Goal: Task Accomplishment & Management: Manage account settings

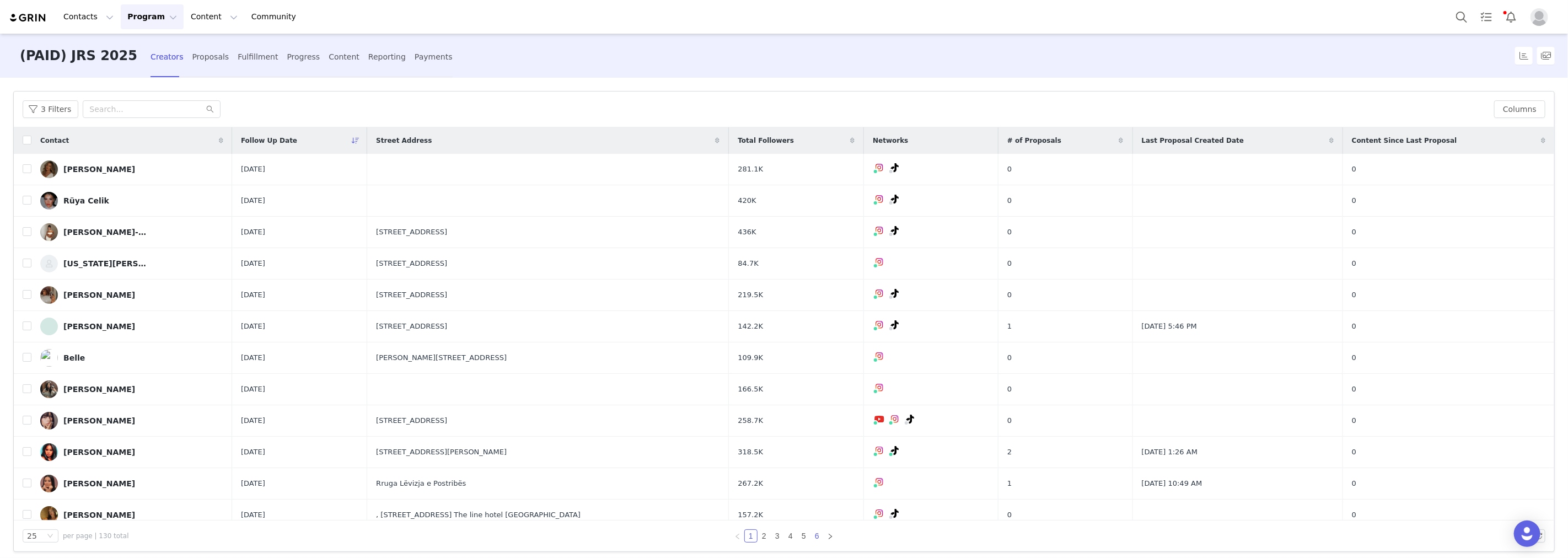
click at [813, 535] on link "6" at bounding box center [817, 535] width 12 height 12
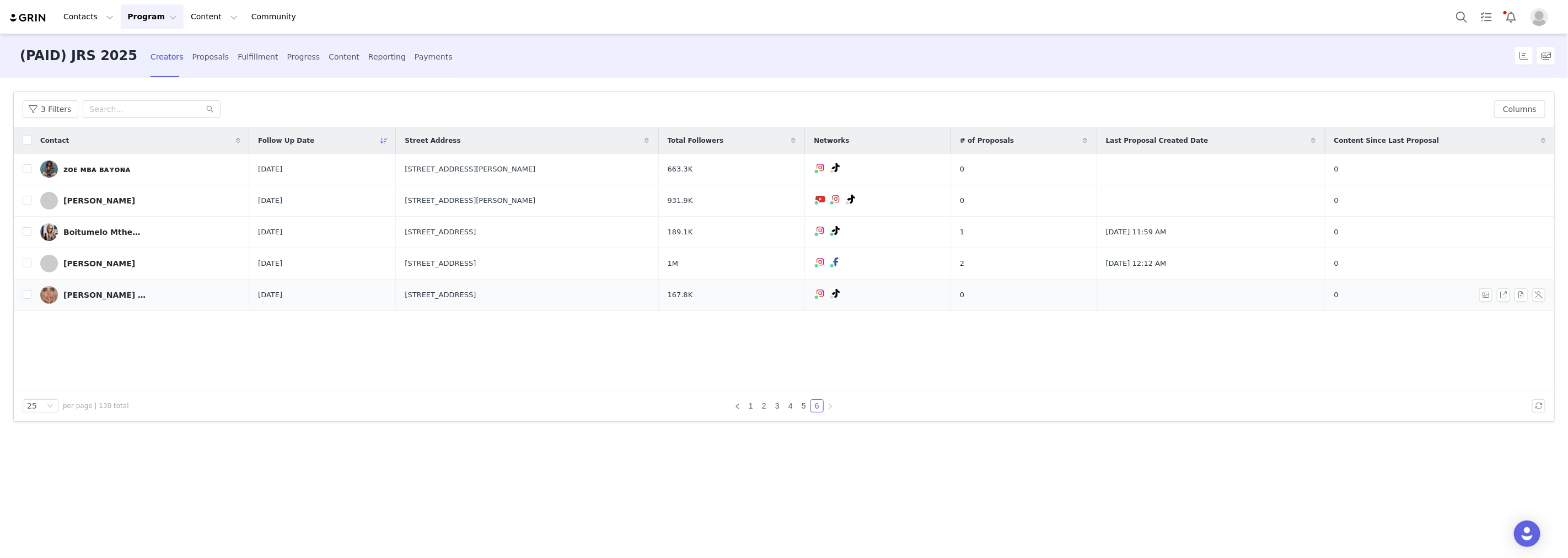
click at [84, 295] on div "[PERSON_NAME] [PERSON_NAME]" at bounding box center [105, 294] width 83 height 8
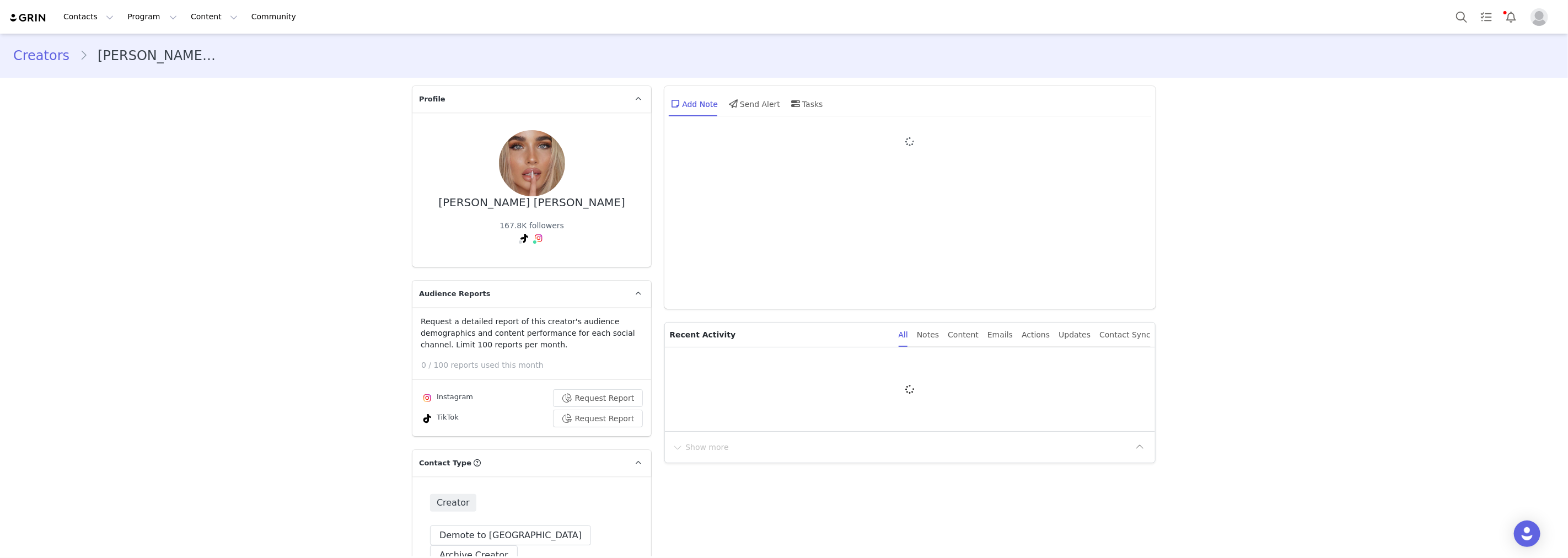
type input "+49 ([GEOGRAPHIC_DATA])"
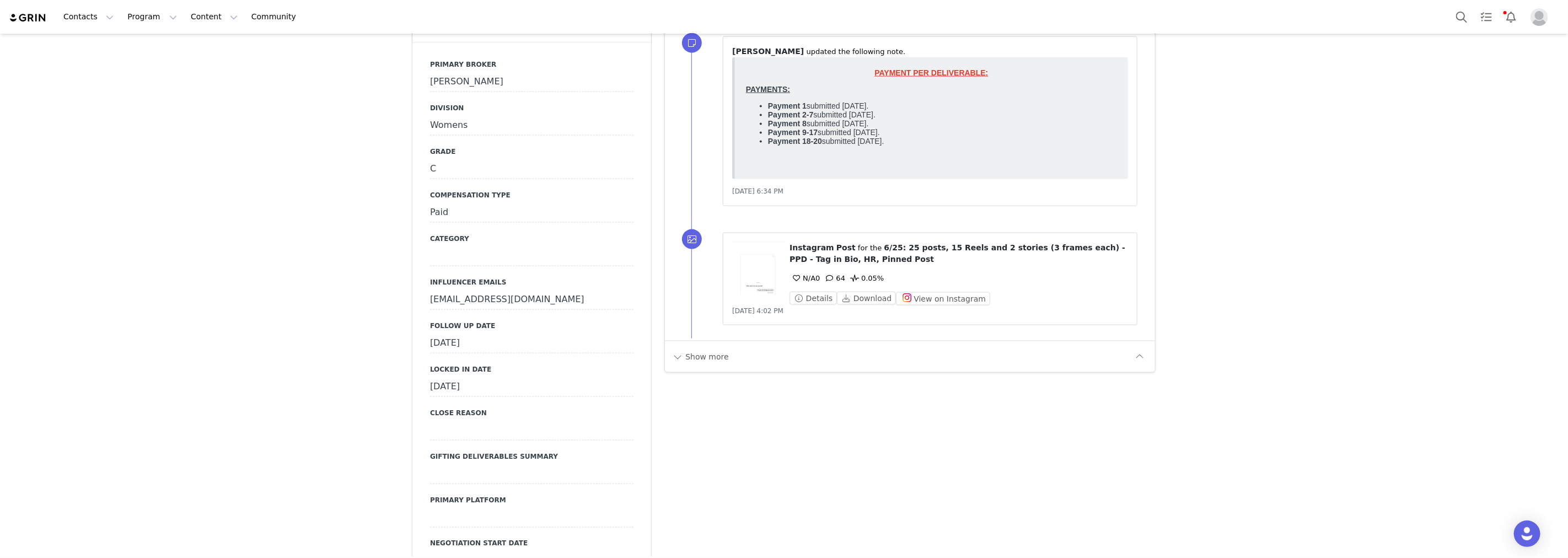
scroll to position [1287, 0]
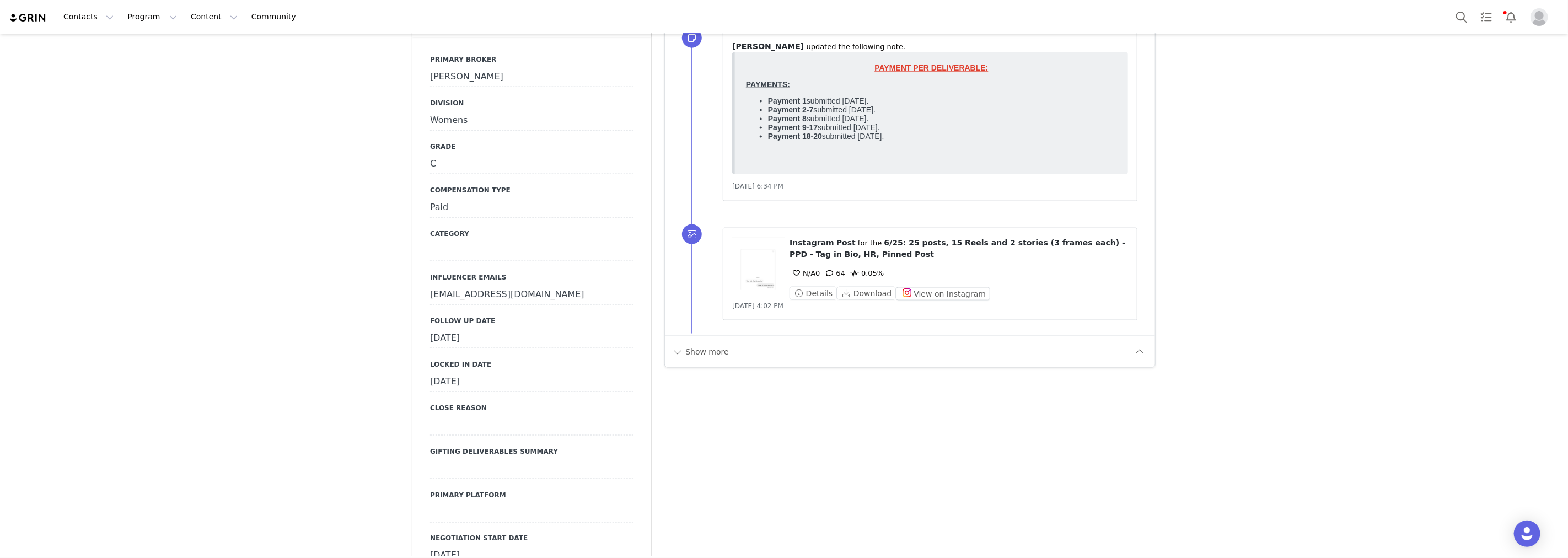
click at [506, 329] on div "[DATE]" at bounding box center [531, 338] width 204 height 20
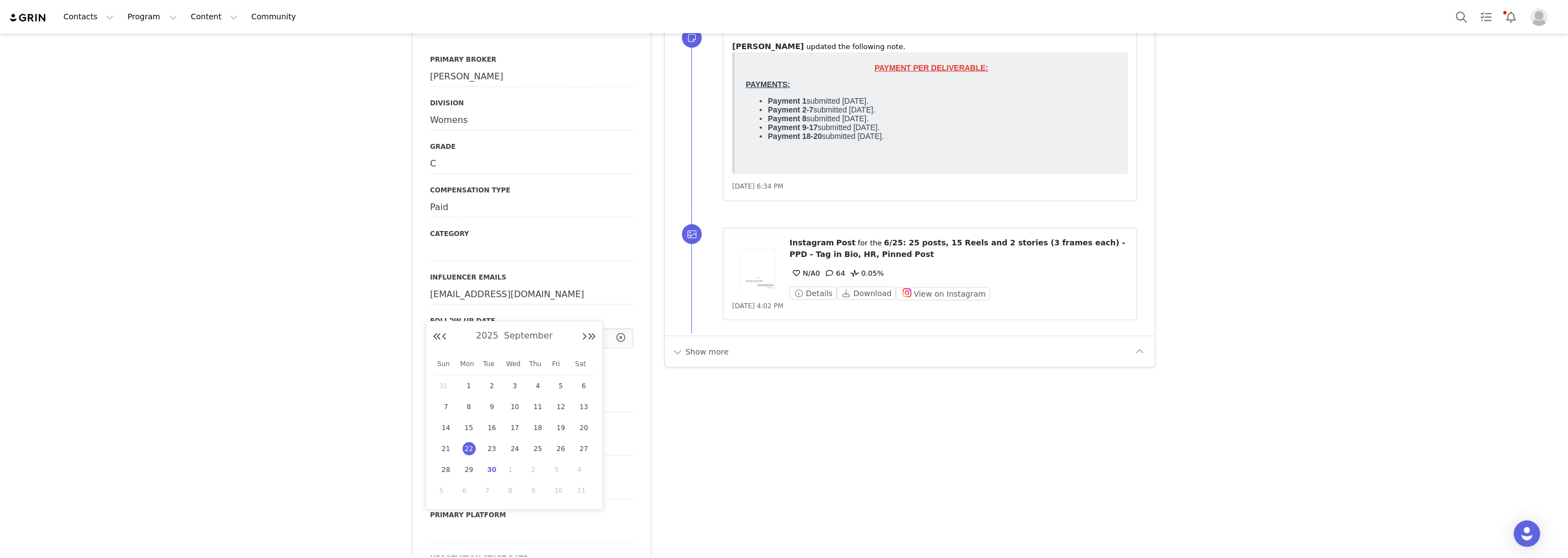
click at [506, 329] on input "[DATE]" at bounding box center [531, 338] width 204 height 20
click at [480, 471] on div "29" at bounding box center [469, 470] width 23 height 17
type input "[DATE]"
click at [434, 354] on button "Save" at bounding box center [445, 362] width 30 height 15
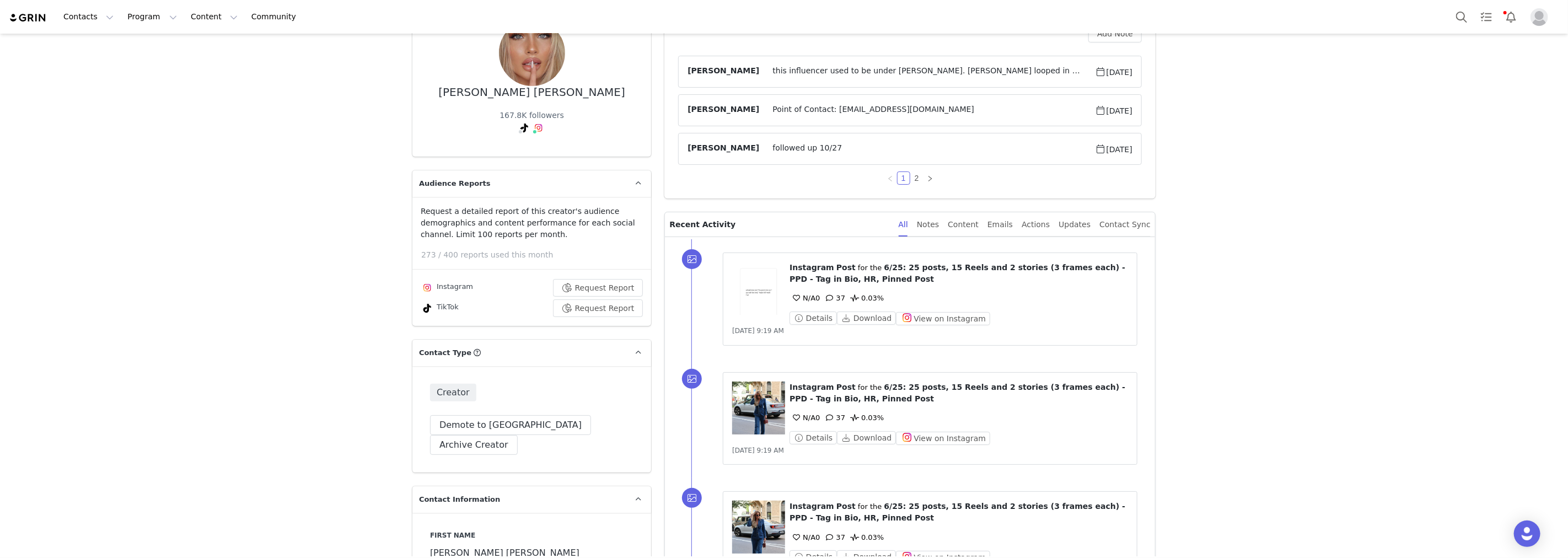
scroll to position [61, 0]
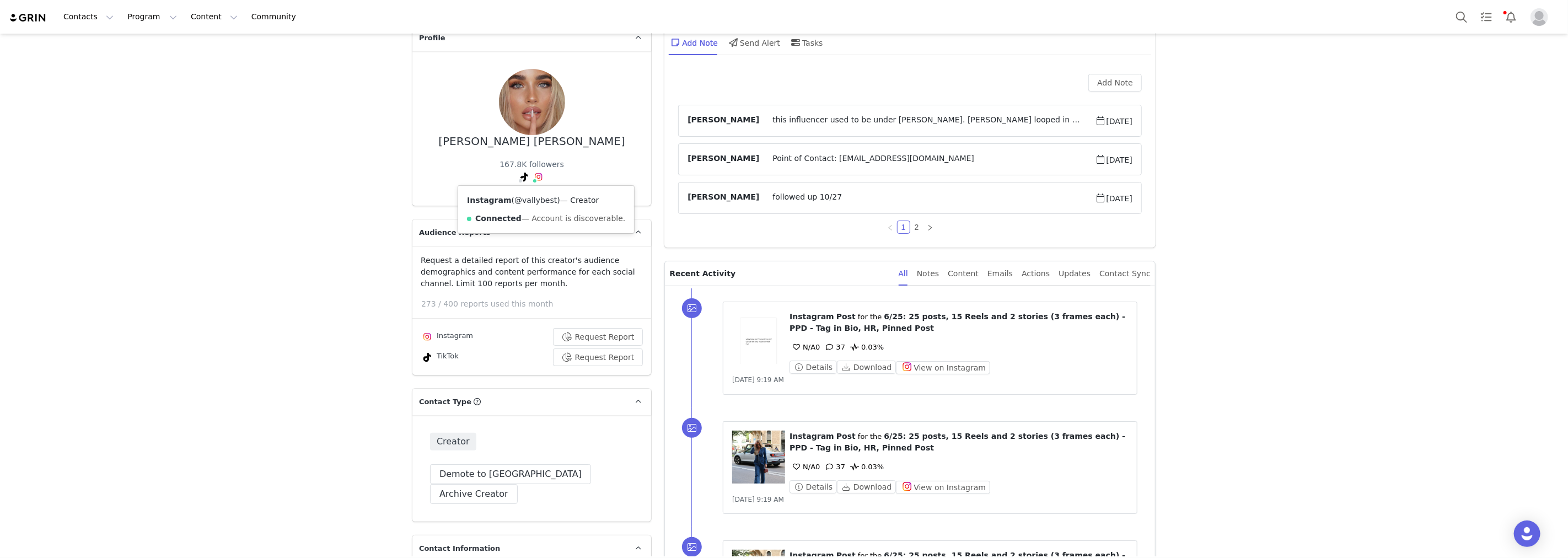
drag, startPoint x: 504, startPoint y: 197, endPoint x: 543, endPoint y: 201, distance: 39.2
click at [543, 201] on span "( @vallybest )" at bounding box center [536, 199] width 49 height 8
copy span "@vallybest"
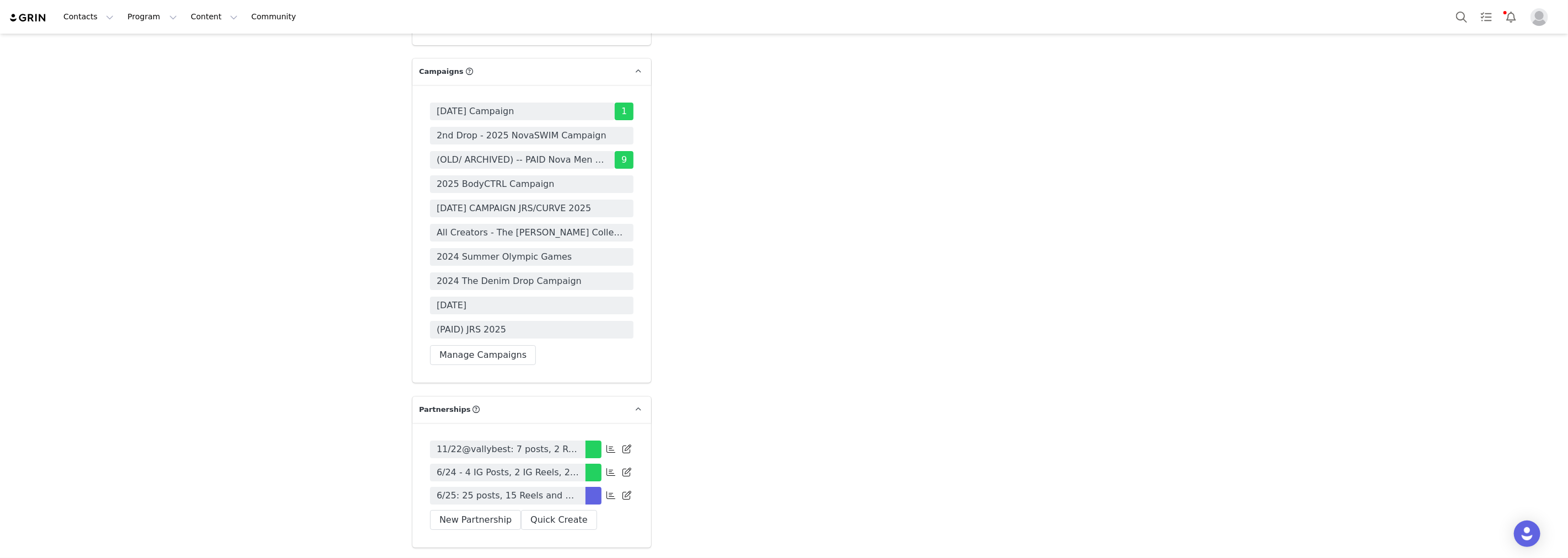
scroll to position [3615, 0]
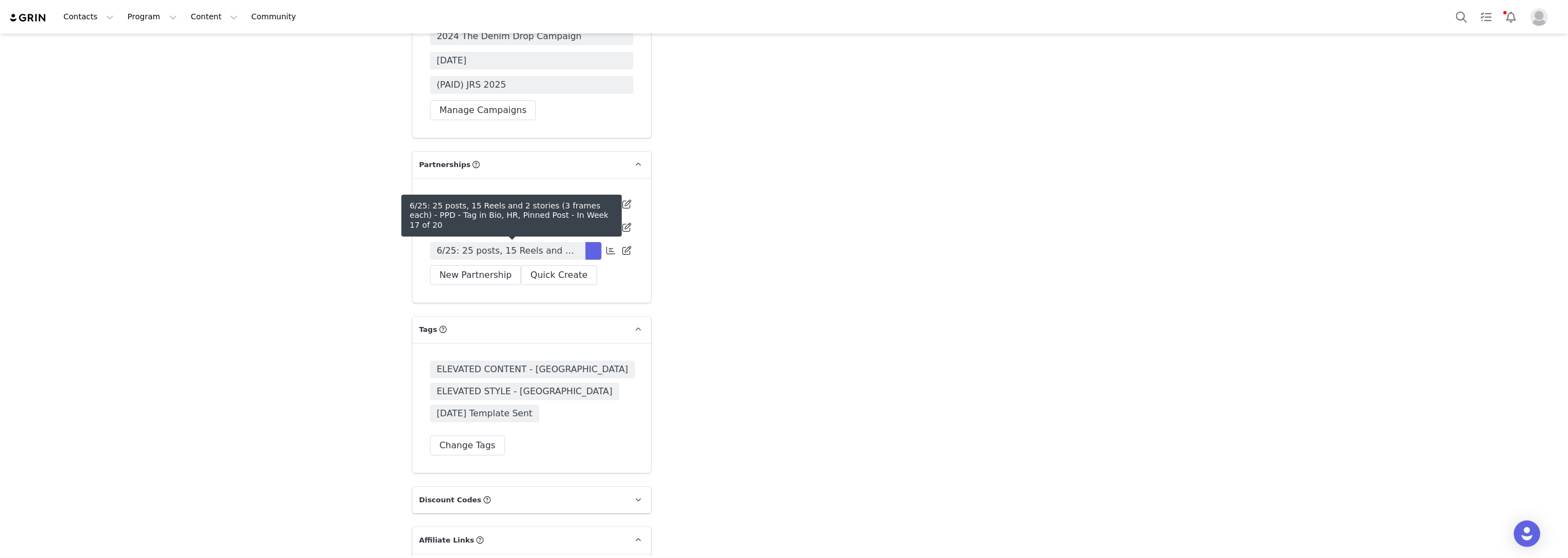
click at [532, 244] on span "6/25: 25 posts, 15 Reels and 2 stories (3 frames each) - PPD - Tag in Bio, HR, …" at bounding box center [507, 251] width 142 height 13
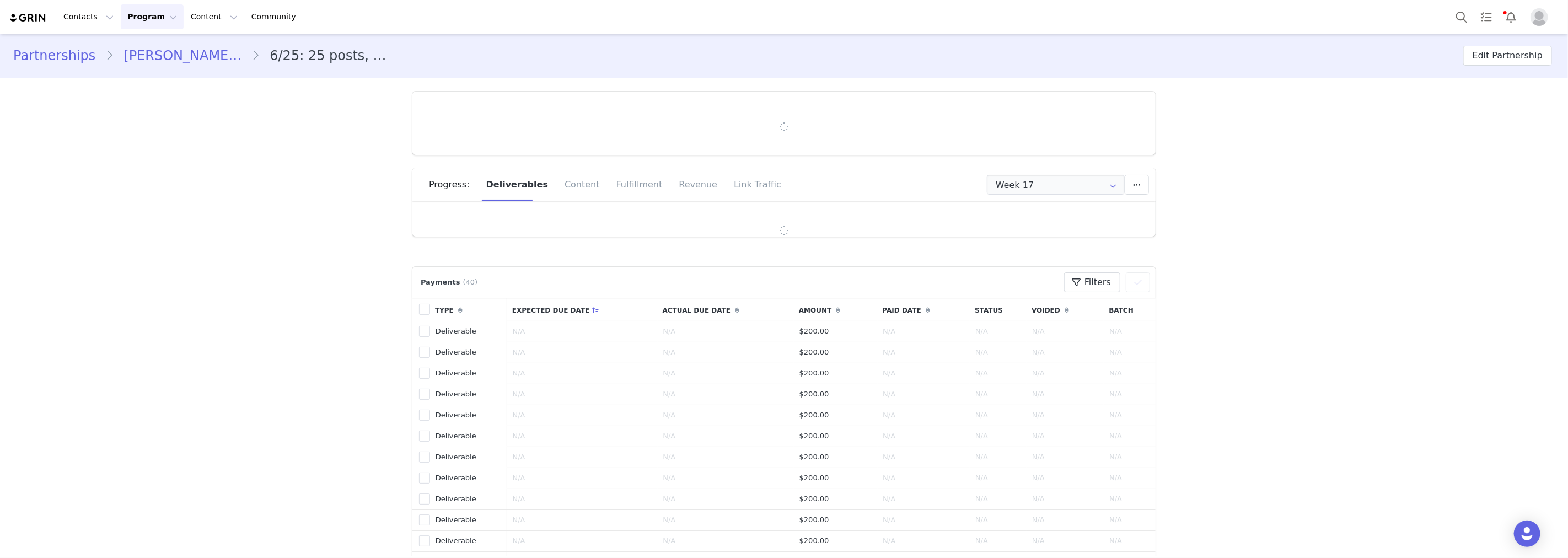
type input "+49 ([GEOGRAPHIC_DATA])"
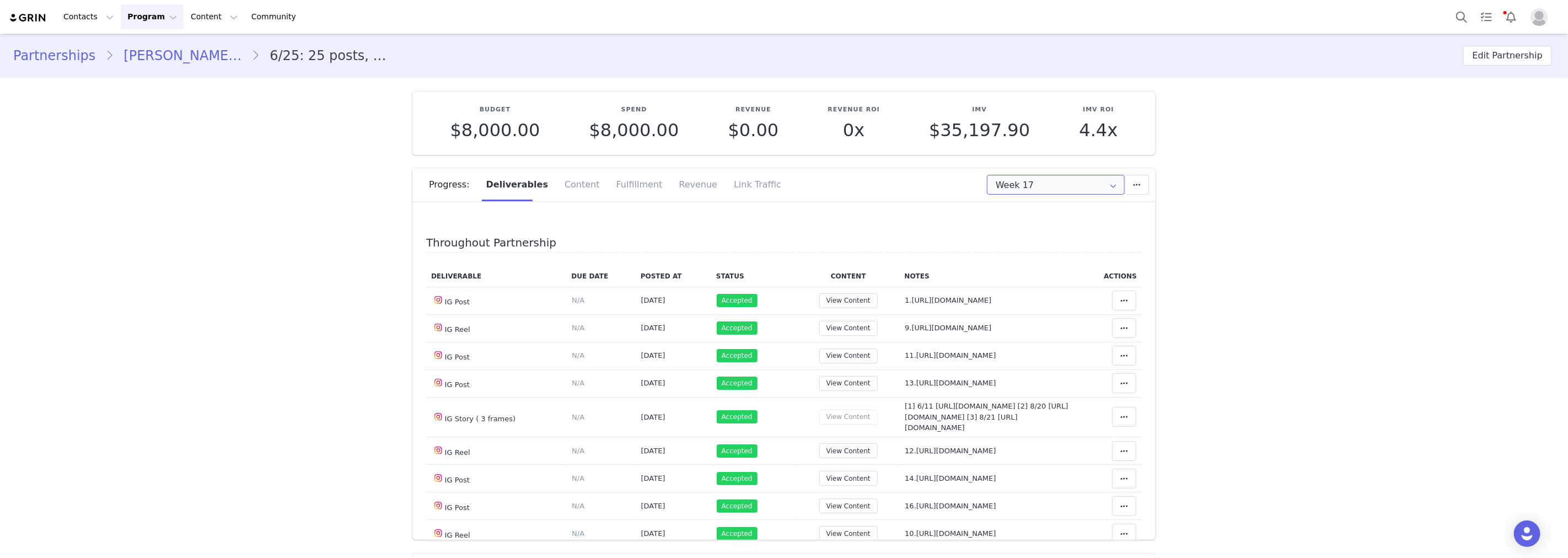
click at [1035, 179] on input "Week 17" at bounding box center [1055, 184] width 138 height 20
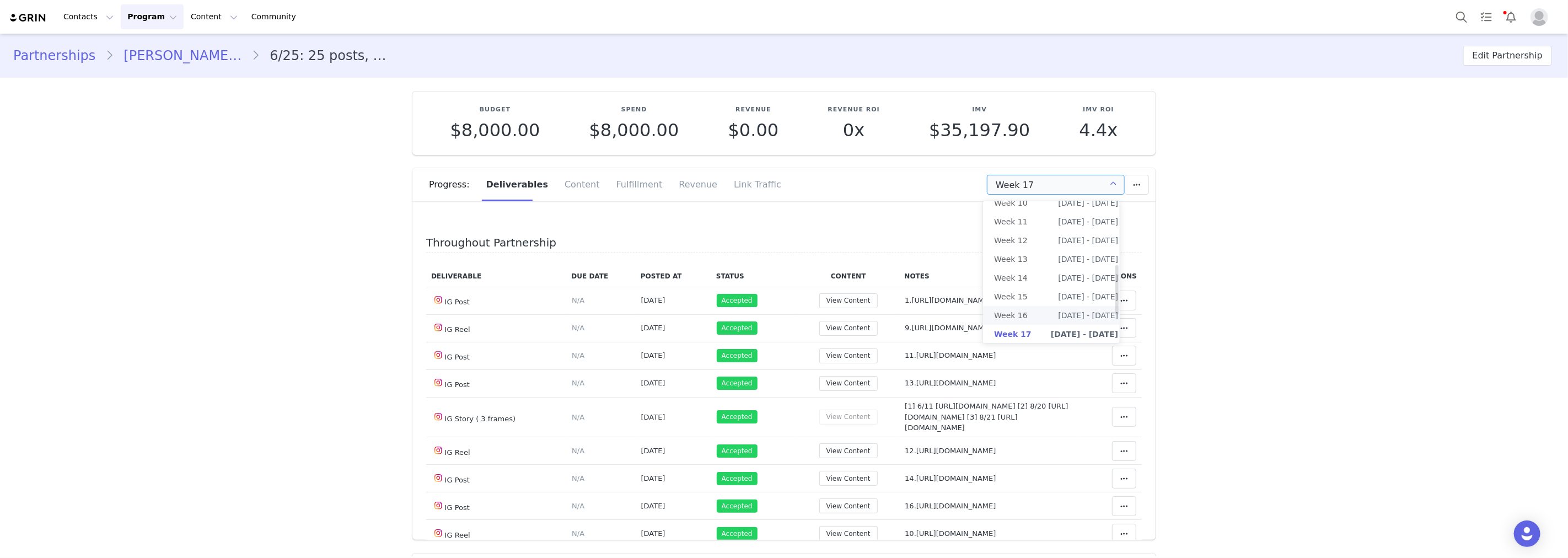
scroll to position [257, 0]
click at [1042, 331] on li "All Weeks" at bounding box center [1056, 340] width 146 height 19
type input "All"
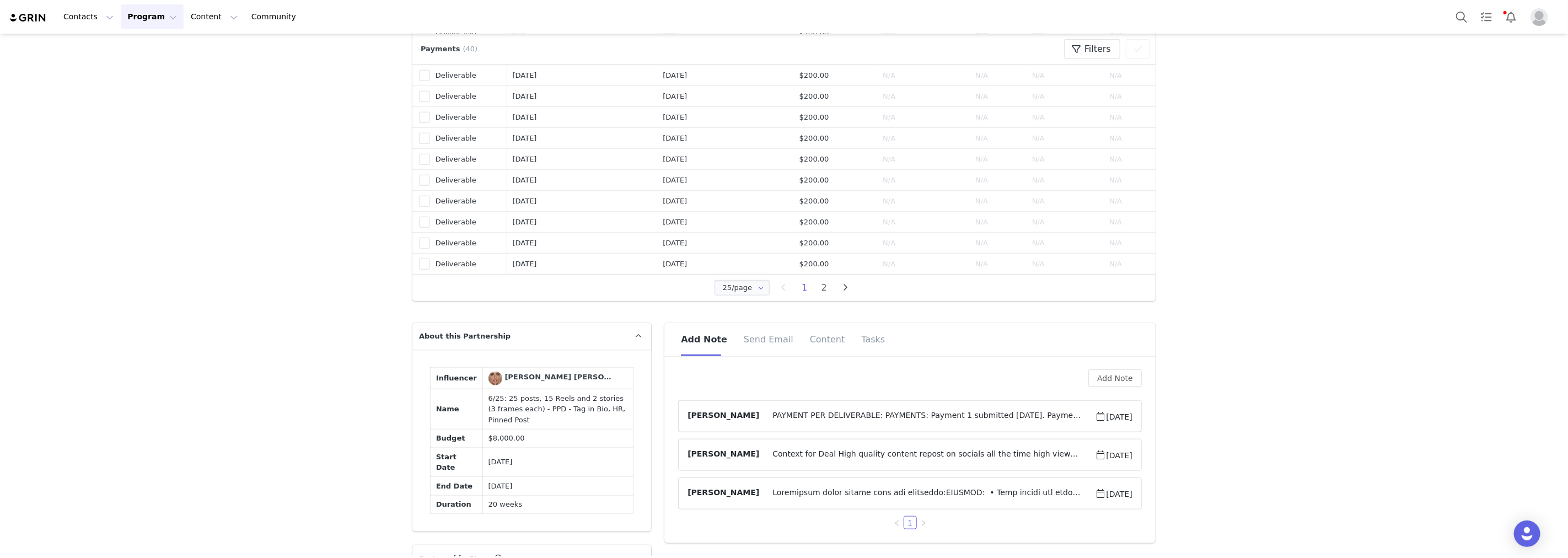
scroll to position [1103, 0]
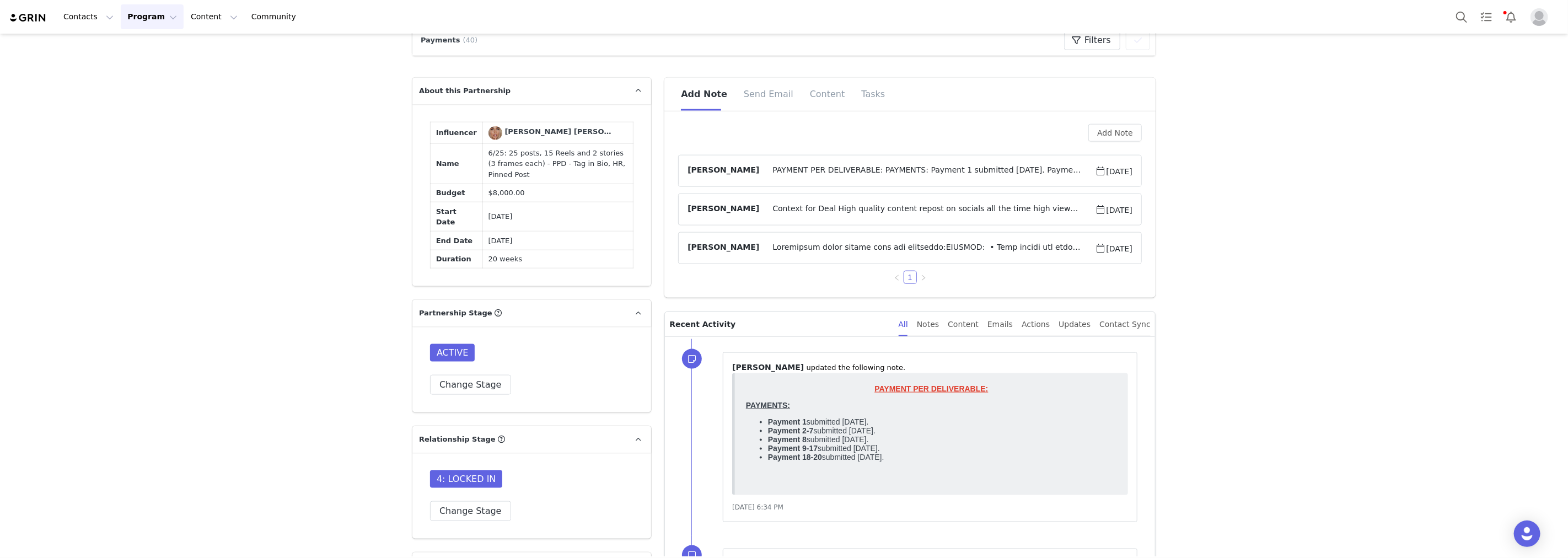
click at [971, 167] on span "PAYMENT PER DELIVERABLE: PAYMENTS: Payment 1 submitted [DATE]. Payment 2-7 subm…" at bounding box center [927, 171] width 336 height 13
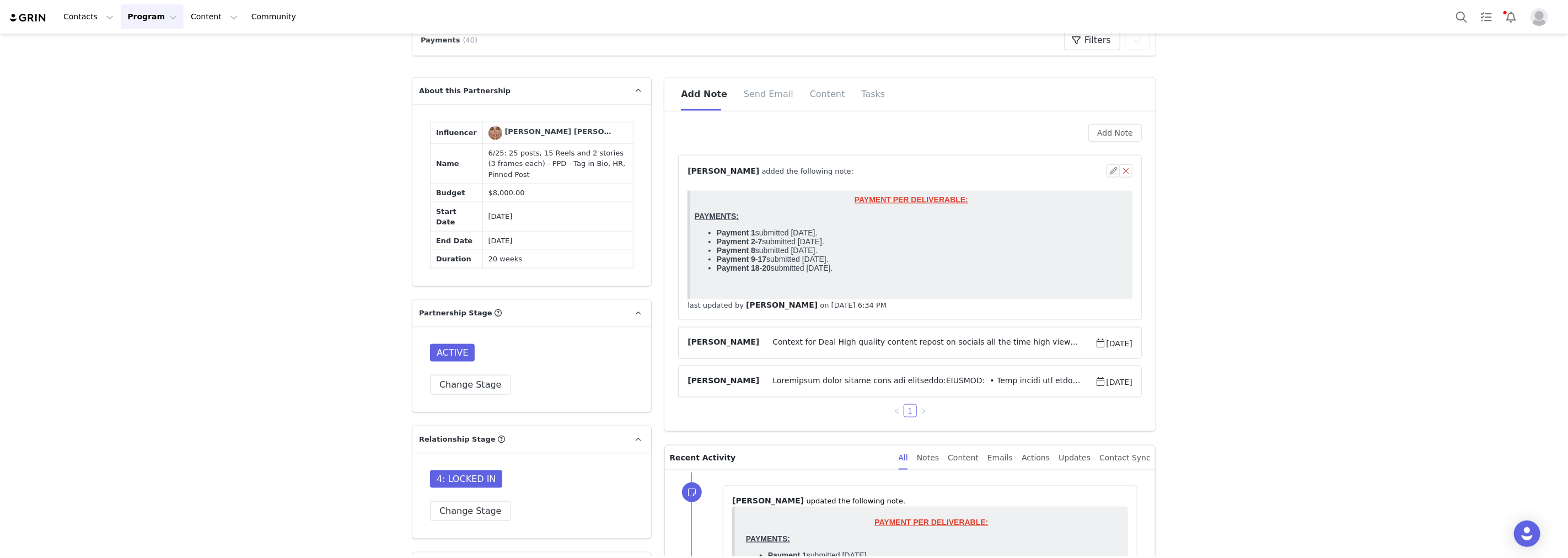
scroll to position [0, 0]
click at [971, 167] on div "⁨ [PERSON_NAME] ⁩ added the following note:" at bounding box center [897, 171] width 419 height 11
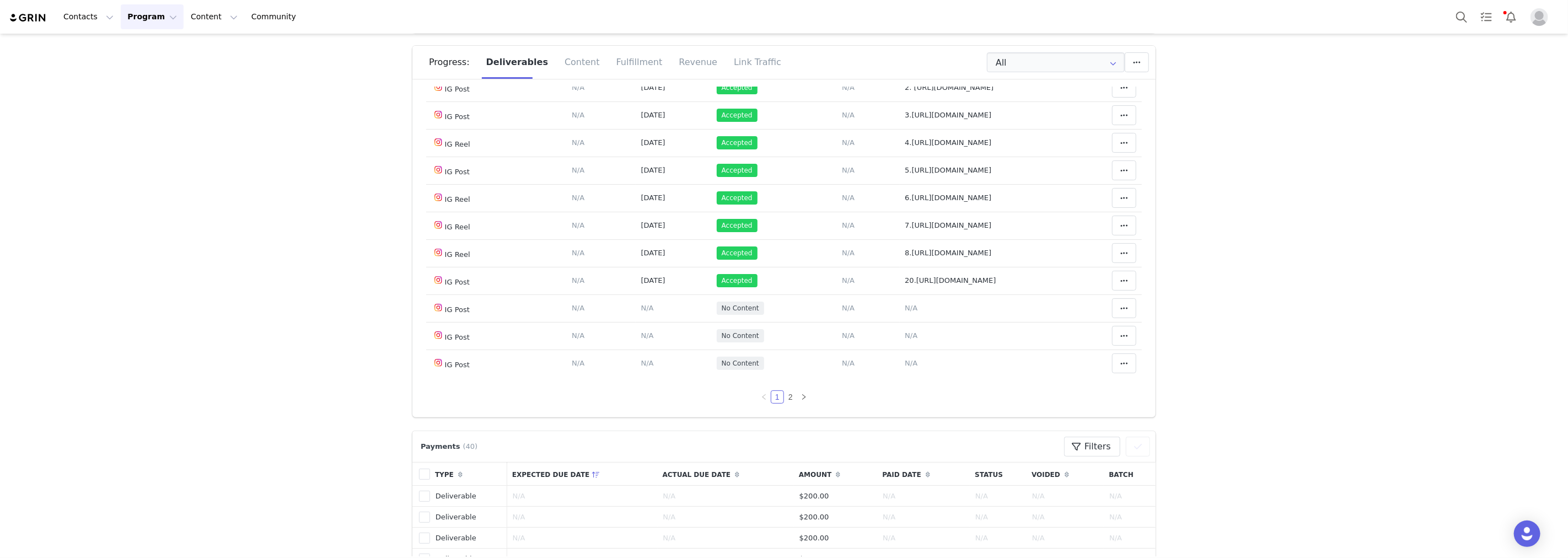
scroll to position [851, 0]
click at [641, 309] on span "N/A" at bounding box center [648, 307] width 13 height 8
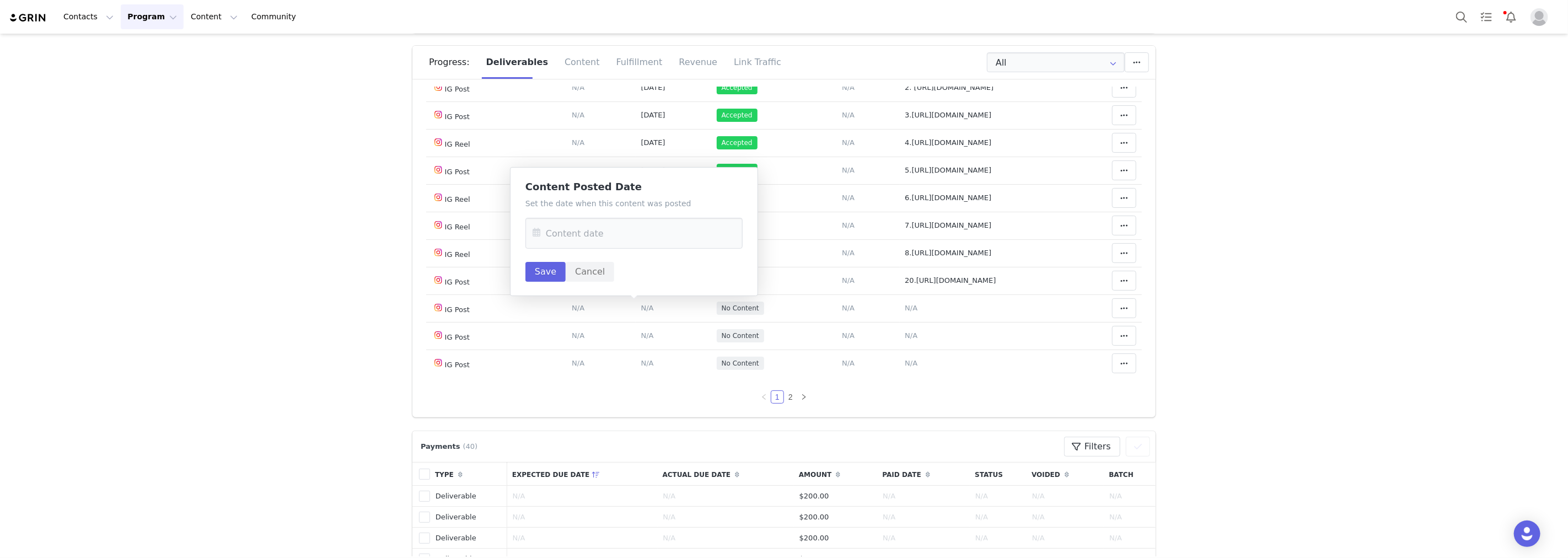
click at [622, 249] on div "Set the date when this content was posted Save Cancel" at bounding box center [633, 240] width 217 height 84
click at [622, 236] on input "text" at bounding box center [633, 233] width 217 height 31
click at [588, 380] on span "23" at bounding box center [592, 383] width 13 height 13
type input "[DATE]"
click at [548, 266] on button "Save" at bounding box center [545, 271] width 40 height 20
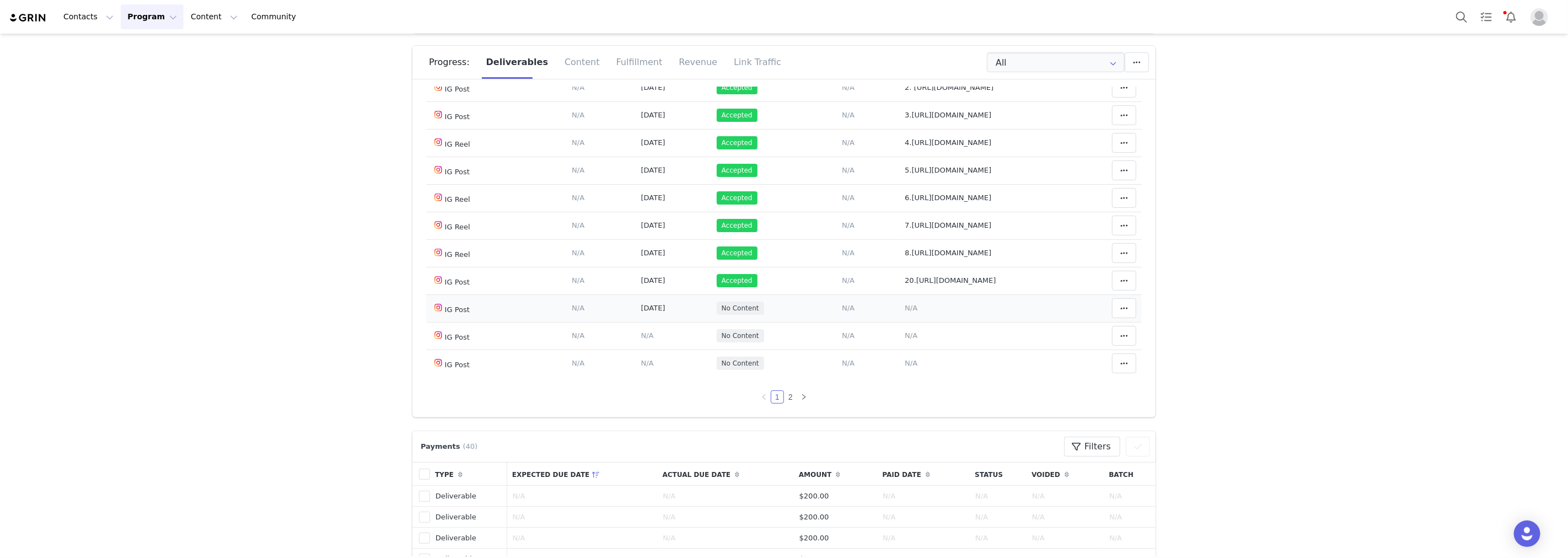
click at [906, 306] on span "N/A" at bounding box center [911, 307] width 13 height 8
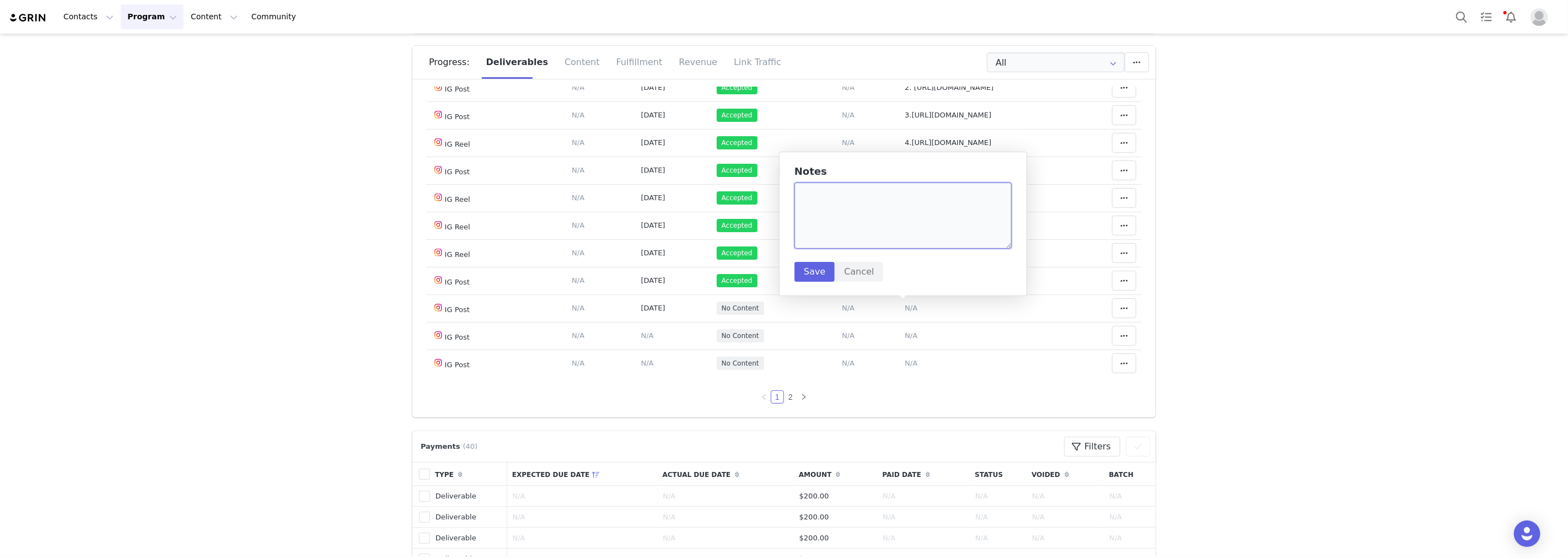
click at [847, 200] on textarea at bounding box center [902, 215] width 217 height 66
paste textarea "[URL][DOMAIN_NAME]"
type textarea "21.[URL][DOMAIN_NAME]"
click at [819, 267] on button "Save" at bounding box center [814, 271] width 40 height 20
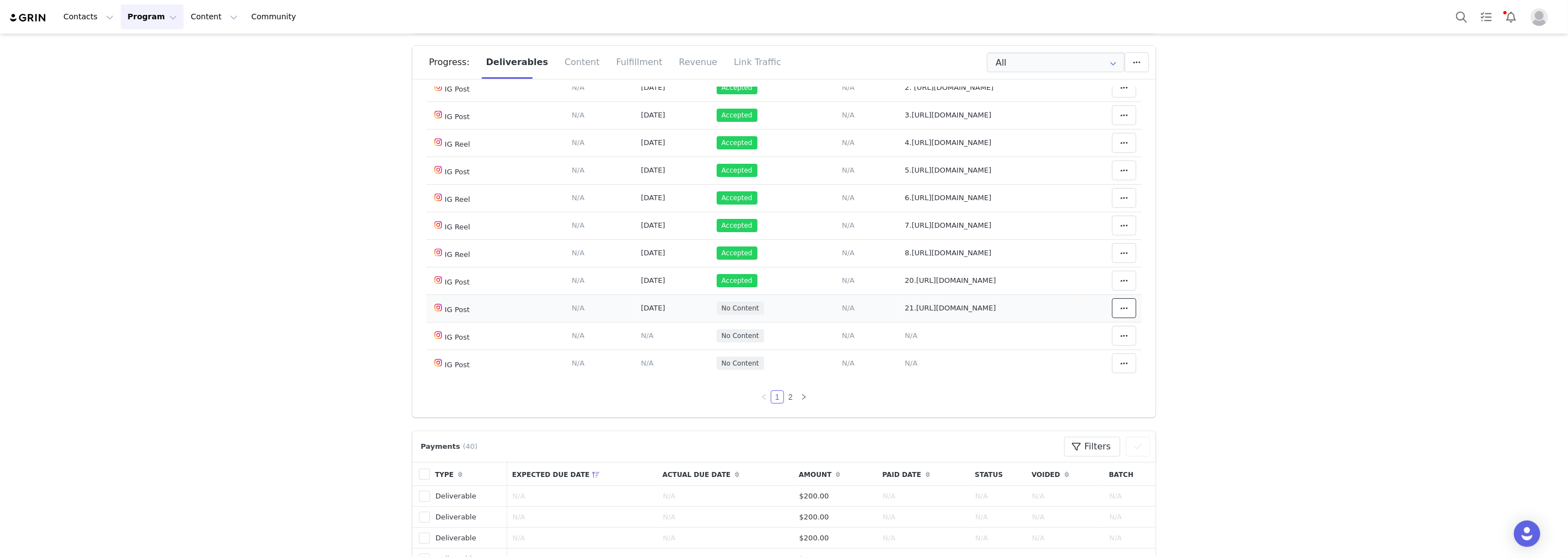
click at [1117, 307] on span at bounding box center [1124, 308] width 13 height 13
click at [1052, 309] on div "Mark as Accepted" at bounding box center [1022, 308] width 137 height 25
click at [641, 333] on span "N/A" at bounding box center [648, 335] width 13 height 8
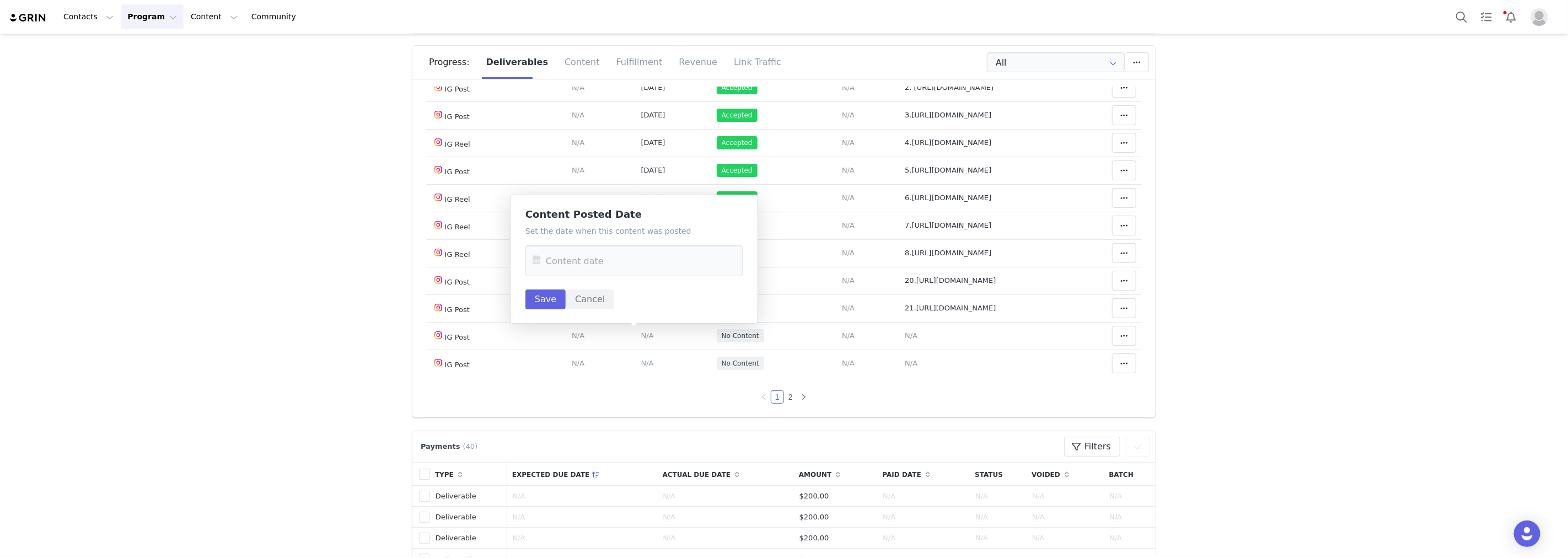
click at [651, 229] on p "Set the date when this content was posted" at bounding box center [633, 231] width 217 height 11
click at [643, 256] on input "text" at bounding box center [633, 260] width 217 height 31
click at [651, 409] on div "26" at bounding box center [661, 411] width 23 height 17
type input "[DATE]"
click at [552, 298] on button "Save" at bounding box center [545, 299] width 40 height 20
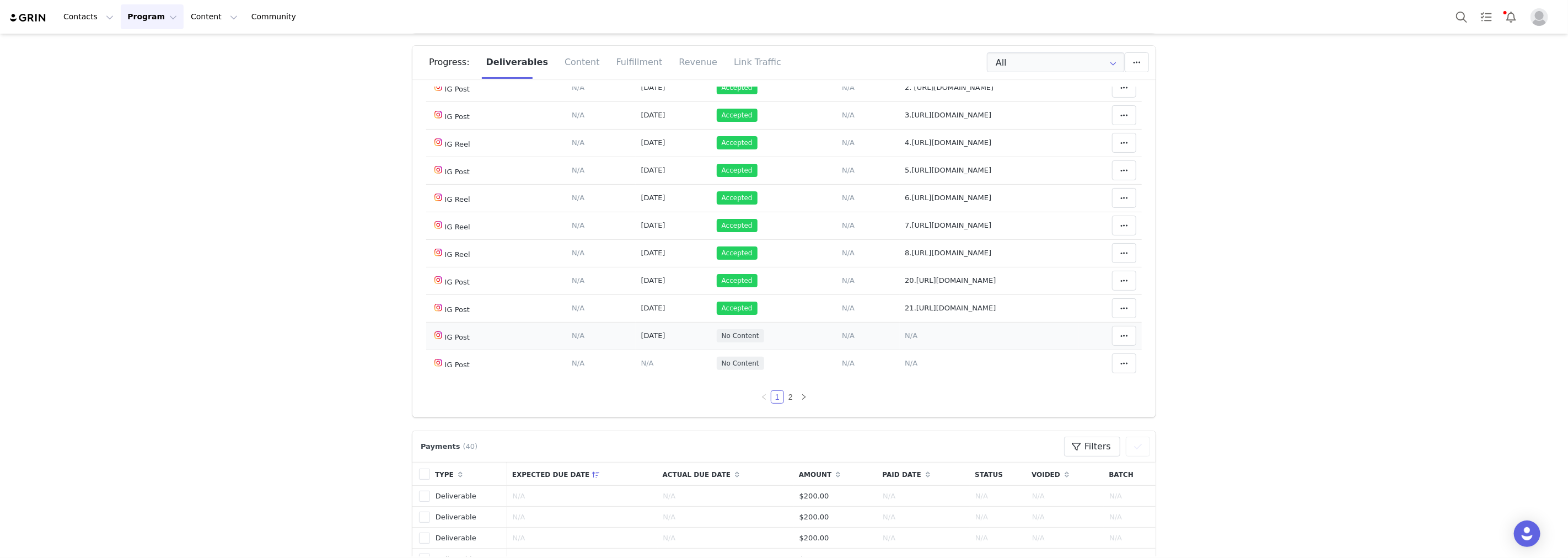
click at [904, 333] on span "N/A" at bounding box center [911, 335] width 13 height 8
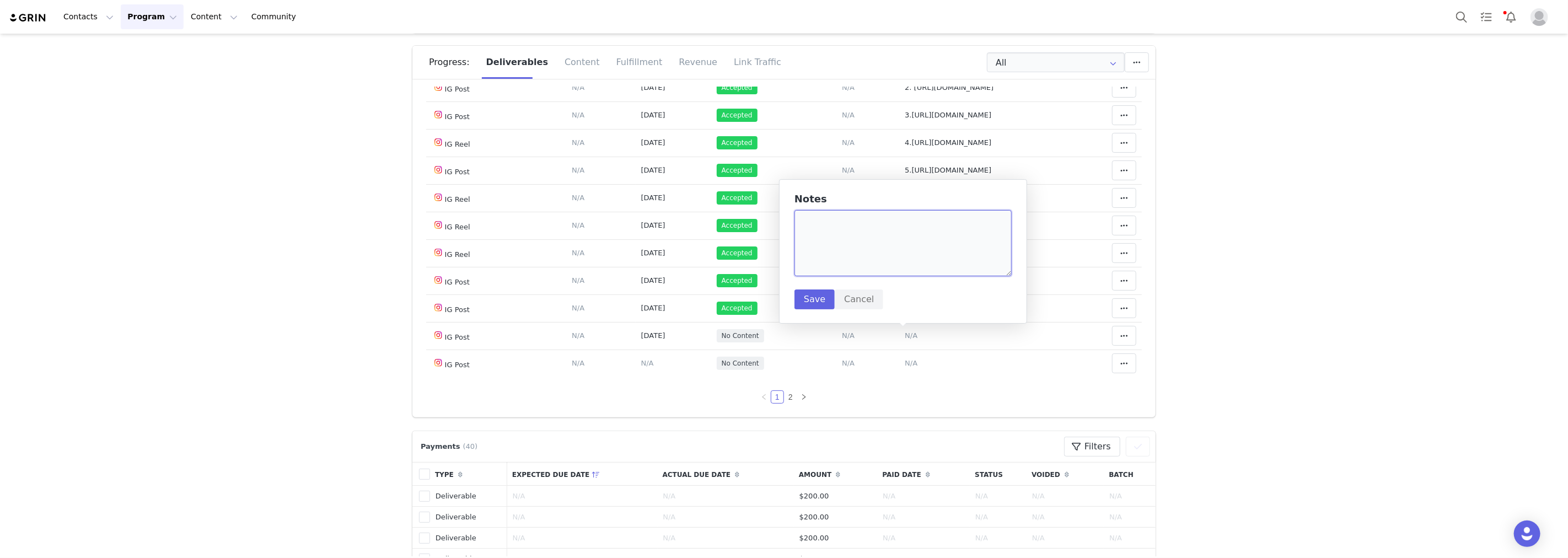
click at [877, 249] on textarea at bounding box center [902, 243] width 217 height 66
paste textarea "[URL][DOMAIN_NAME]"
type textarea "22.[URL][DOMAIN_NAME]"
click at [813, 303] on button "Save" at bounding box center [814, 299] width 40 height 20
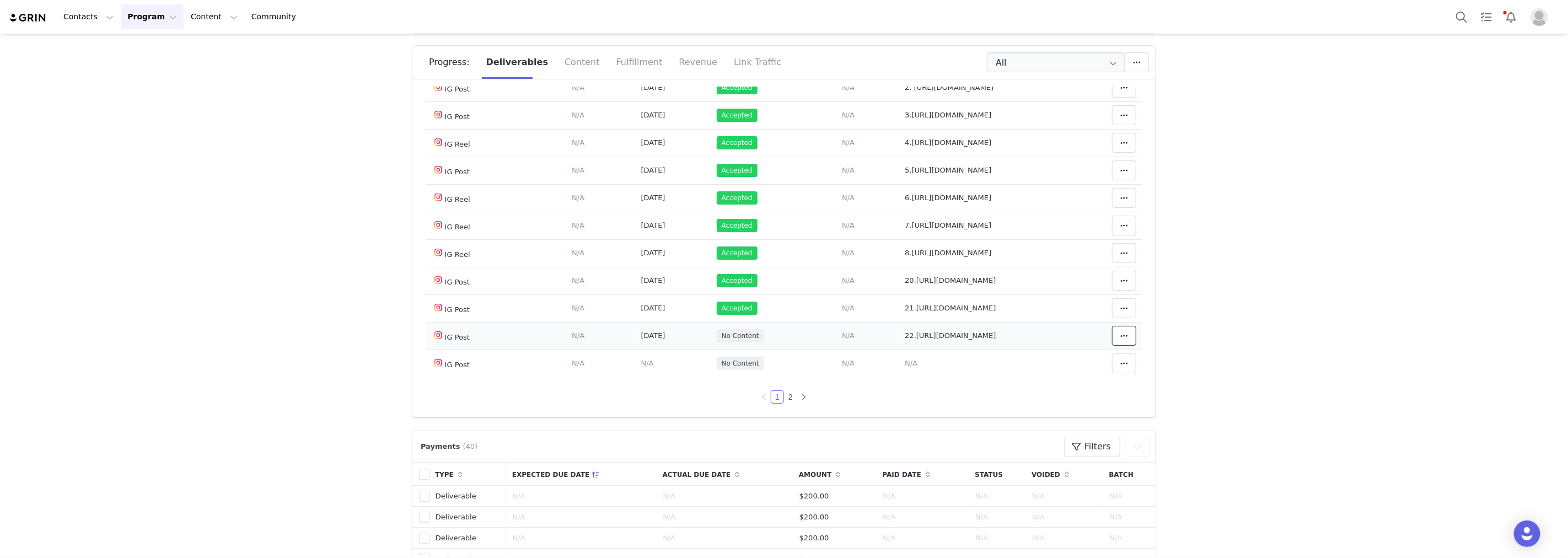
click at [1120, 337] on icon at bounding box center [1124, 335] width 8 height 8
click at [1047, 338] on div "Mark as Accepted" at bounding box center [1022, 335] width 137 height 25
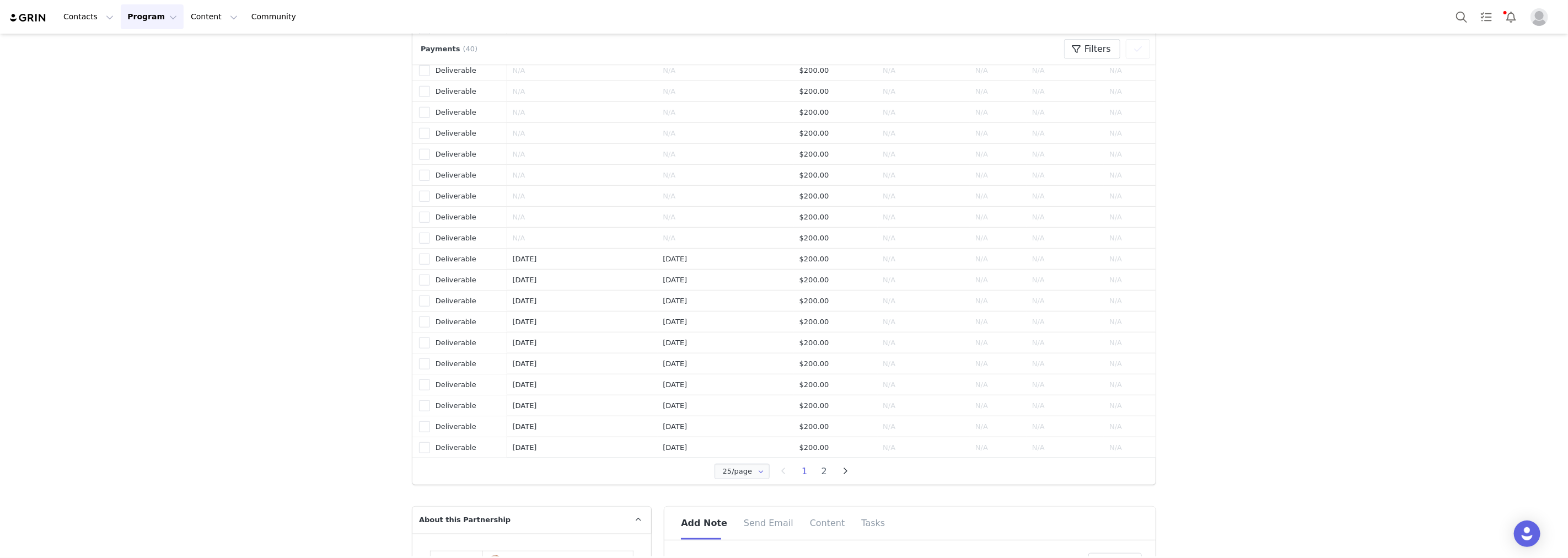
scroll to position [980, 0]
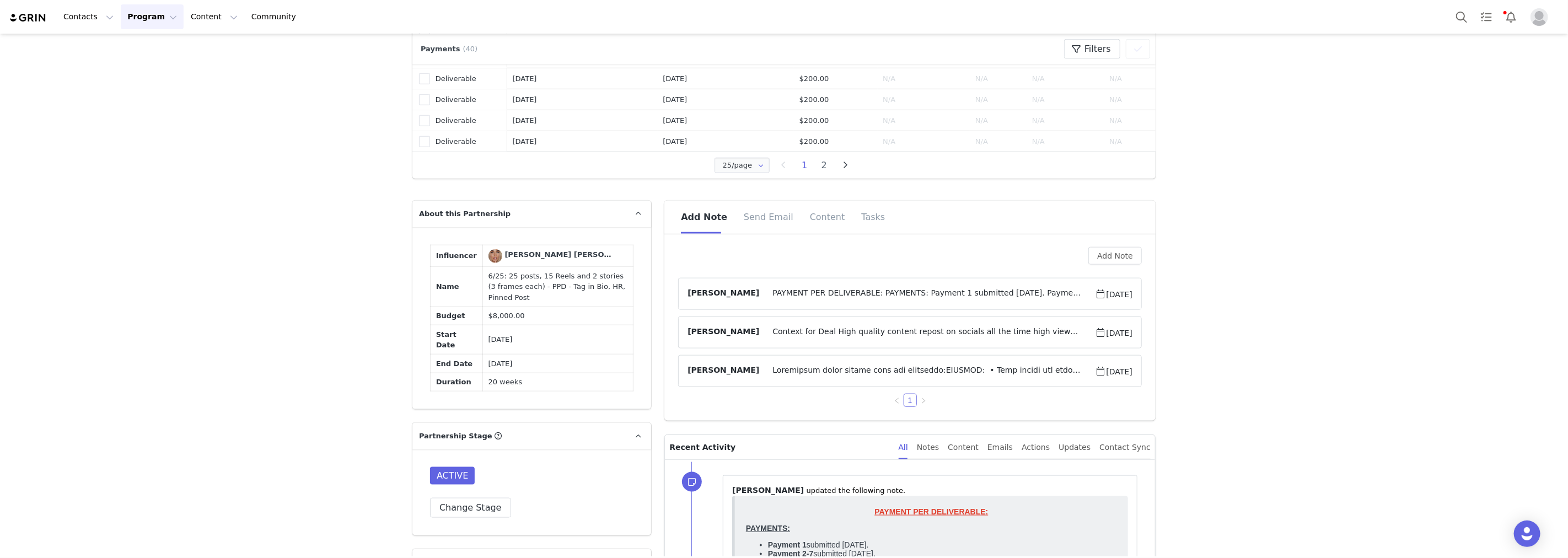
click at [982, 296] on span "PAYMENT PER DELIVERABLE: PAYMENTS: Payment 1 submitted [DATE]. Payment 2-7 subm…" at bounding box center [927, 294] width 336 height 13
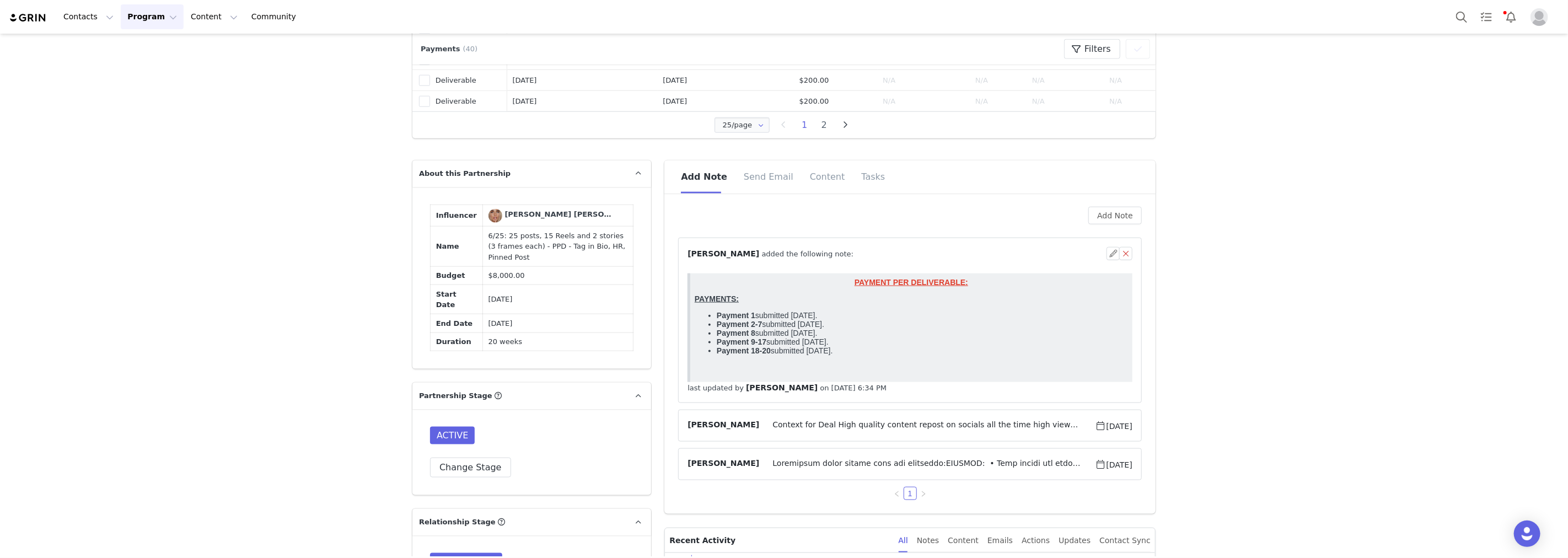
scroll to position [1041, 0]
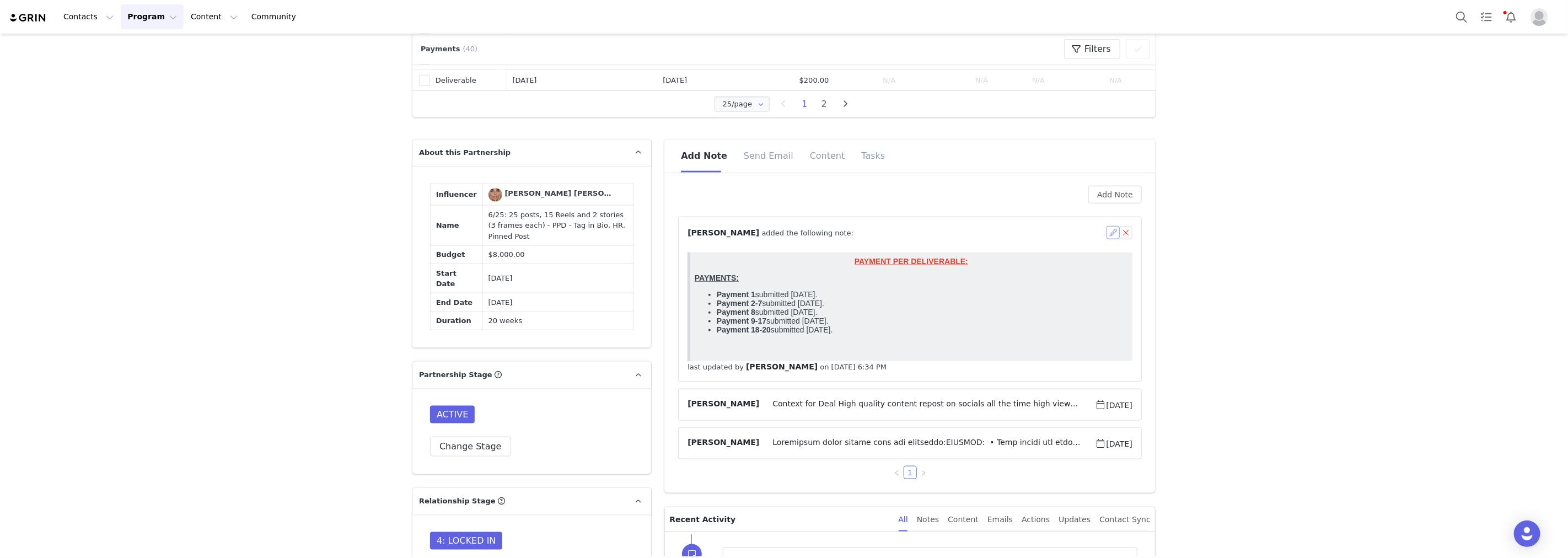
click at [1106, 228] on button "button" at bounding box center [1113, 233] width 13 height 13
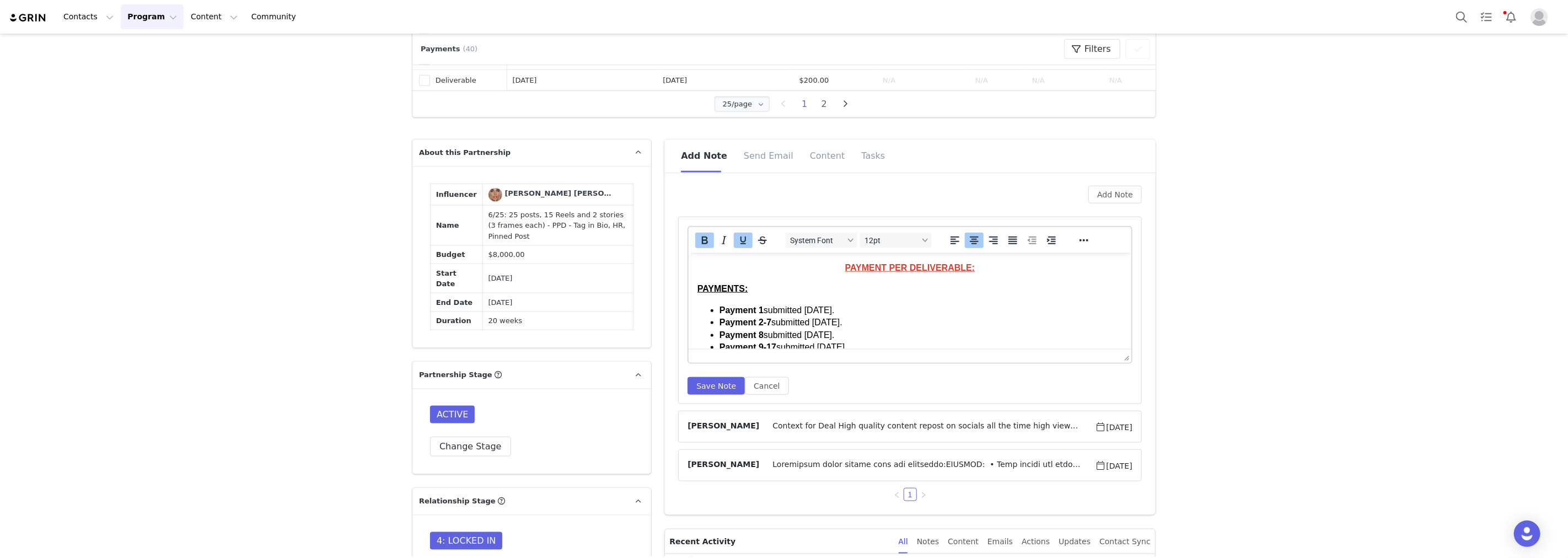
scroll to position [24, 0]
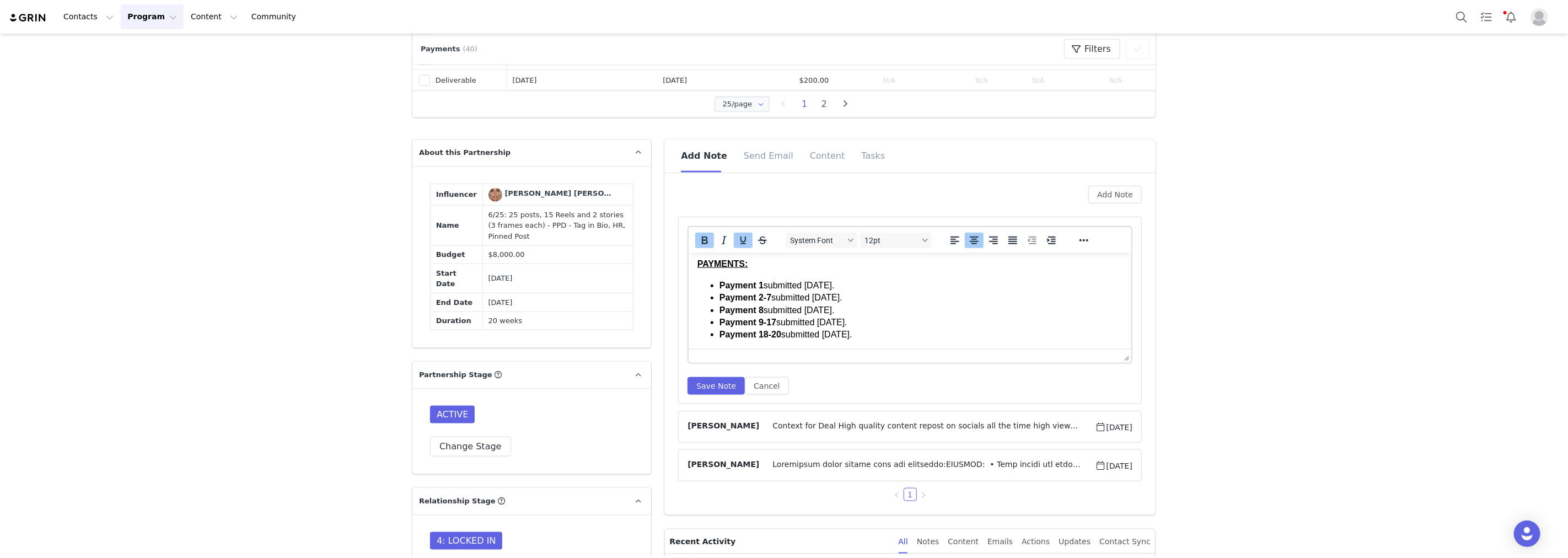
click at [873, 332] on li "Payment 18-20 submitted [DATE]." at bounding box center [920, 333] width 403 height 12
click at [777, 339] on li "Payment 21-22 submitted [DATE]." at bounding box center [920, 334] width 403 height 12
click at [780, 332] on li "Payment 21-22 submitted [DATE]." at bounding box center [920, 334] width 403 height 12
drag, startPoint x: 777, startPoint y: 331, endPoint x: 718, endPoint y: 336, distance: 59.2
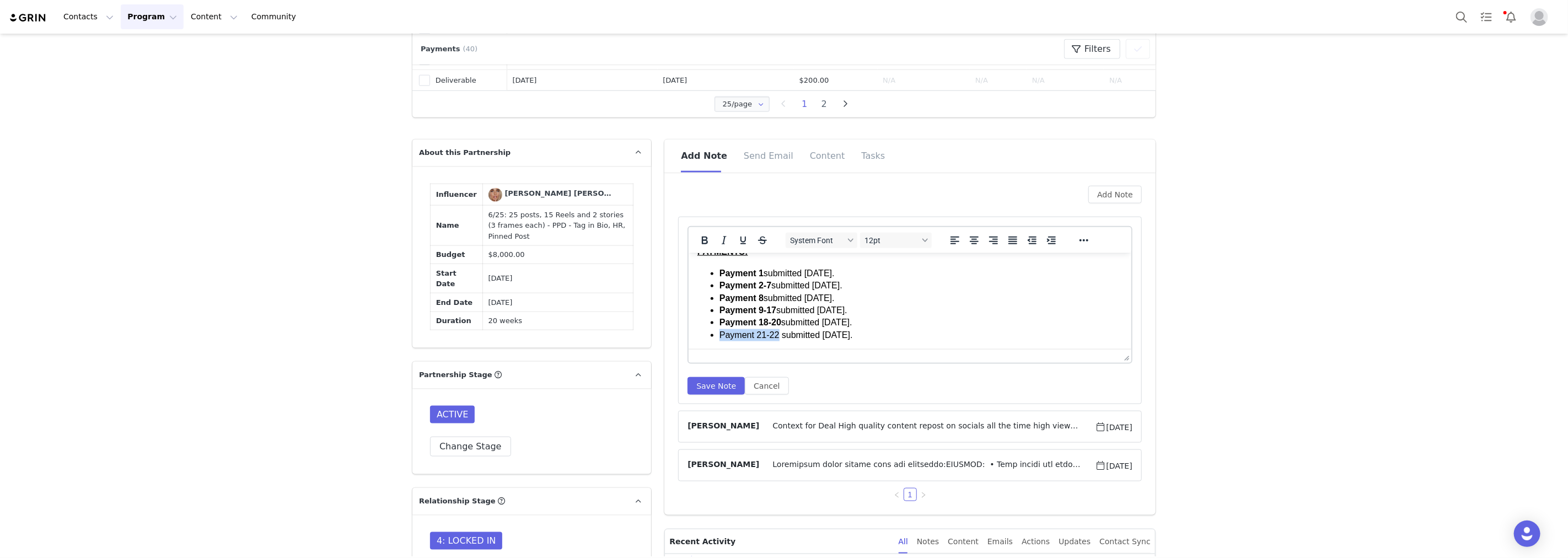
click at [718, 336] on ul "Payment 1 submitted [DATE]. Payment 2-7 submitted [DATE]. Payment 8 submitted […" at bounding box center [910, 303] width 425 height 74
click at [700, 240] on icon "Bold" at bounding box center [704, 240] width 13 height 13
click at [742, 306] on strong "Payment 9-17" at bounding box center [747, 310] width 56 height 9
click at [711, 383] on button "Save Note" at bounding box center [715, 386] width 57 height 18
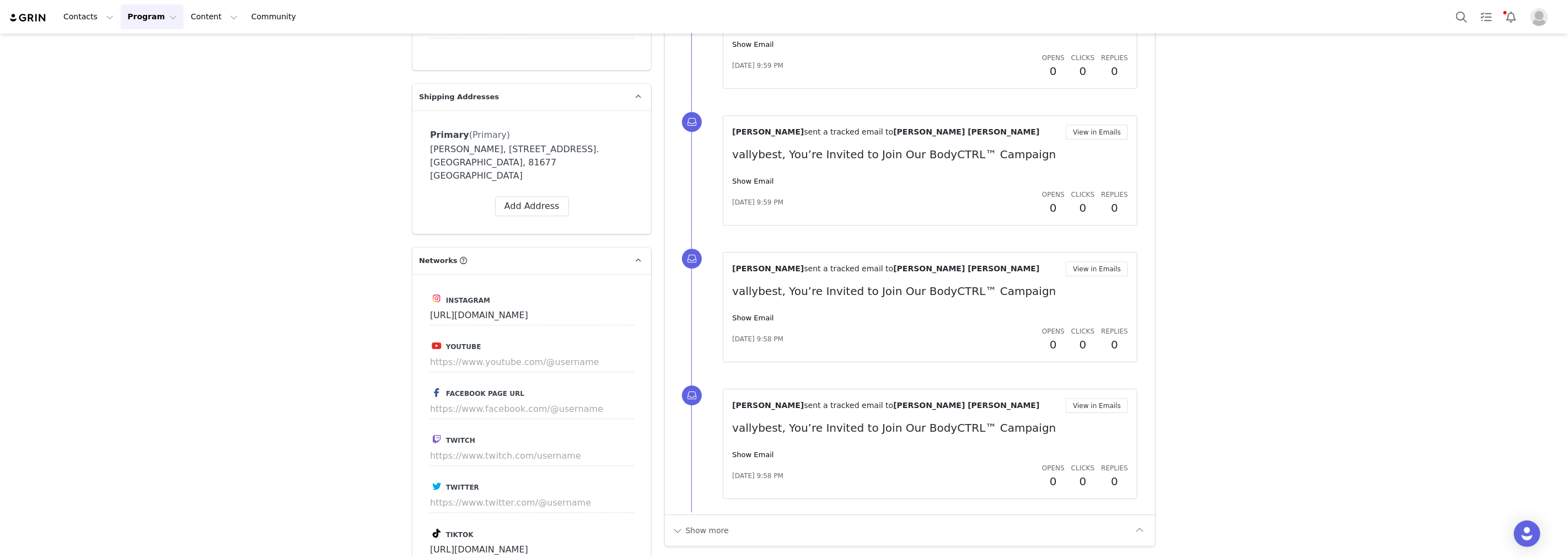
scroll to position [2573, 0]
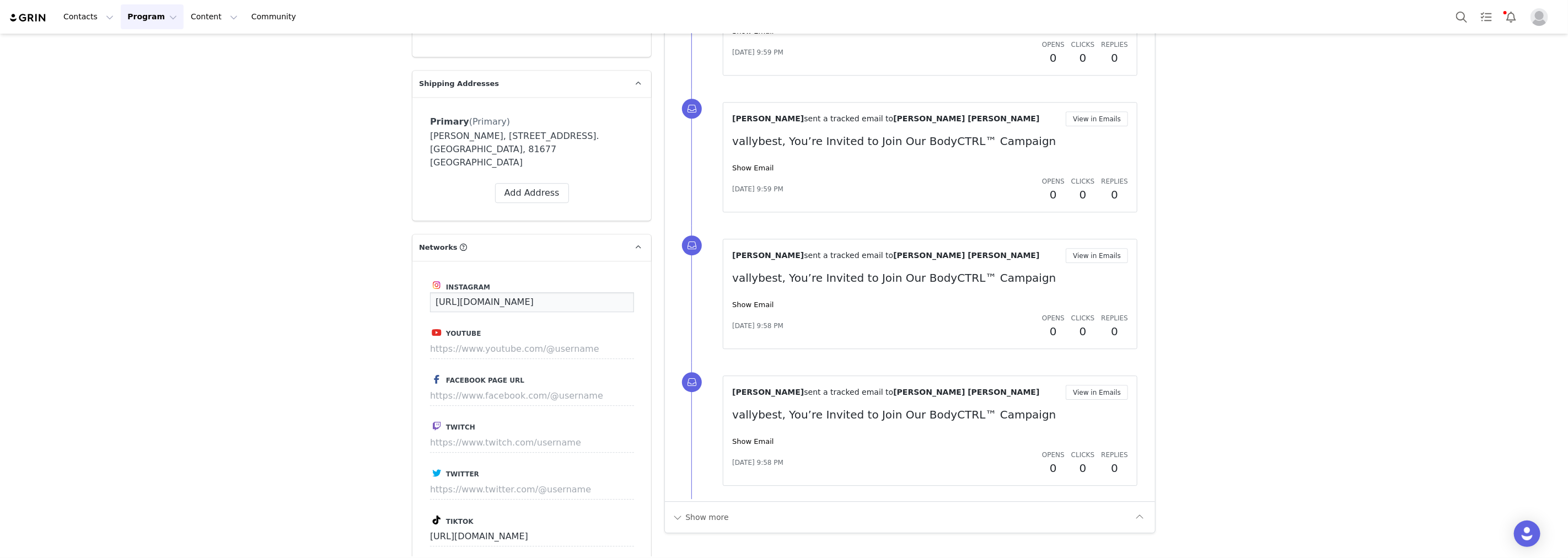
click at [549, 292] on input "[URL][DOMAIN_NAME]" at bounding box center [531, 302] width 204 height 20
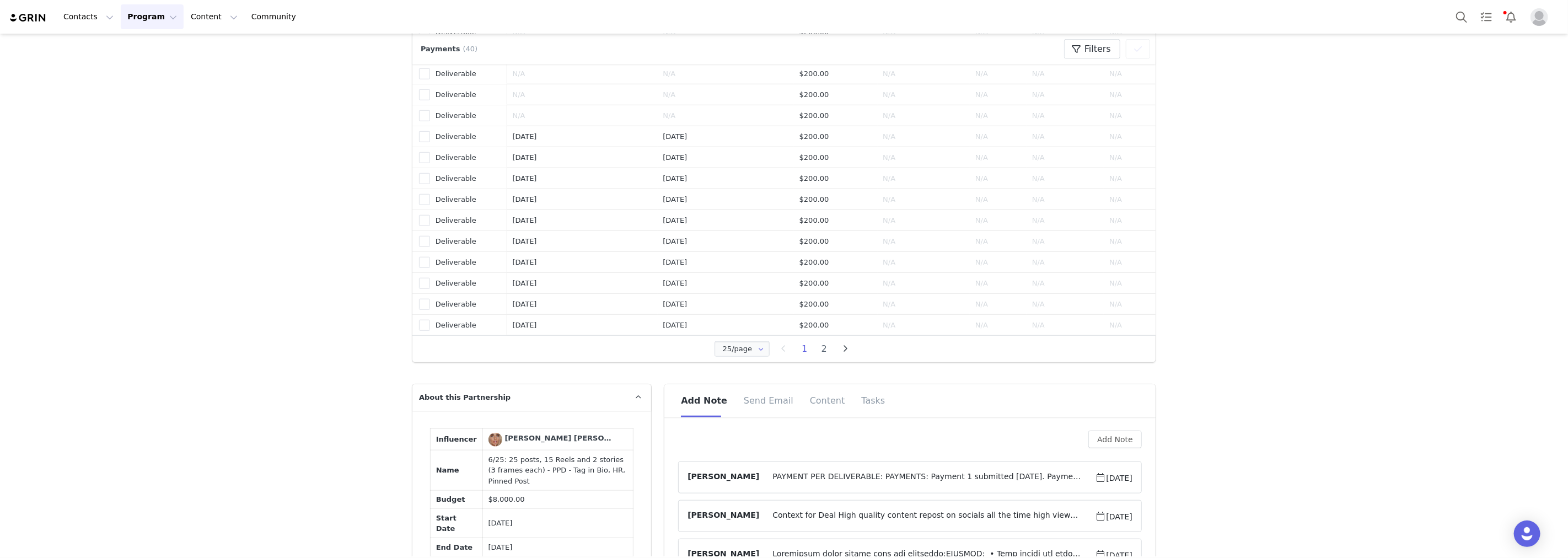
scroll to position [1041, 0]
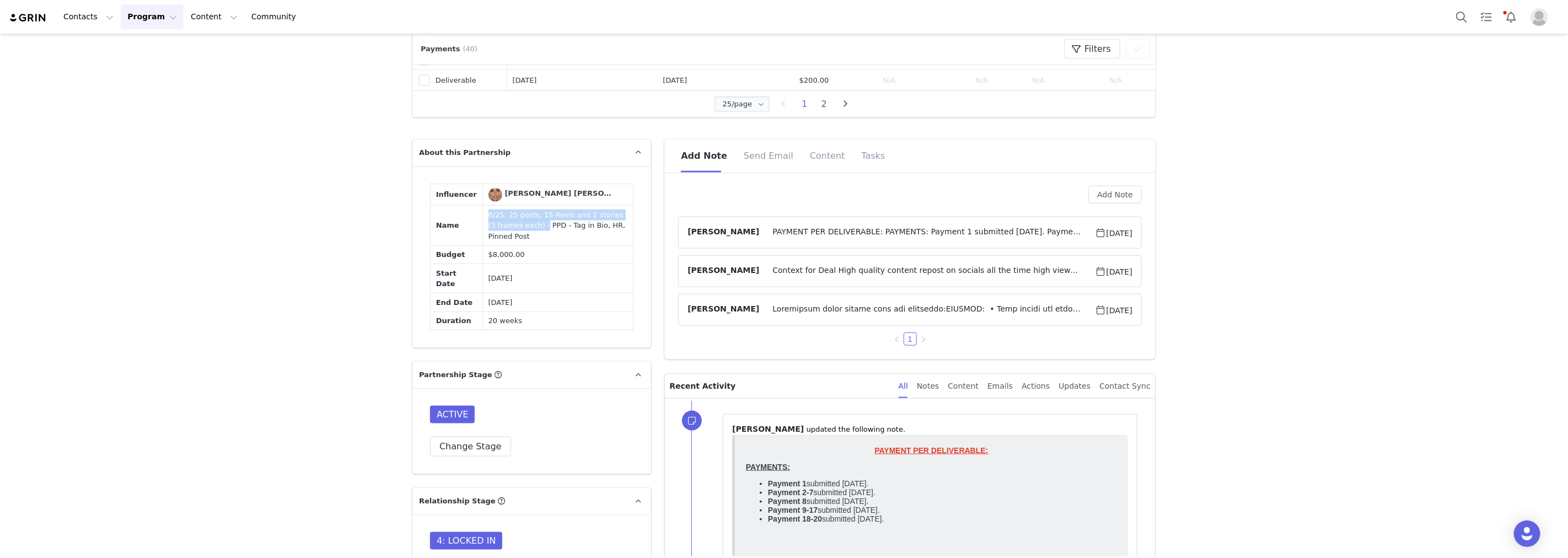
drag, startPoint x: 474, startPoint y: 209, endPoint x: 521, endPoint y: 222, distance: 48.8
click at [521, 222] on td "6/25: 25 posts, 15 Reels and 2 stories (3 frames each) - PPD - Tag in Bio, HR, …" at bounding box center [558, 225] width 151 height 40
copy td "6/25: 25 posts, 15 Reels and 2 stories (3 frames each) -"
drag, startPoint x: 541, startPoint y: 239, endPoint x: 541, endPoint y: 227, distance: 12.0
click at [541, 227] on td "6/25: 25 posts, 15 Reels and 2 stories (3 frames each) - PPD - Tag in Bio, HR, …" at bounding box center [558, 225] width 151 height 40
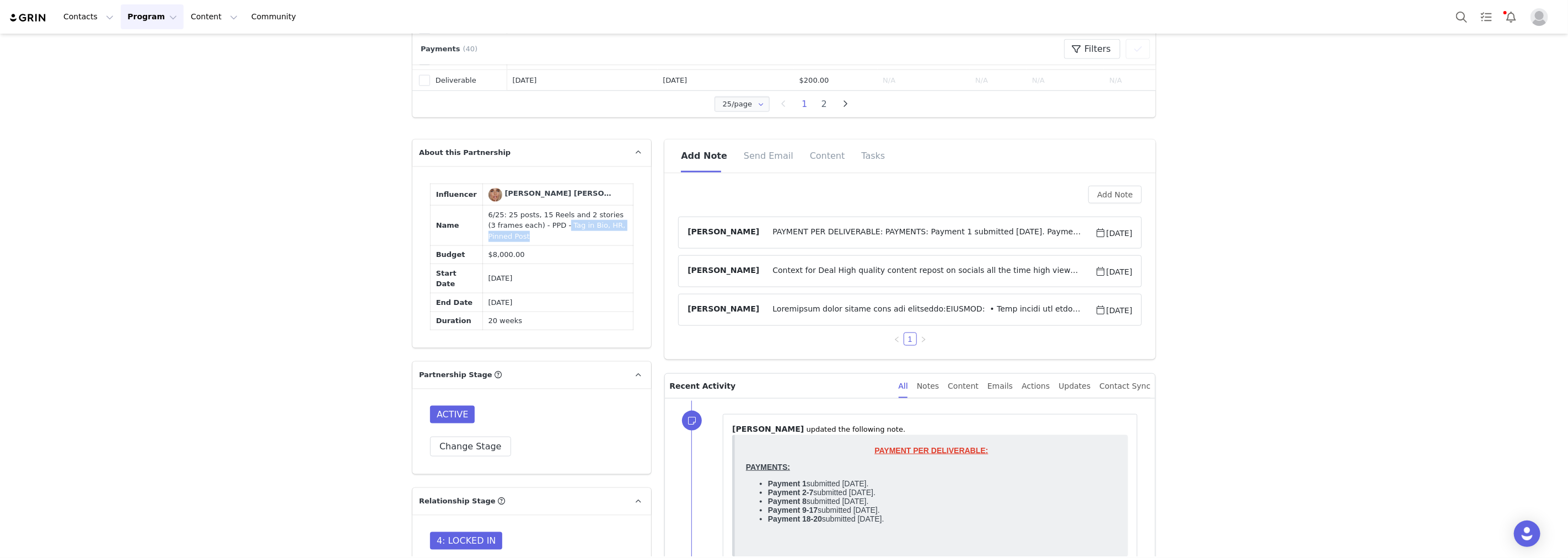
copy td "Tag in Bio, HR, Pinned Post"
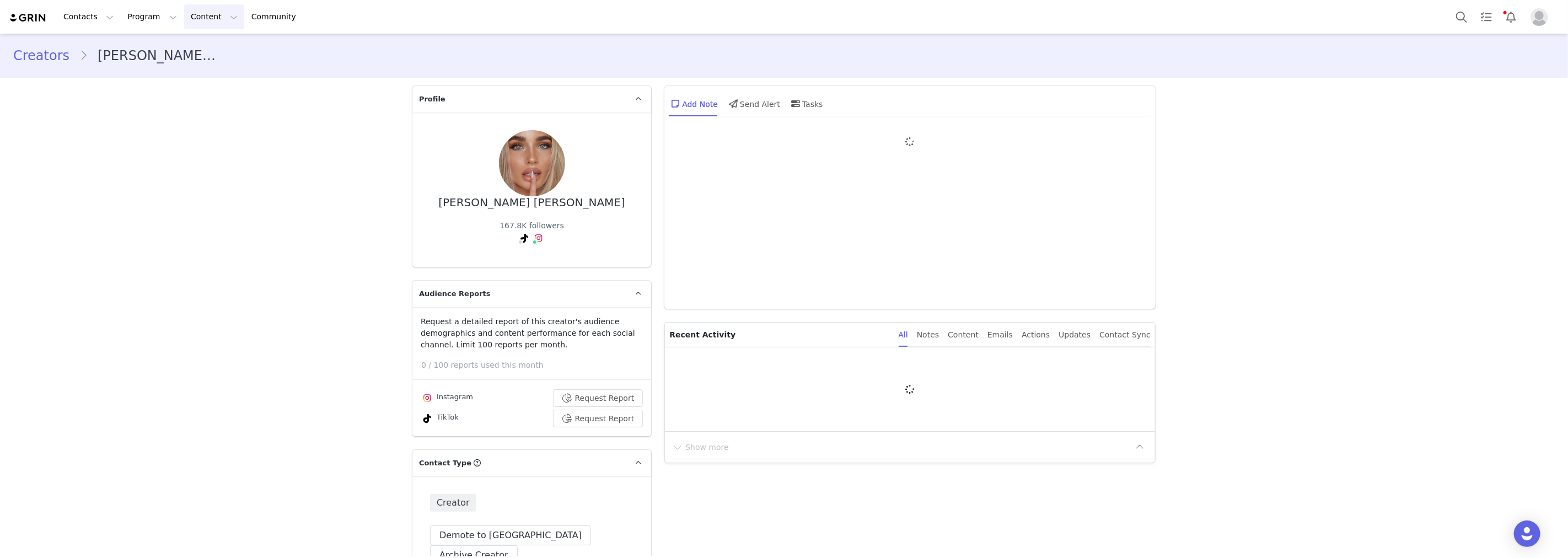
type input "+49 ([GEOGRAPHIC_DATA])"
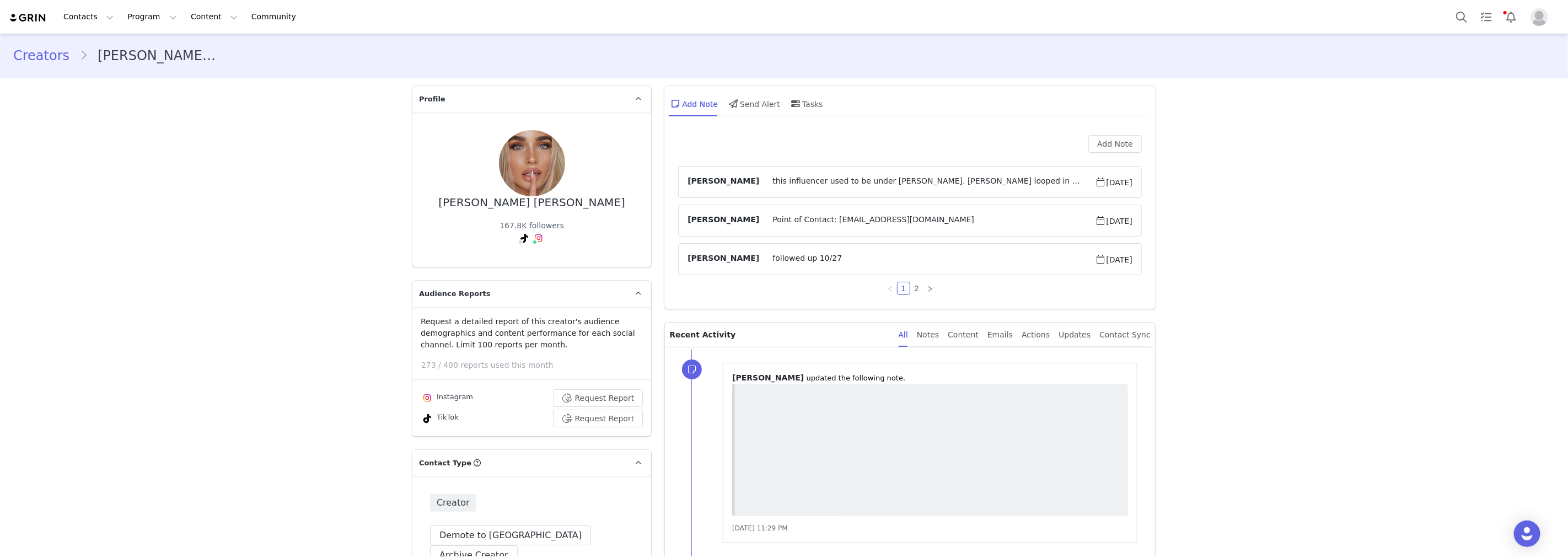
scroll to position [1087, 0]
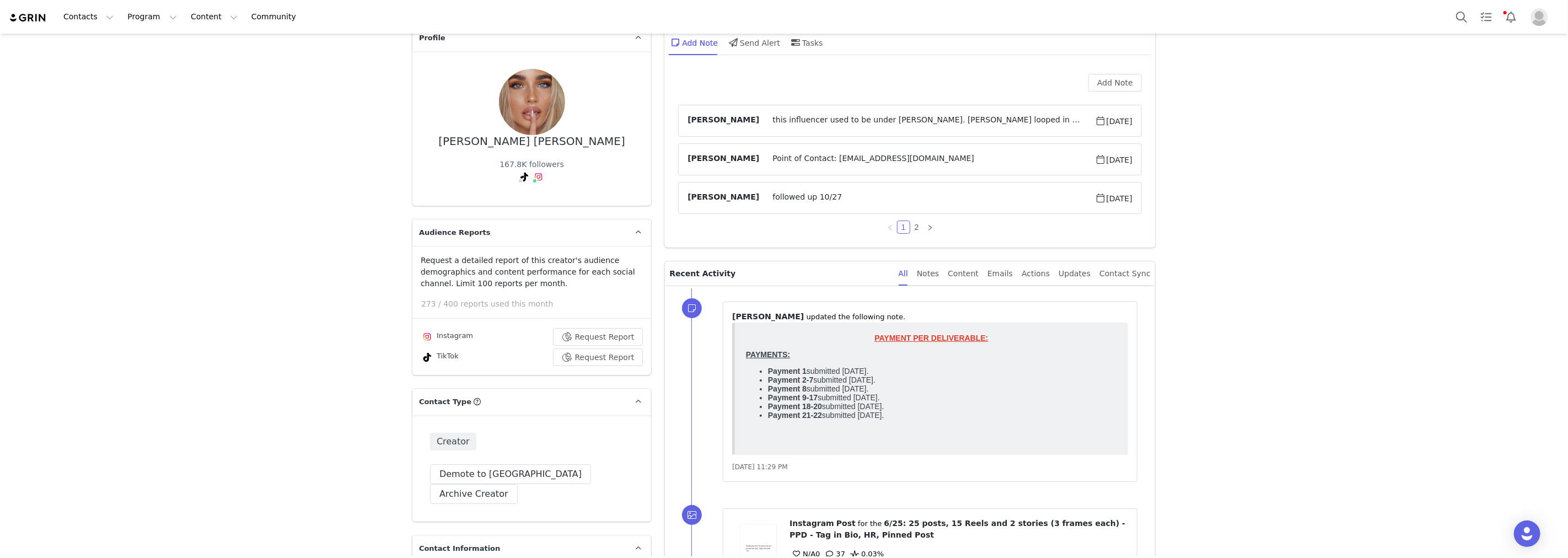
scroll to position [0, 0]
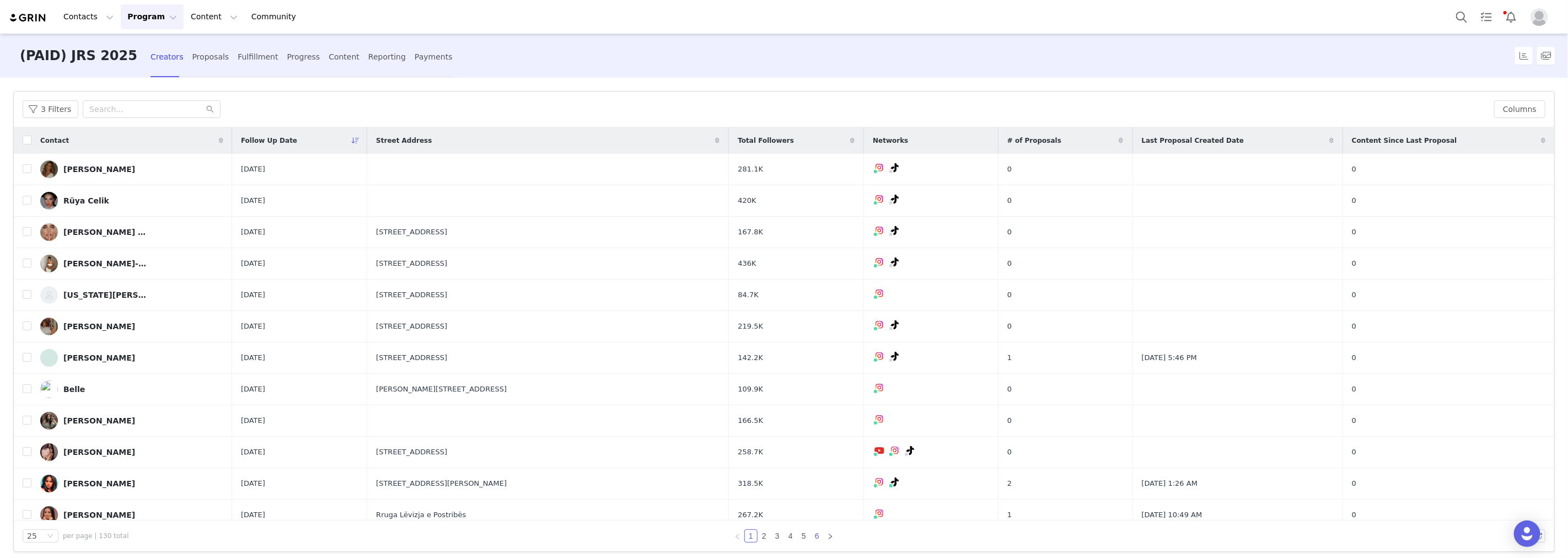
click at [811, 536] on link "6" at bounding box center [817, 535] width 12 height 12
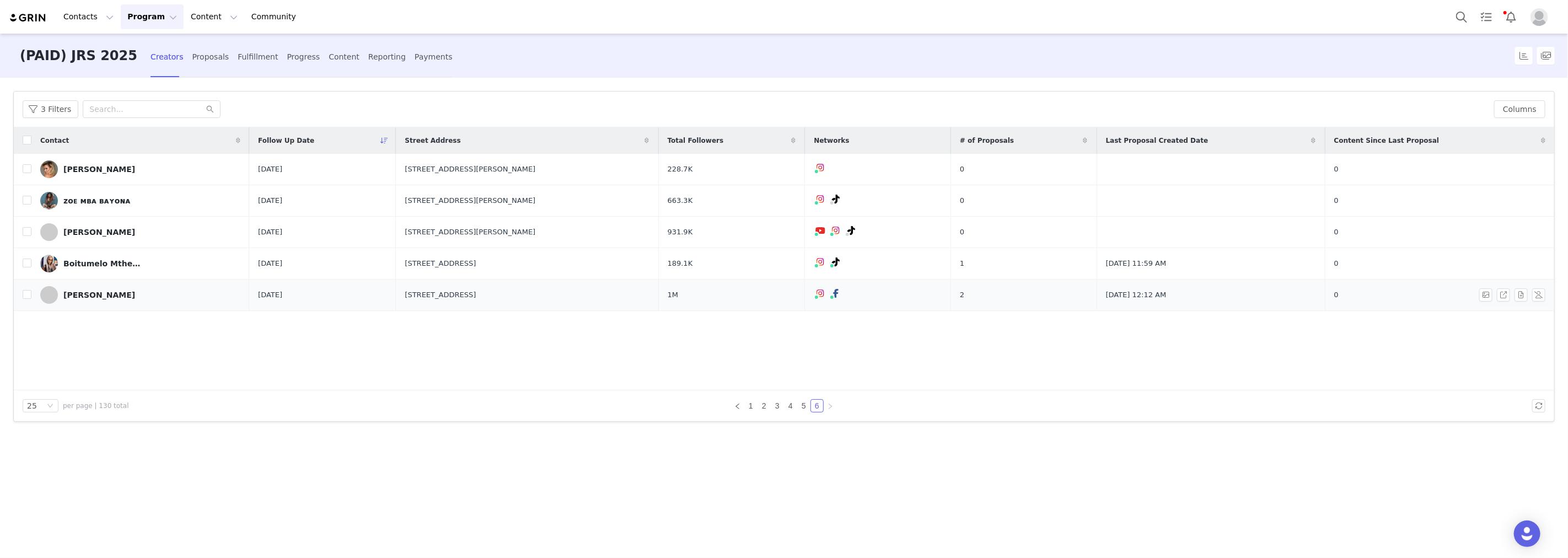
click at [122, 293] on link "[PERSON_NAME]" at bounding box center [140, 295] width 200 height 18
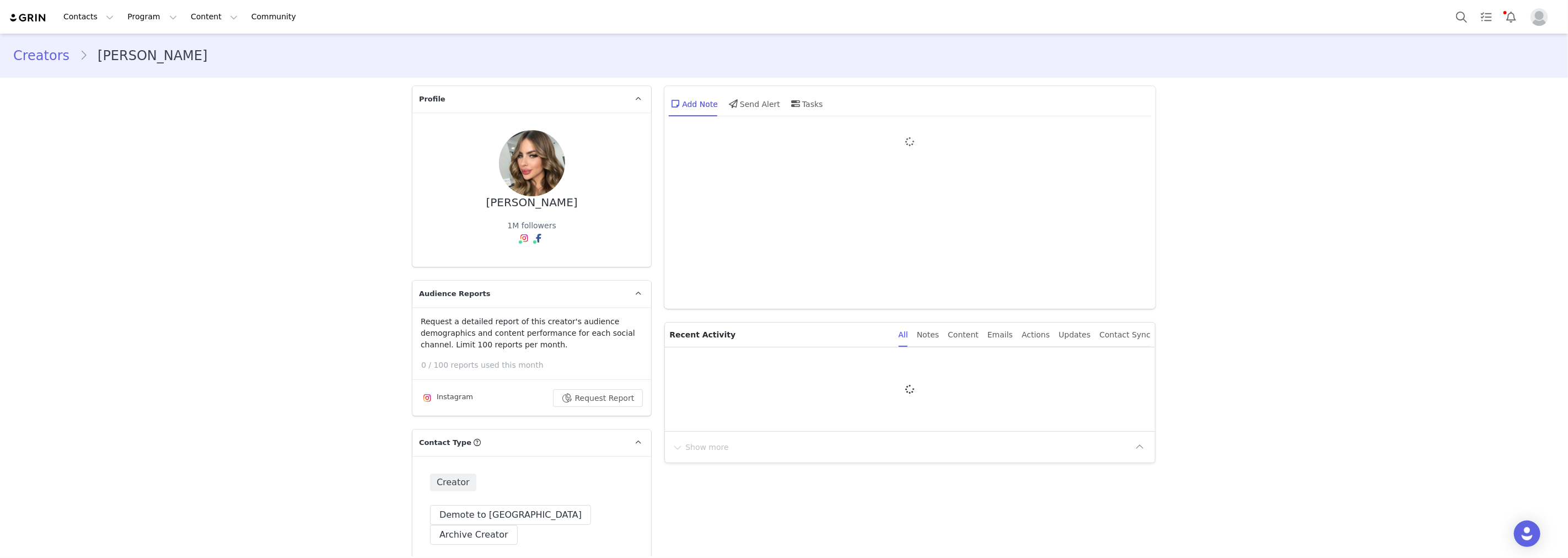
type input "+1 ([GEOGRAPHIC_DATA])"
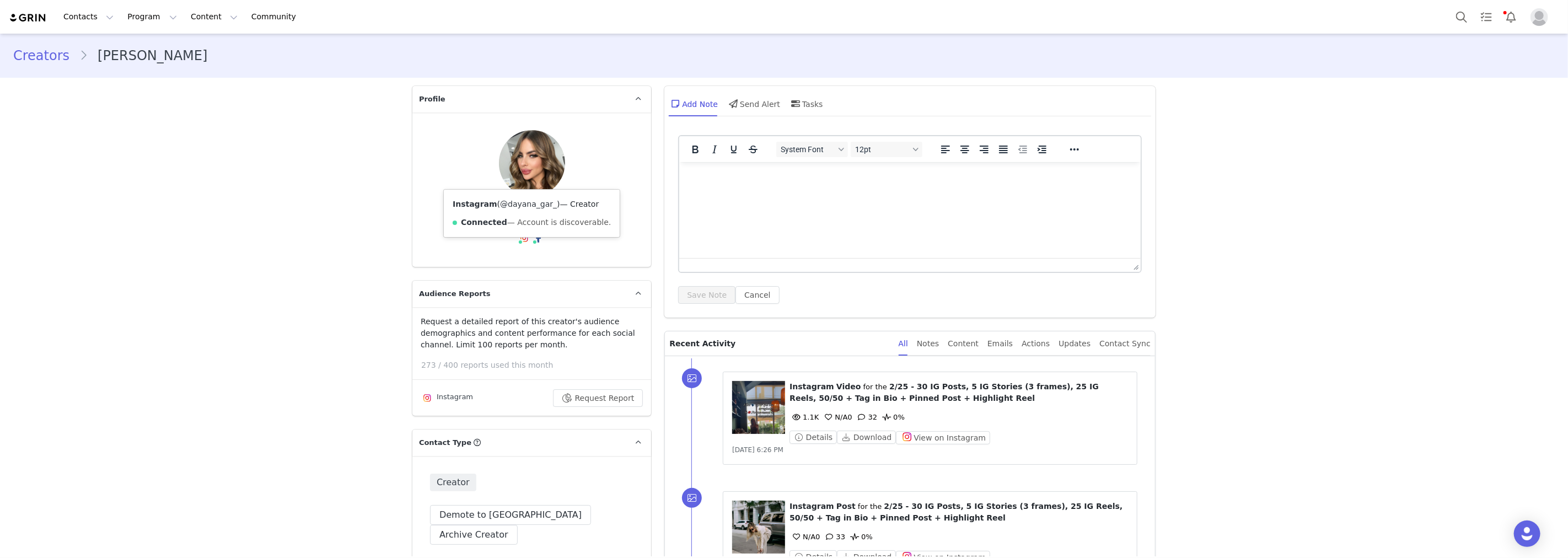
click at [542, 205] on span "( @dayana_gar_ )" at bounding box center [529, 204] width 63 height 8
copy span "@dayana_gar_"
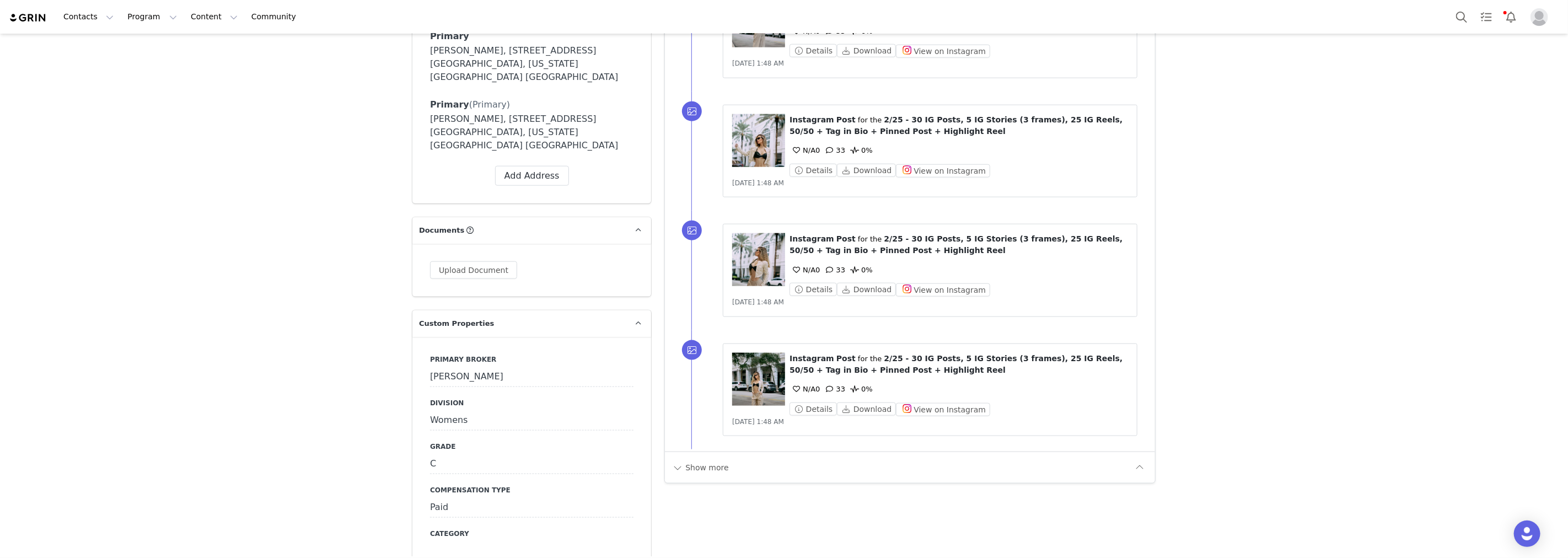
scroll to position [1348, 0]
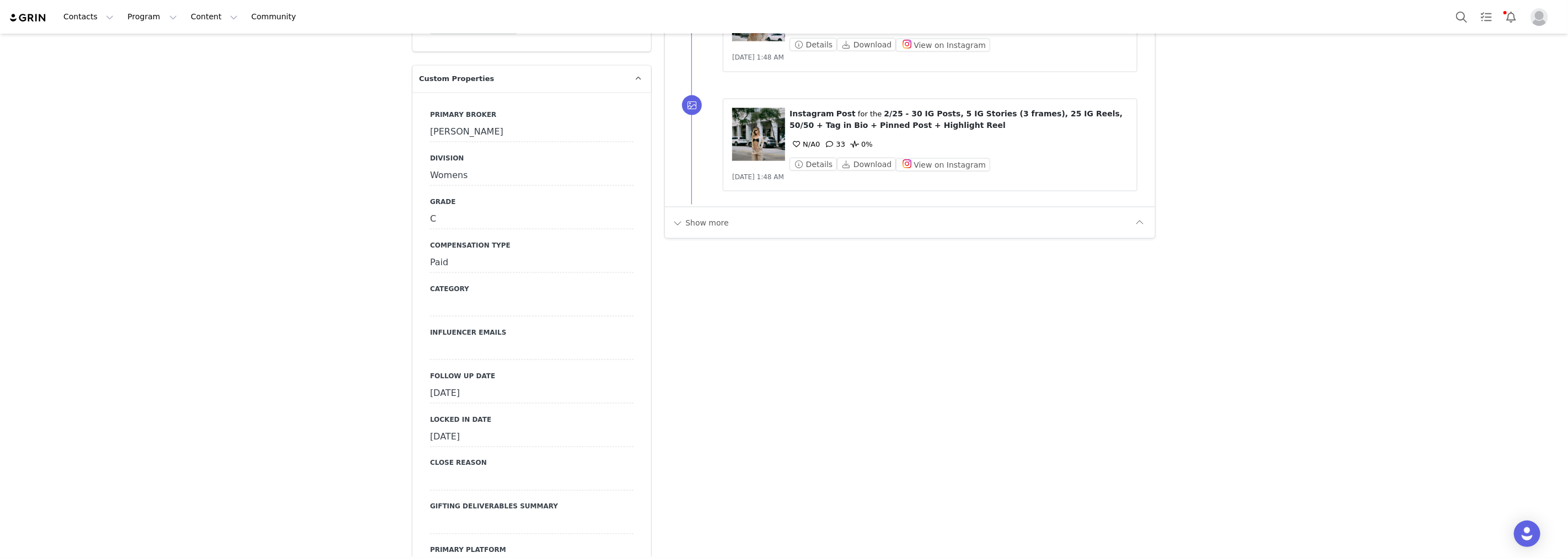
click at [509, 384] on div "[DATE]" at bounding box center [531, 394] width 204 height 20
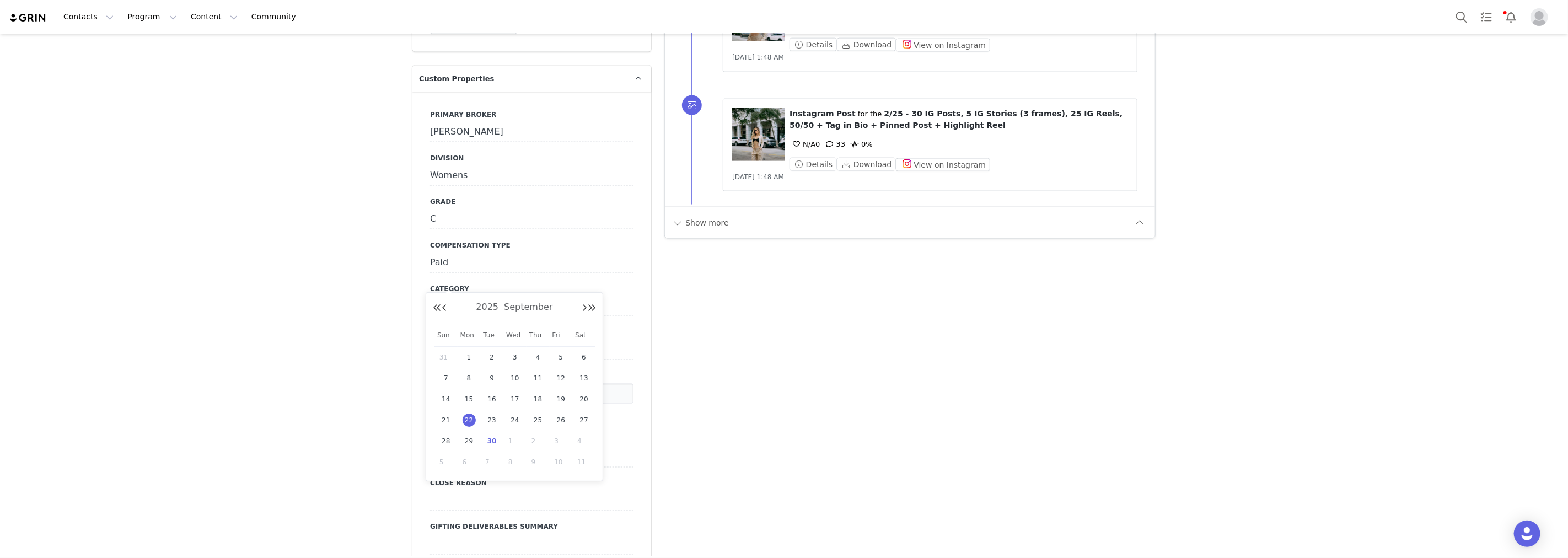
drag, startPoint x: 465, startPoint y: 438, endPoint x: 467, endPoint y: 421, distance: 17.1
click at [466, 438] on span "29" at bounding box center [469, 442] width 13 height 13
type input "[DATE]"
click at [449, 410] on button "Save" at bounding box center [445, 417] width 30 height 15
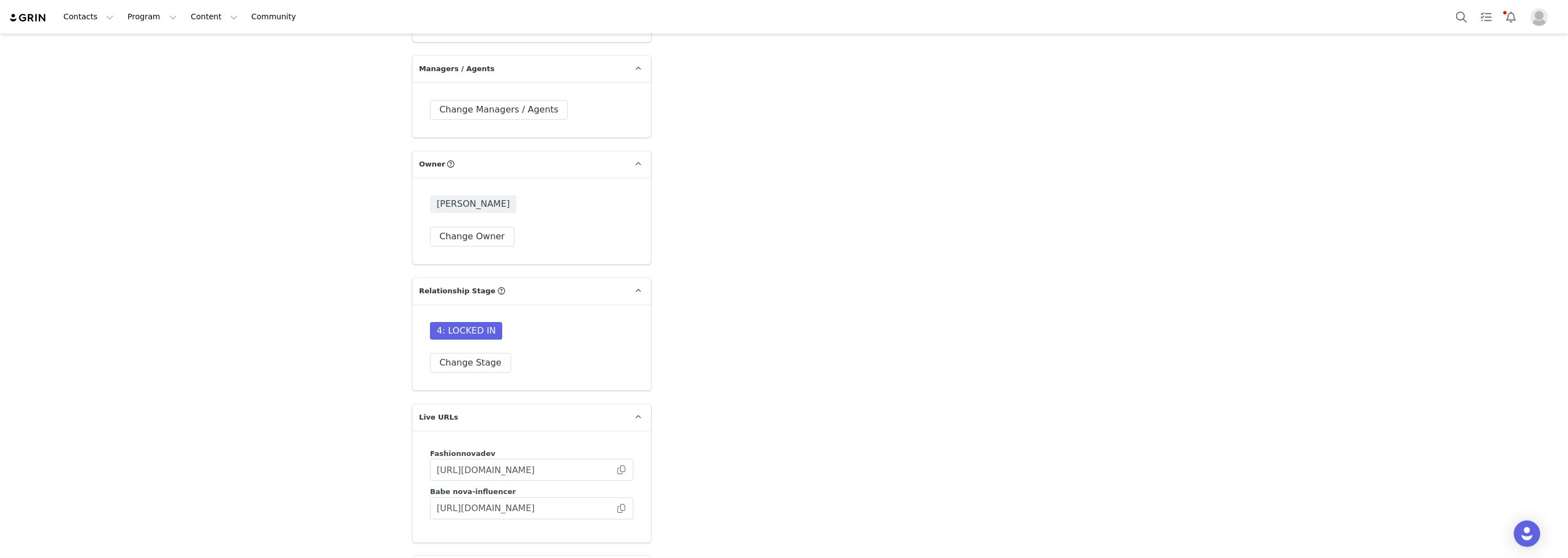
scroll to position [3247, 0]
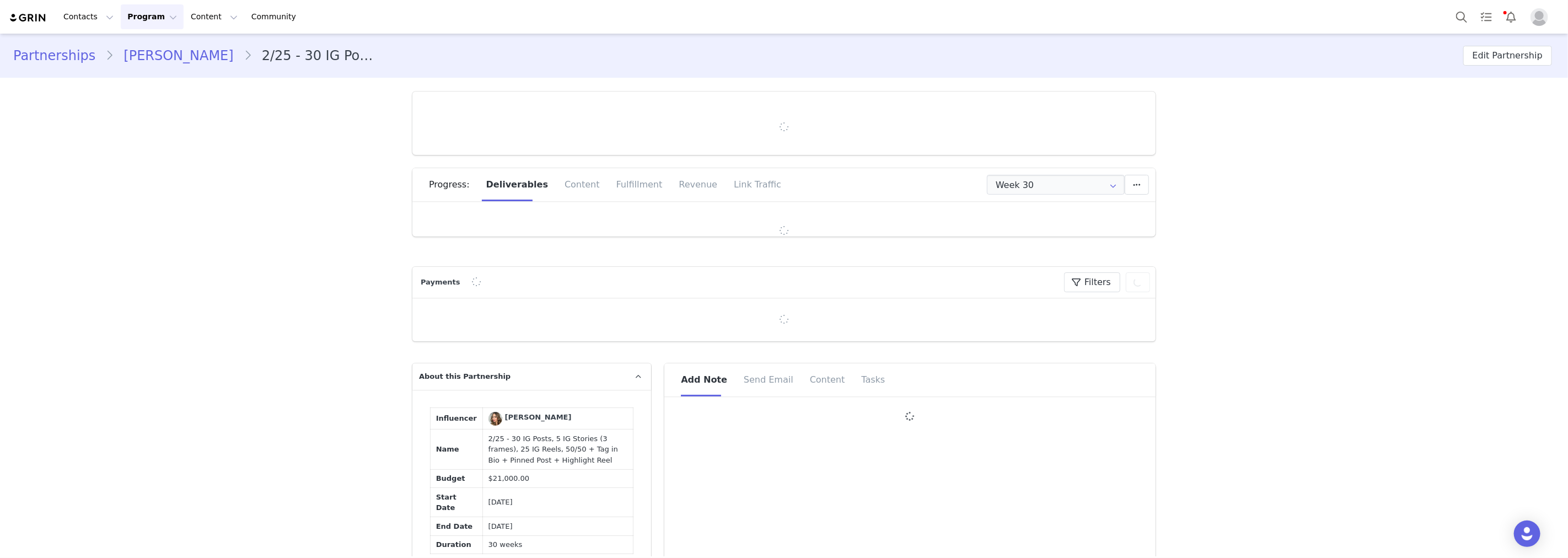
type input "+1 ([GEOGRAPHIC_DATA])"
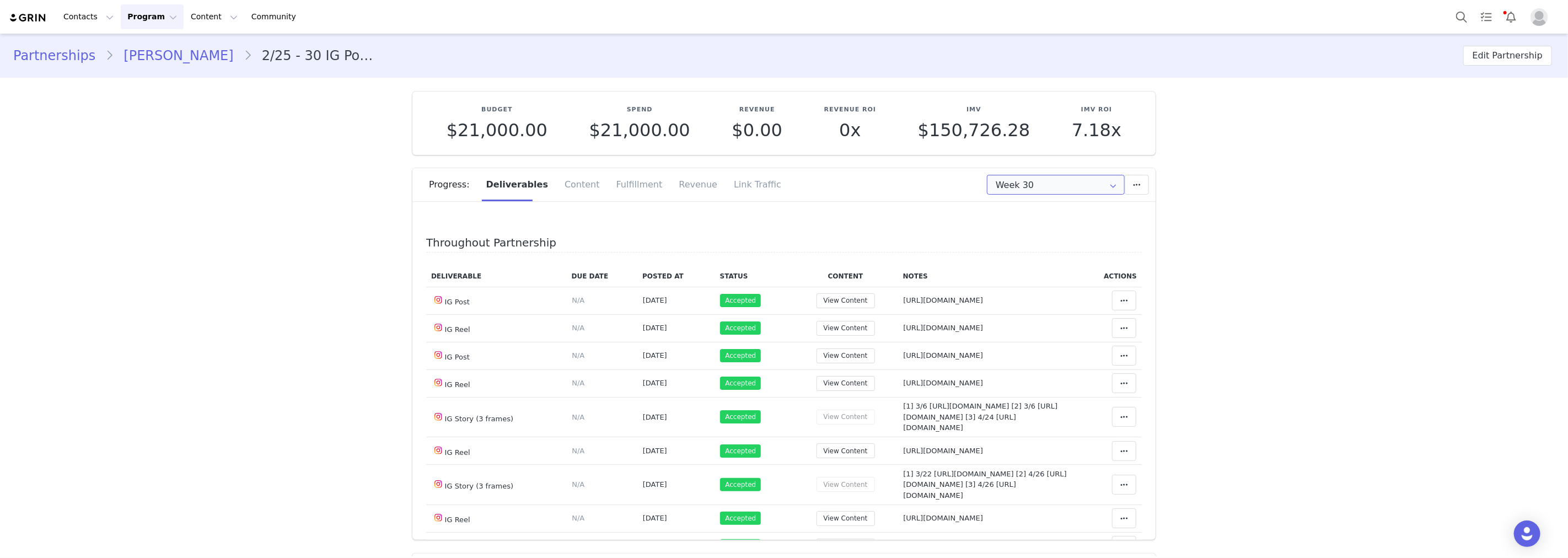
click at [1057, 184] on input "Week 30" at bounding box center [1055, 184] width 138 height 20
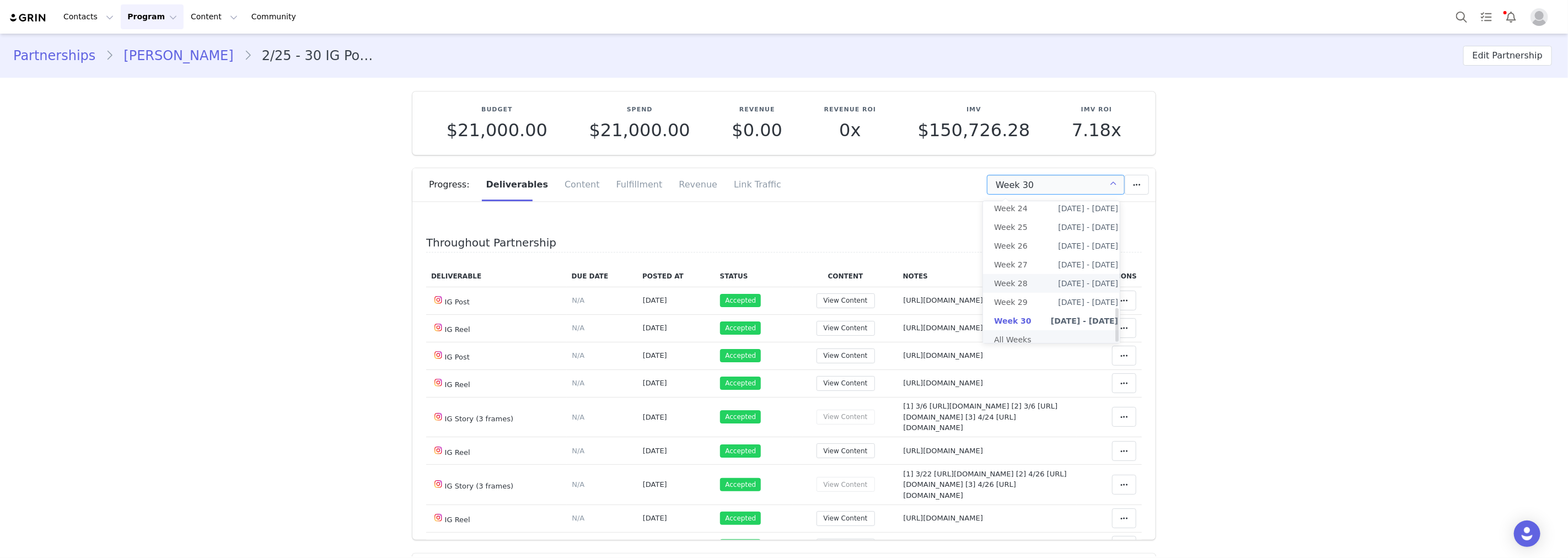
click at [1007, 331] on li "All Weeks" at bounding box center [1056, 340] width 146 height 19
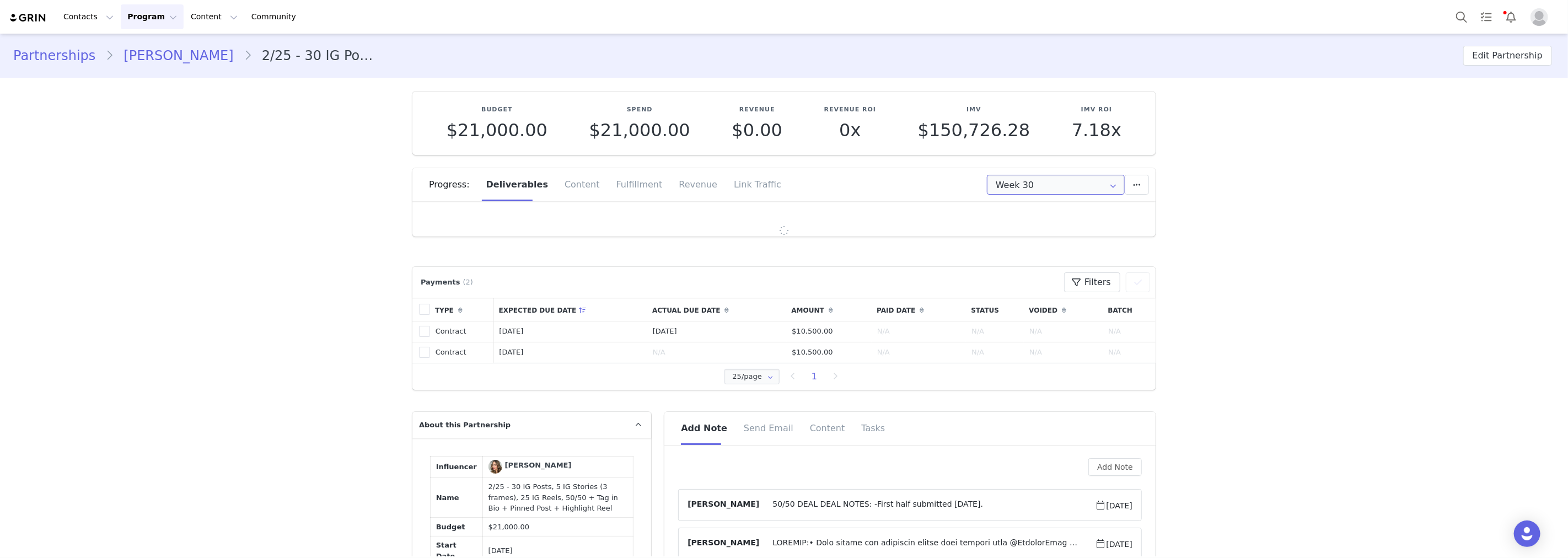
scroll to position [0, 0]
type input "All"
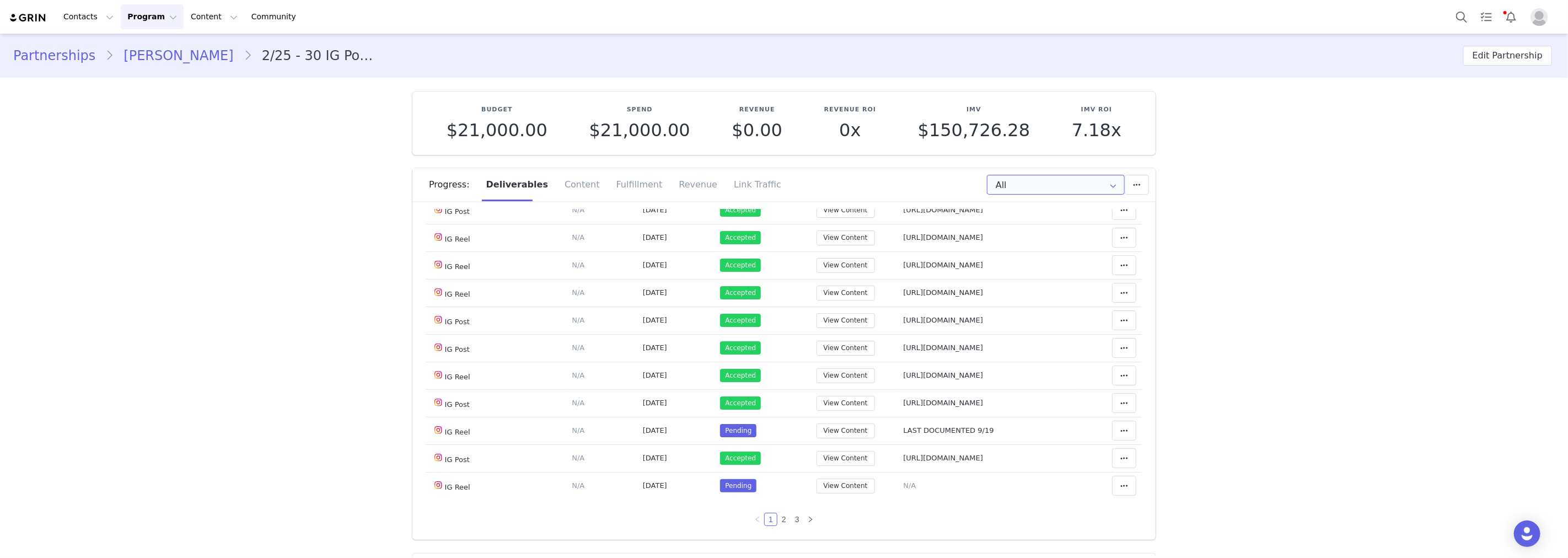
scroll to position [837, 0]
click at [957, 429] on span "LAST DOCUMENTED 9/19" at bounding box center [948, 430] width 90 height 8
type textarea "LAST DOCUMENTED 9/19"
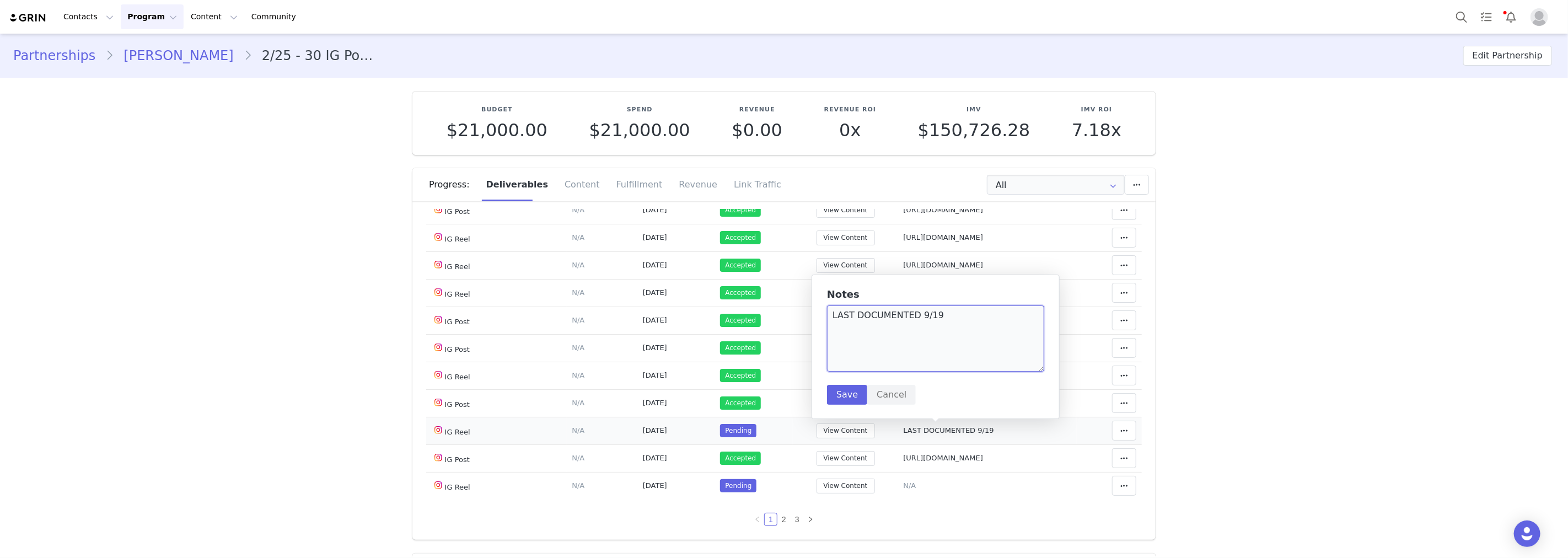
drag, startPoint x: 957, startPoint y: 322, endPoint x: 840, endPoint y: 312, distance: 117.4
click at [840, 312] on textarea "LAST DOCUMENTED 9/19" at bounding box center [935, 338] width 217 height 66
type textarea "L"
click at [836, 392] on button "Save" at bounding box center [847, 395] width 40 height 20
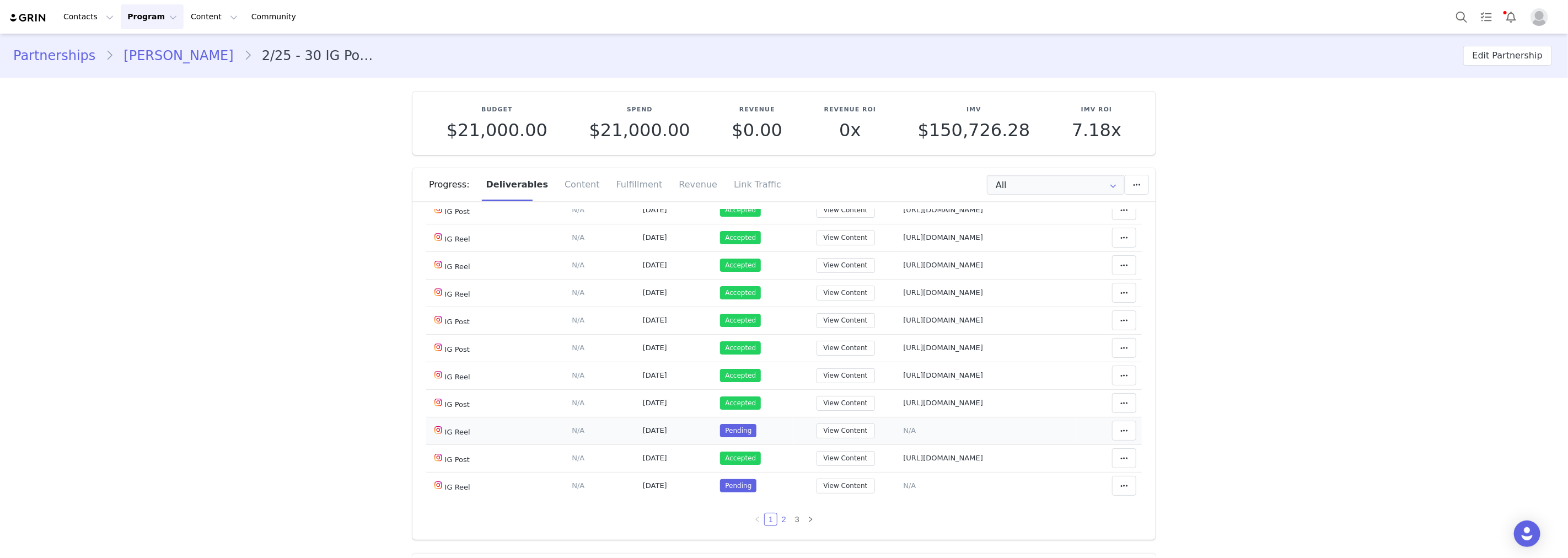
click at [777, 518] on link "2" at bounding box center [783, 519] width 12 height 12
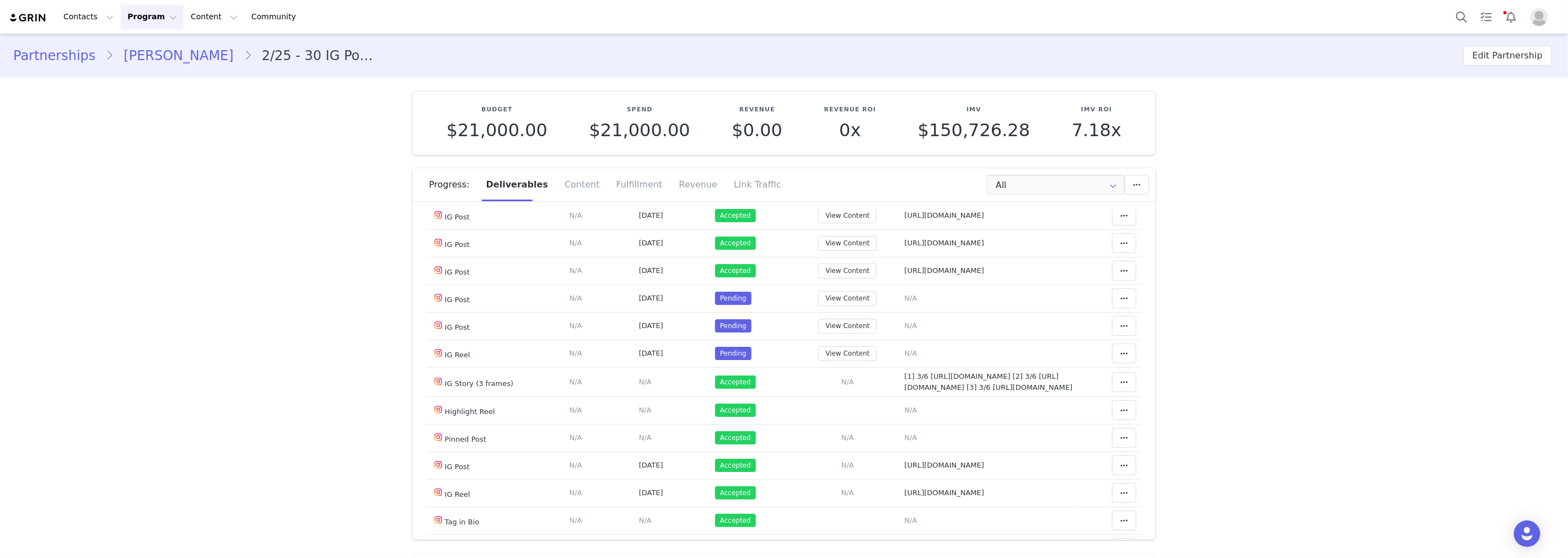
scroll to position [367, 0]
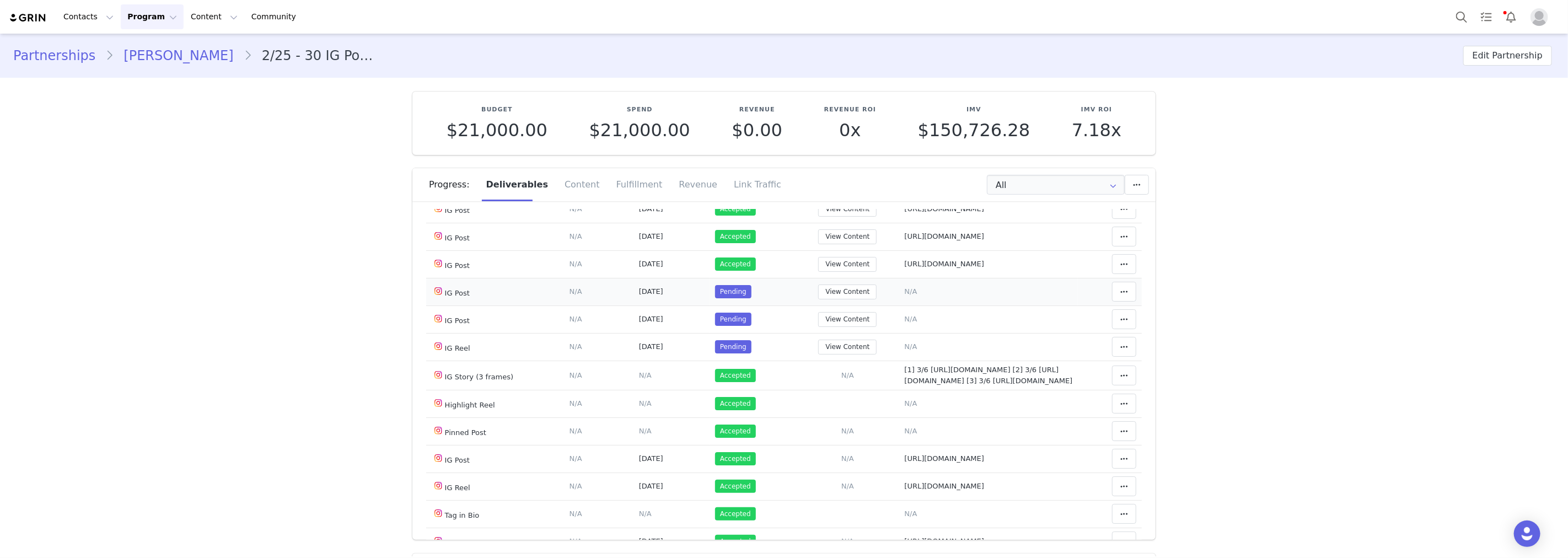
click at [904, 289] on span "N/A" at bounding box center [911, 291] width 13 height 8
click at [882, 211] on textarea at bounding box center [901, 199] width 217 height 66
paste textarea "[URL][DOMAIN_NAME]"
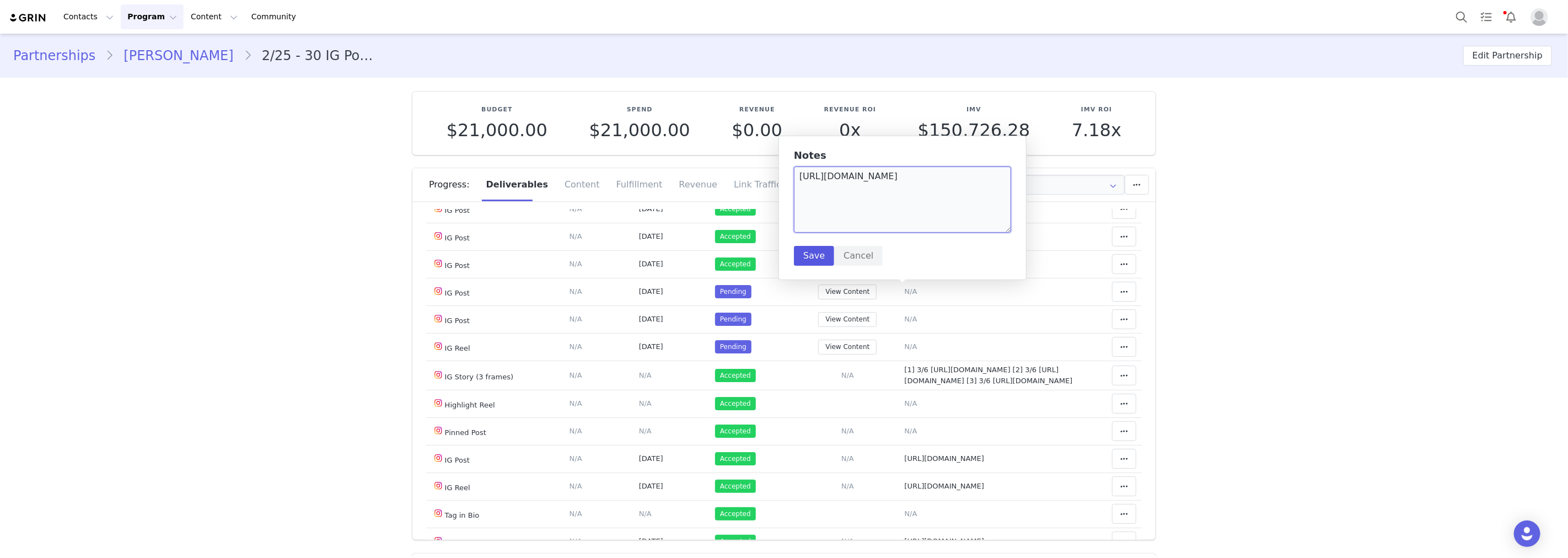
type textarea "[URL][DOMAIN_NAME]"
click at [807, 252] on button "Save" at bounding box center [813, 256] width 40 height 20
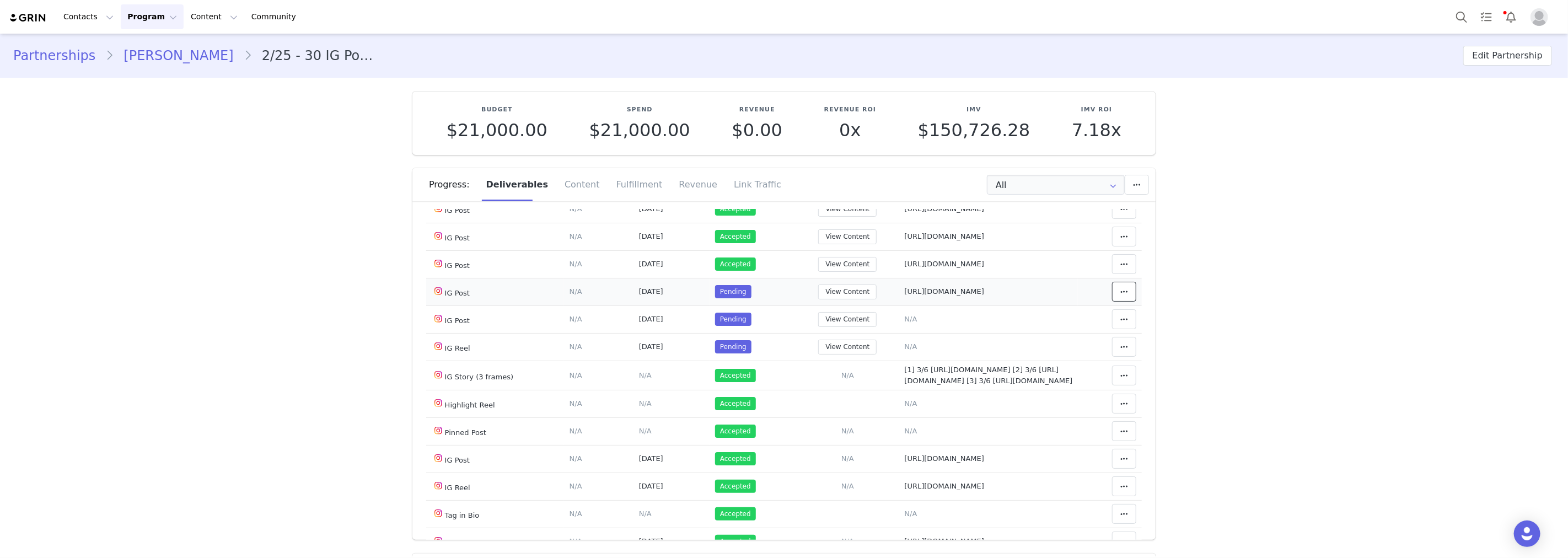
click at [1117, 293] on span at bounding box center [1124, 291] width 13 height 13
click at [1038, 232] on div "Mark as Accepted" at bounding box center [1022, 229] width 137 height 25
click at [899, 320] on td "Notes Save Cancel N/A" at bounding box center [988, 318] width 179 height 27
click at [904, 319] on span "N/A" at bounding box center [911, 318] width 13 height 8
click at [884, 262] on div "Notes Save Cancel" at bounding box center [901, 235] width 217 height 116
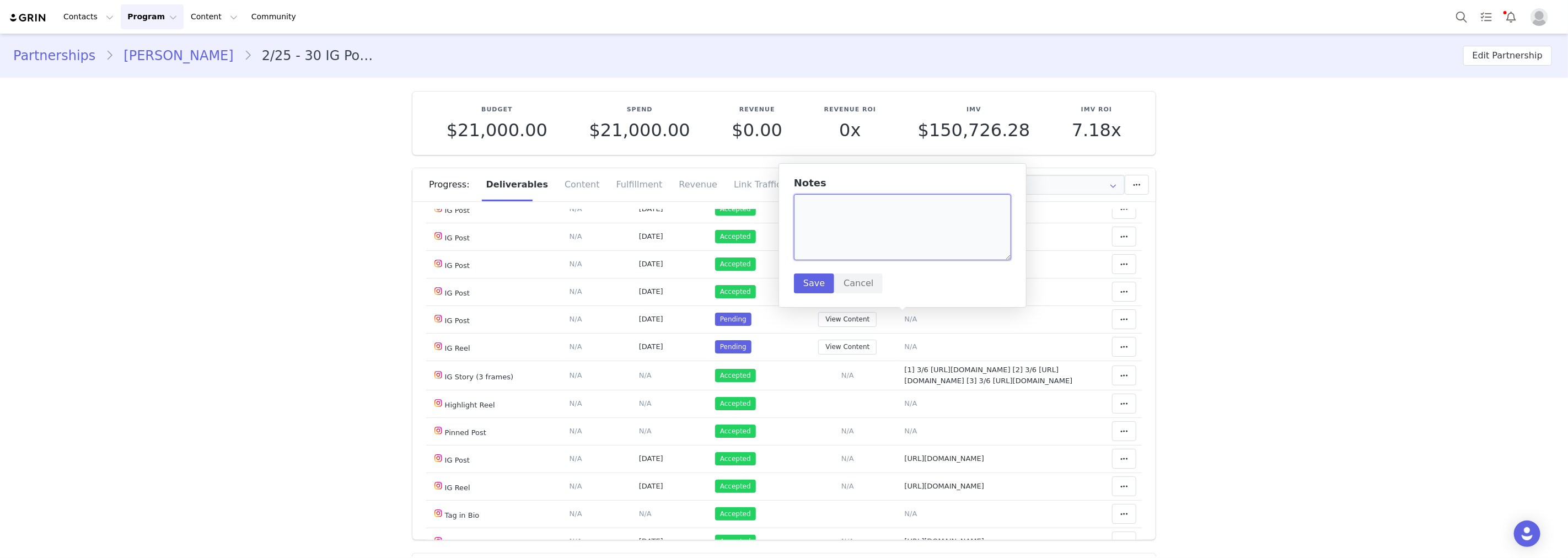
click at [867, 222] on textarea at bounding box center [901, 227] width 217 height 66
paste textarea "[URL][DOMAIN_NAME]"
type textarea "[URL][DOMAIN_NAME]"
drag, startPoint x: 803, startPoint y: 284, endPoint x: 840, endPoint y: 283, distance: 37.0
click at [811, 282] on button "Save" at bounding box center [813, 283] width 40 height 20
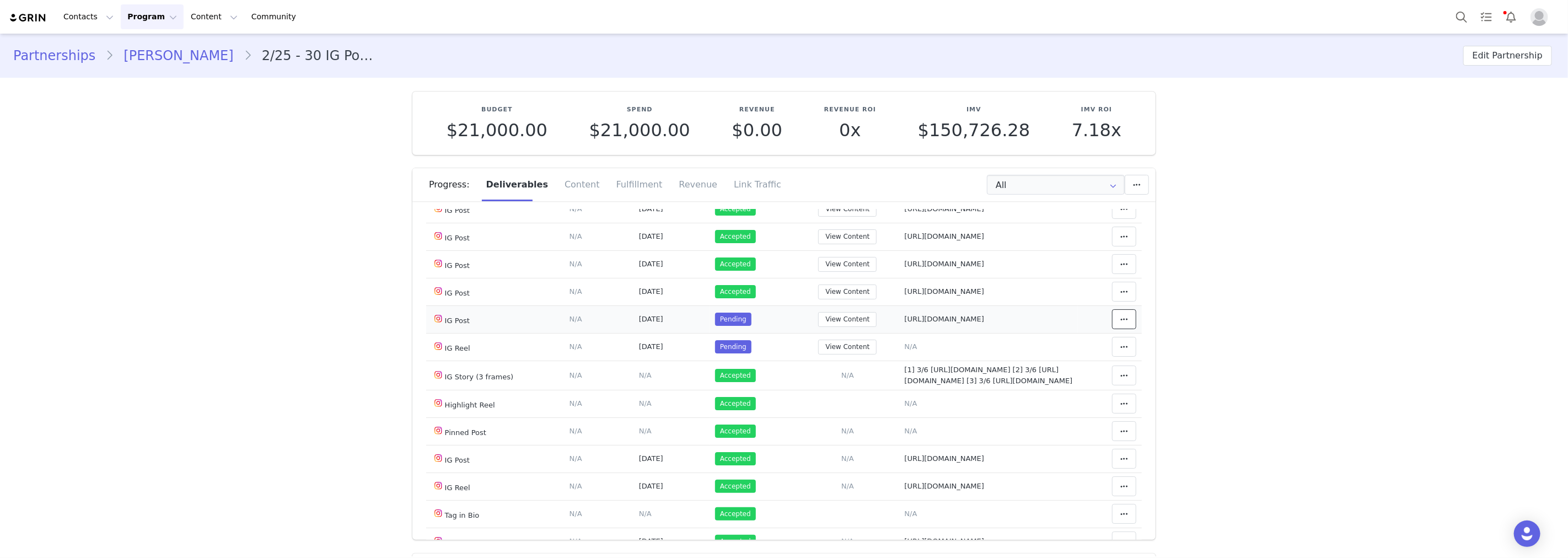
click at [1120, 316] on icon at bounding box center [1124, 318] width 8 height 8
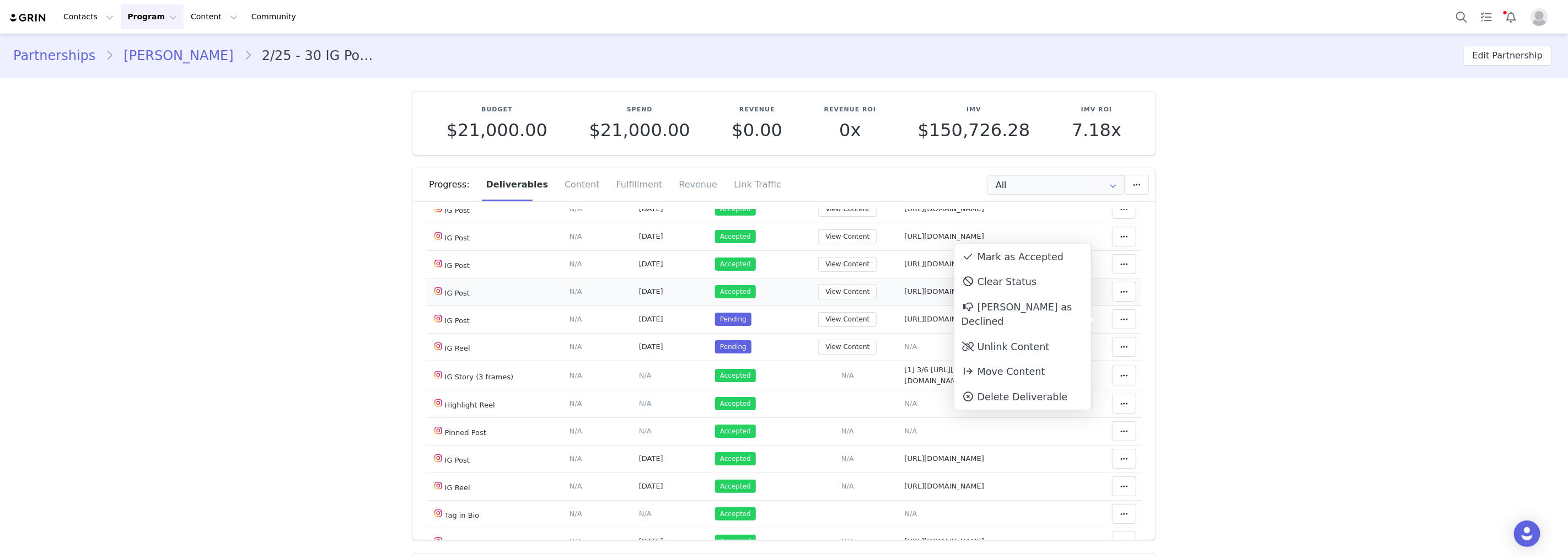
drag, startPoint x: 1020, startPoint y: 262, endPoint x: 867, endPoint y: 304, distance: 158.7
click at [1020, 261] on div "Mark as Accepted" at bounding box center [1022, 256] width 137 height 25
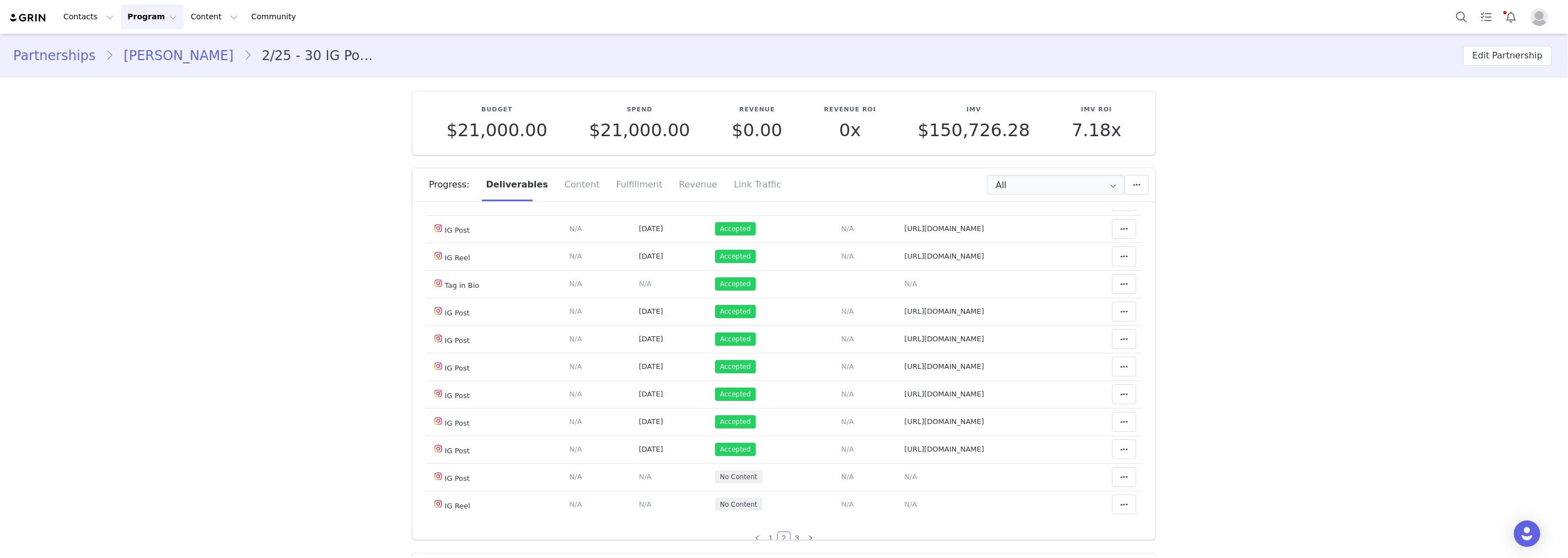
scroll to position [671, 0]
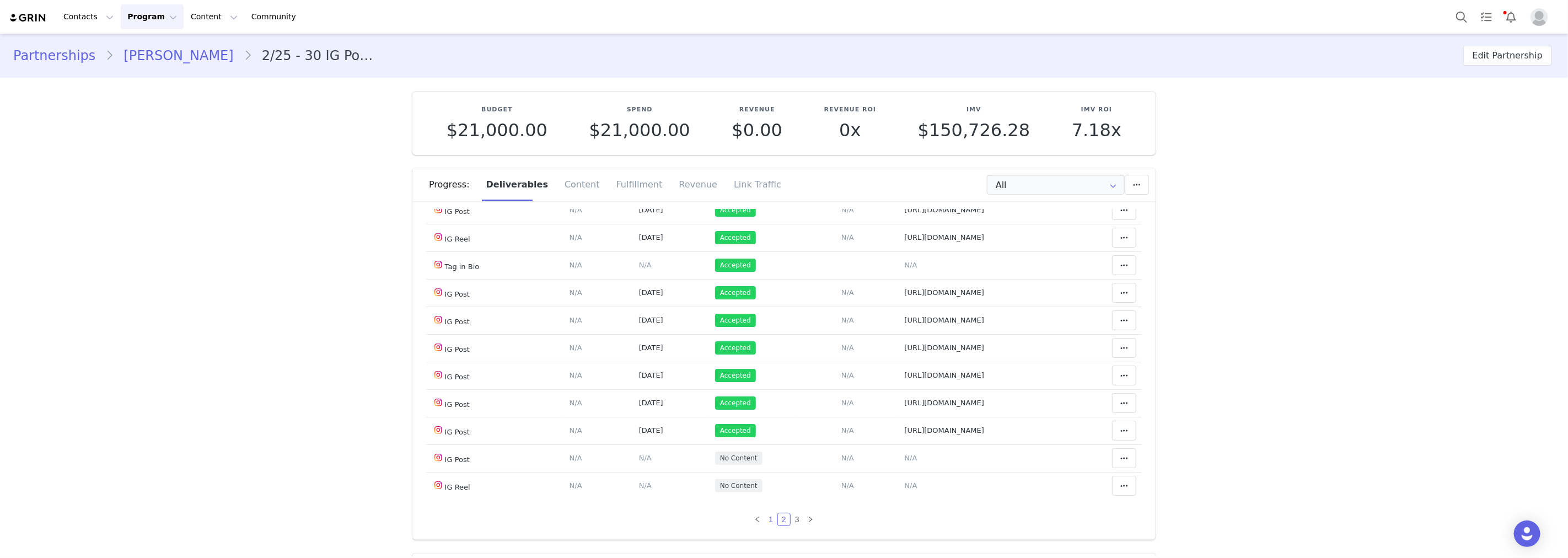
click at [764, 519] on link "1" at bounding box center [770, 519] width 12 height 12
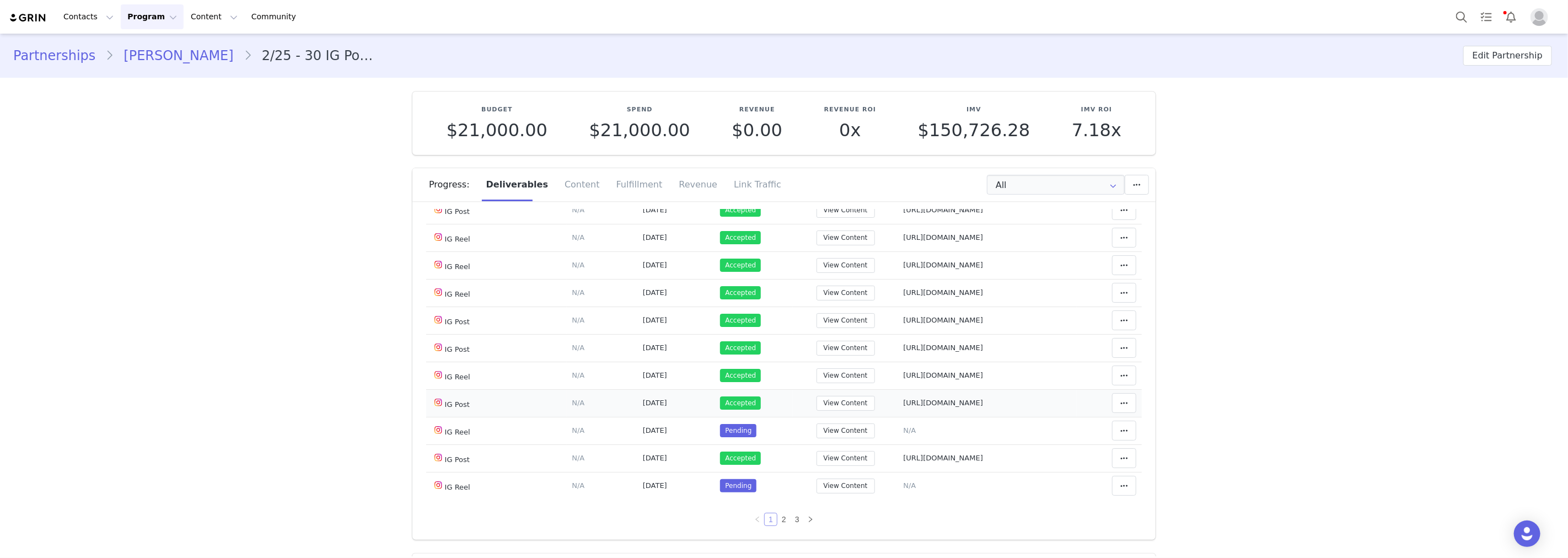
scroll to position [837, 0]
click at [906, 430] on span "N/A" at bounding box center [910, 430] width 13 height 8
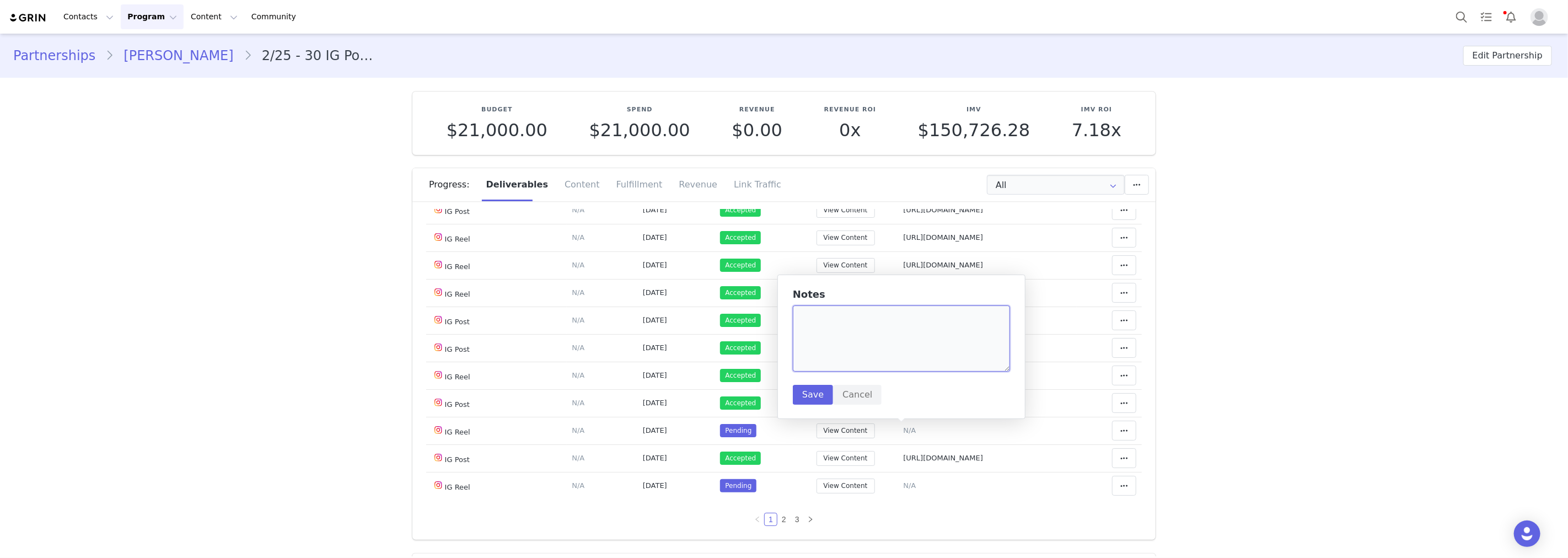
click at [853, 360] on textarea at bounding box center [900, 338] width 217 height 66
paste textarea "[URL][DOMAIN_NAME]"
type textarea "[URL][DOMAIN_NAME] (LAST DOCUMENTED 9/28)"
click at [819, 397] on button "Save" at bounding box center [812, 395] width 40 height 20
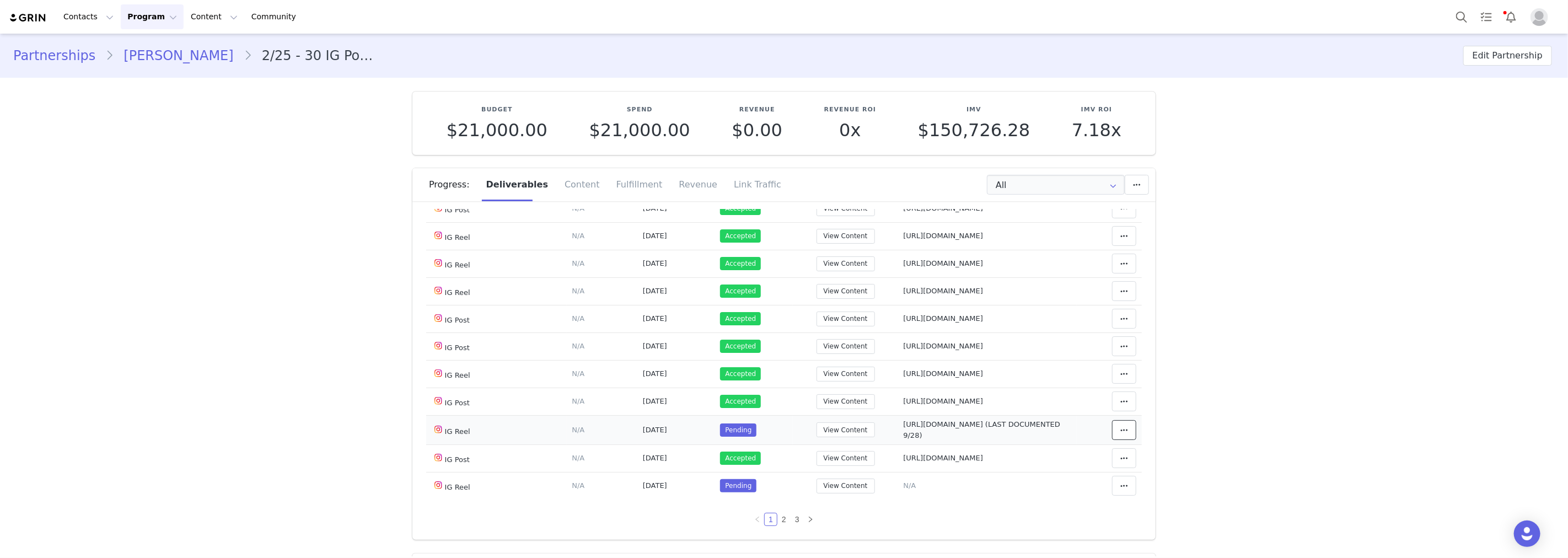
click at [1117, 435] on span at bounding box center [1124, 430] width 13 height 13
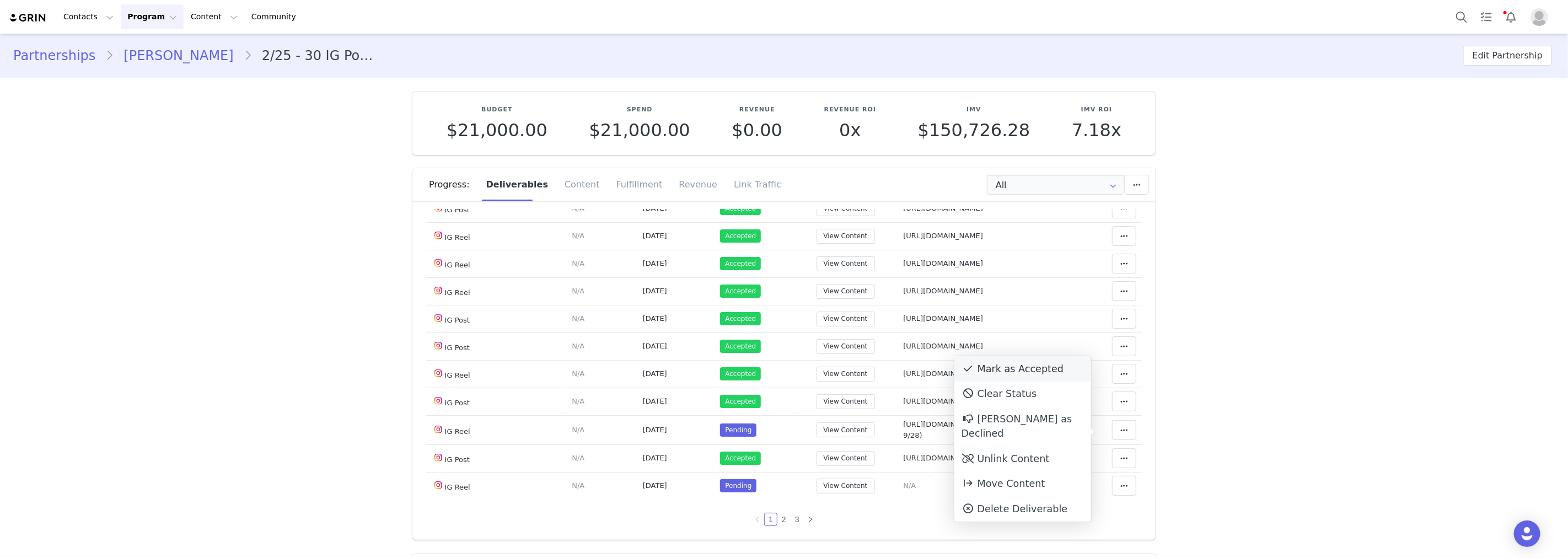
click at [1038, 375] on div "Mark as Accepted" at bounding box center [1022, 368] width 137 height 25
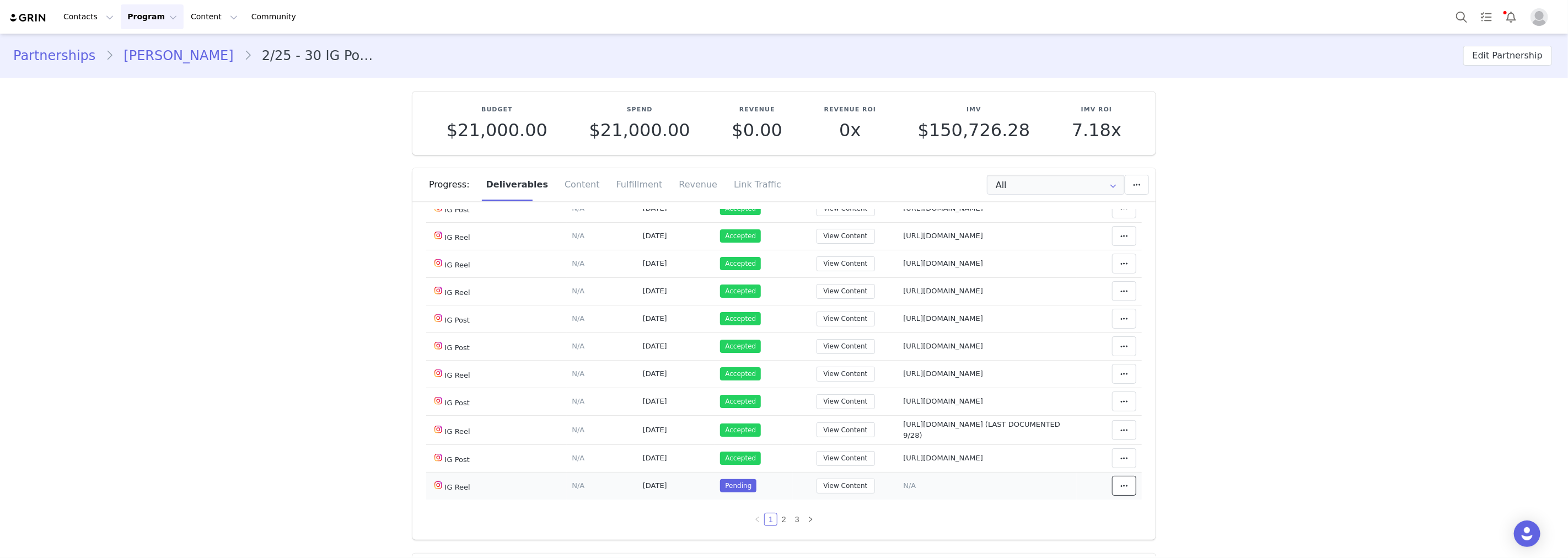
click at [1120, 486] on icon at bounding box center [1124, 485] width 8 height 8
click at [1035, 496] on div "Unlink Content" at bounding box center [1022, 505] width 137 height 25
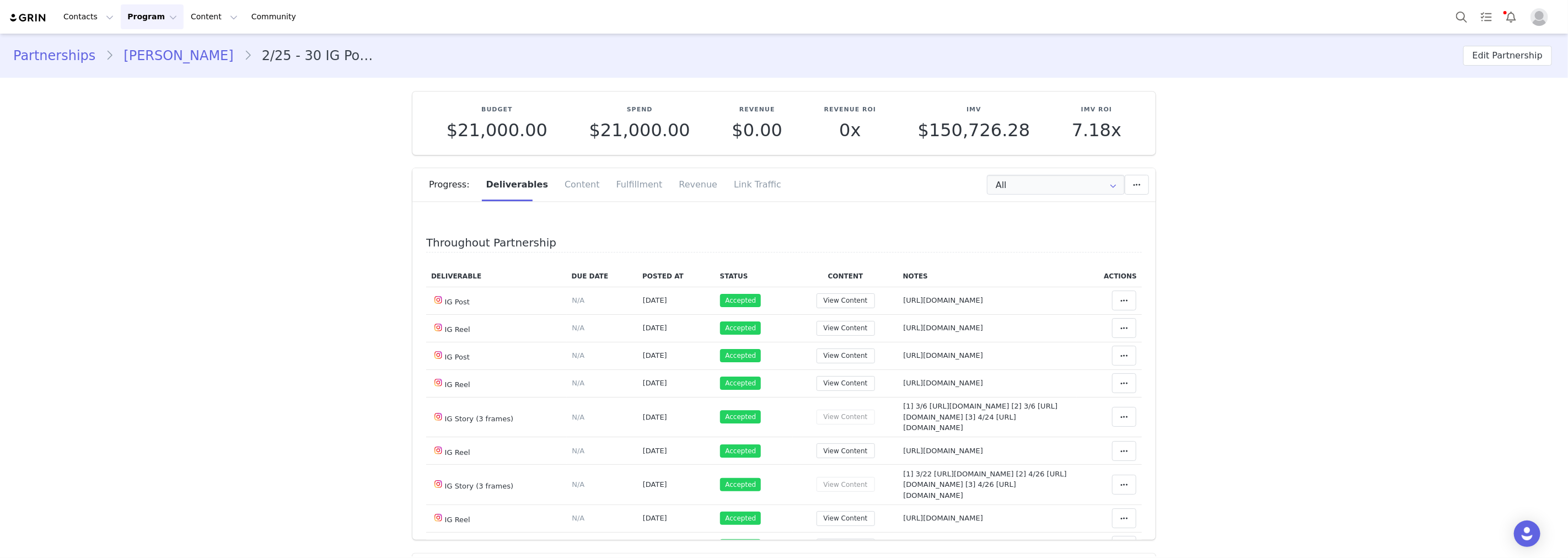
scroll to position [839, 0]
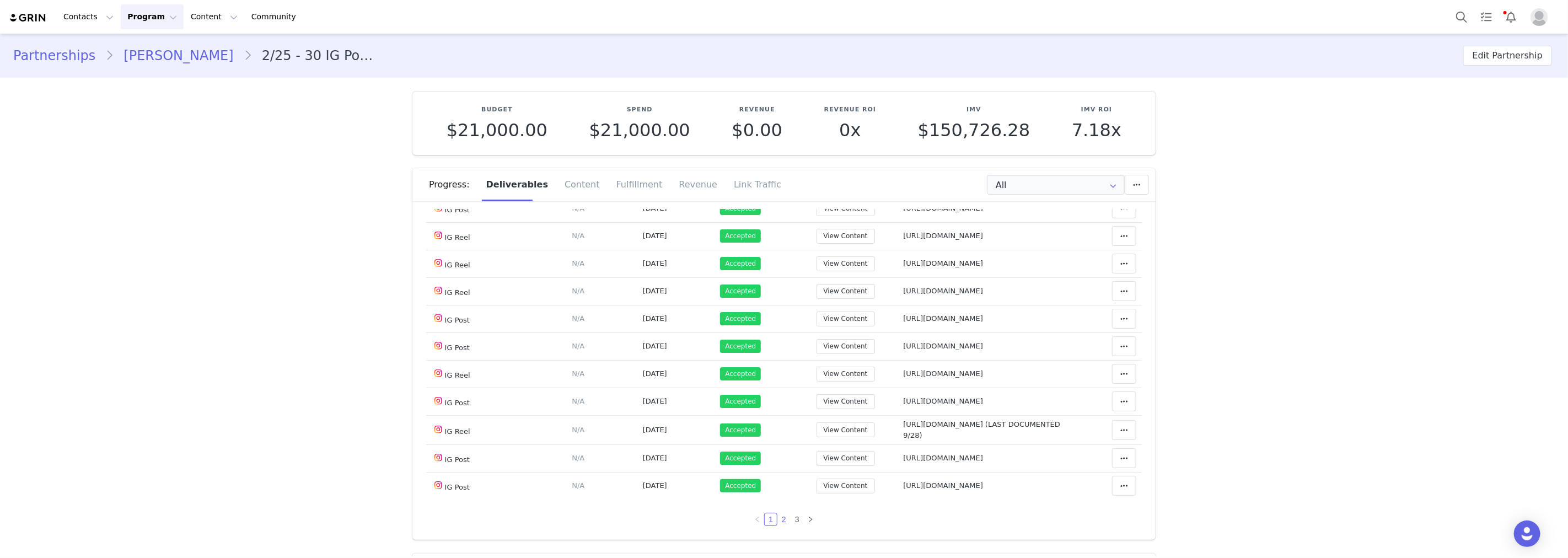
click at [777, 515] on link "2" at bounding box center [783, 519] width 12 height 12
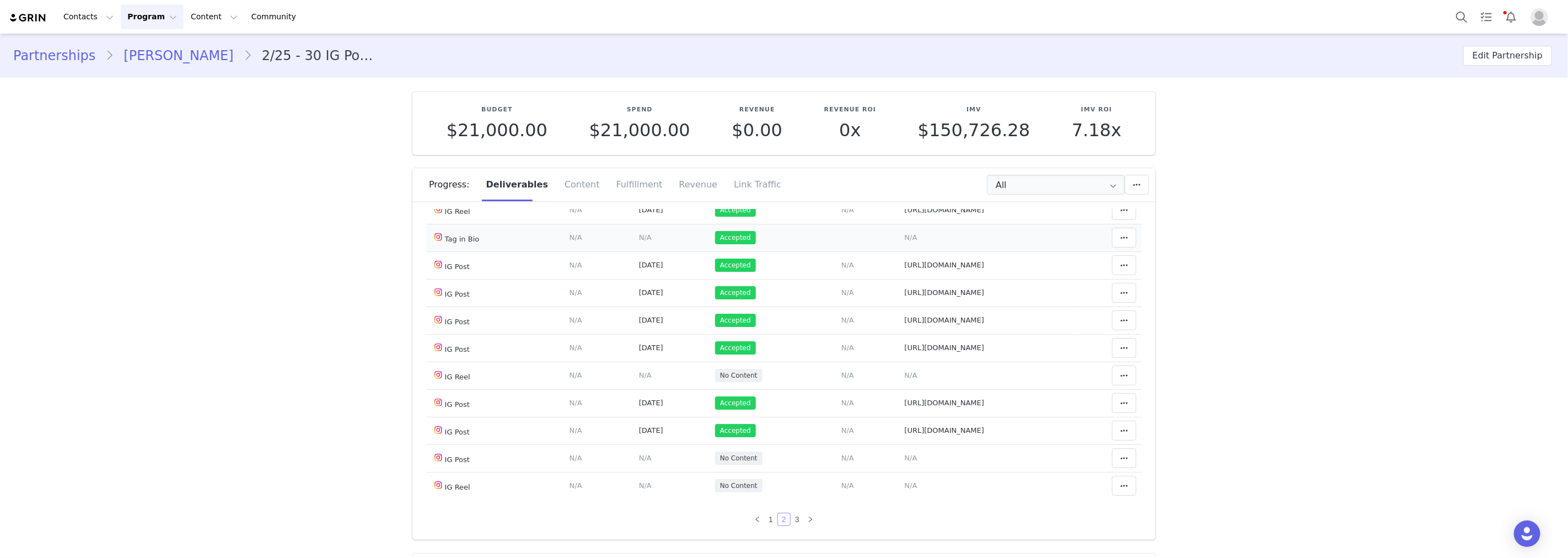
scroll to position [671, 0]
click at [792, 517] on link "3" at bounding box center [796, 519] width 12 height 12
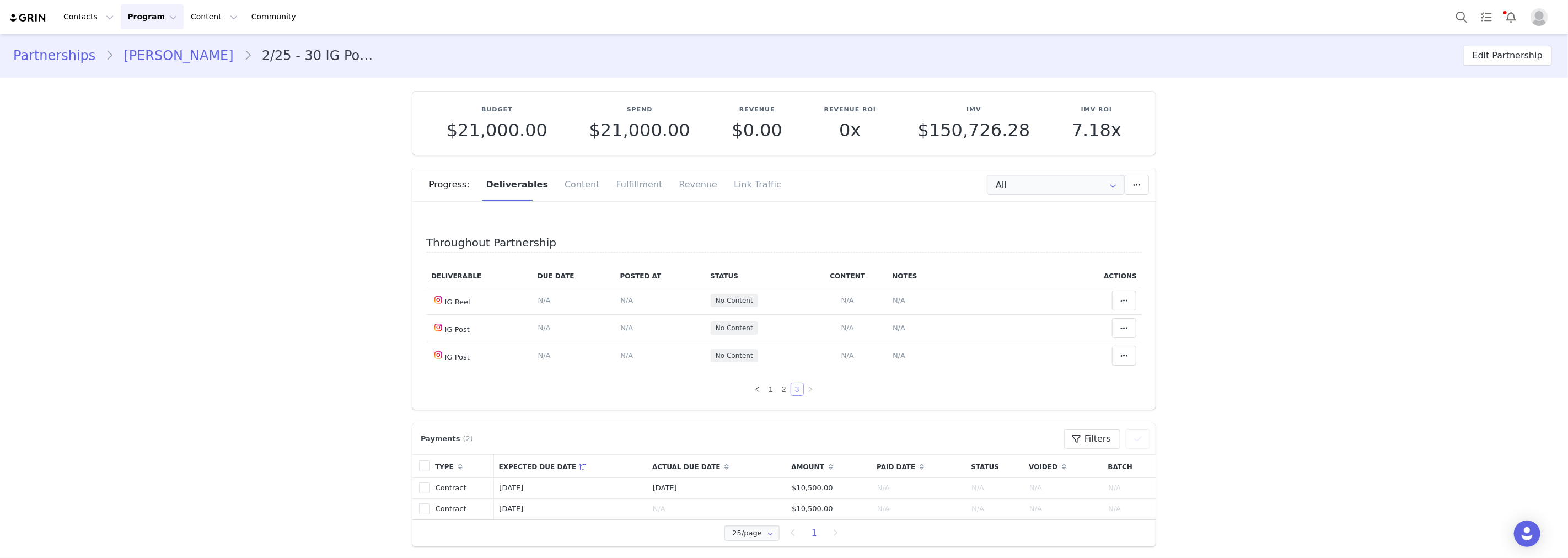
scroll to position [0, 0]
click at [764, 389] on link "1" at bounding box center [770, 389] width 12 height 12
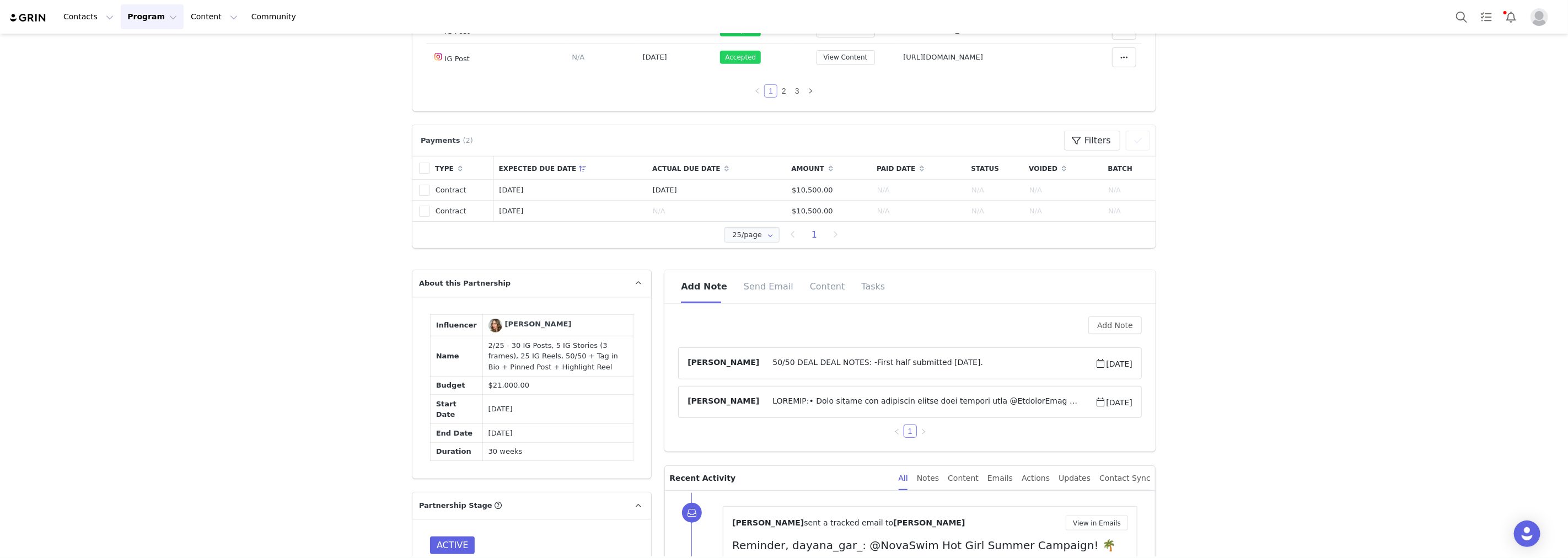
scroll to position [674, 0]
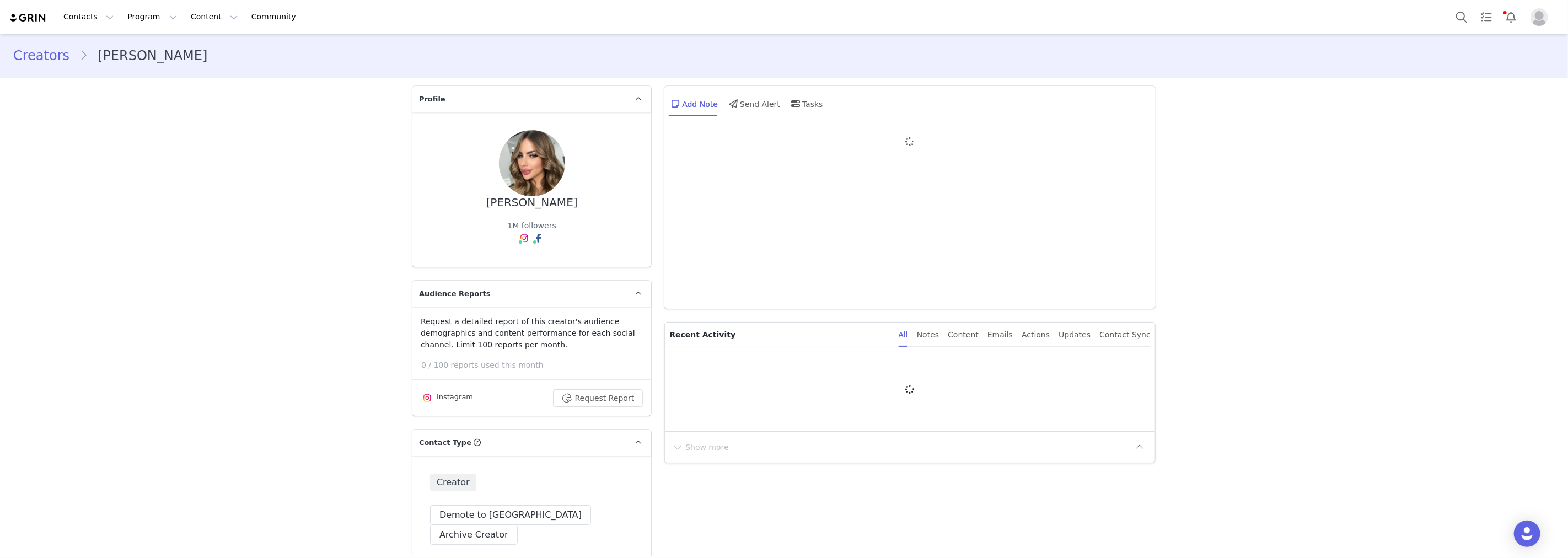
type input "+1 ([GEOGRAPHIC_DATA])"
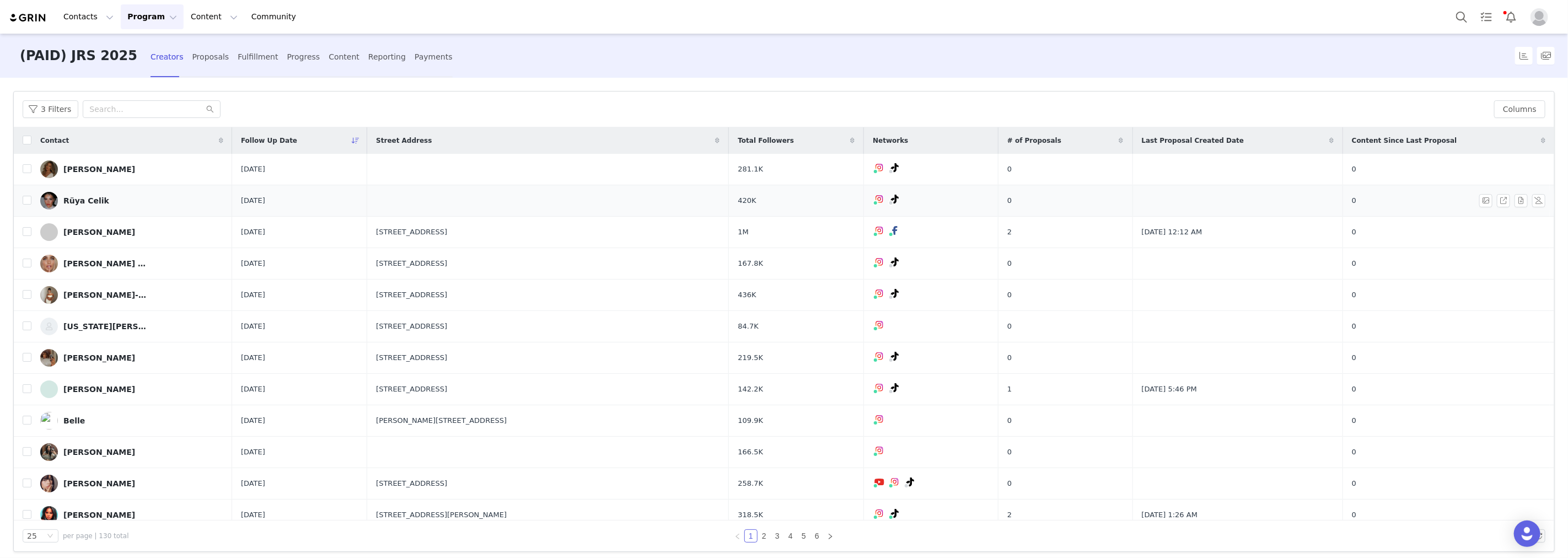
click at [107, 201] on link "Rüya Celik" at bounding box center [131, 200] width 183 height 18
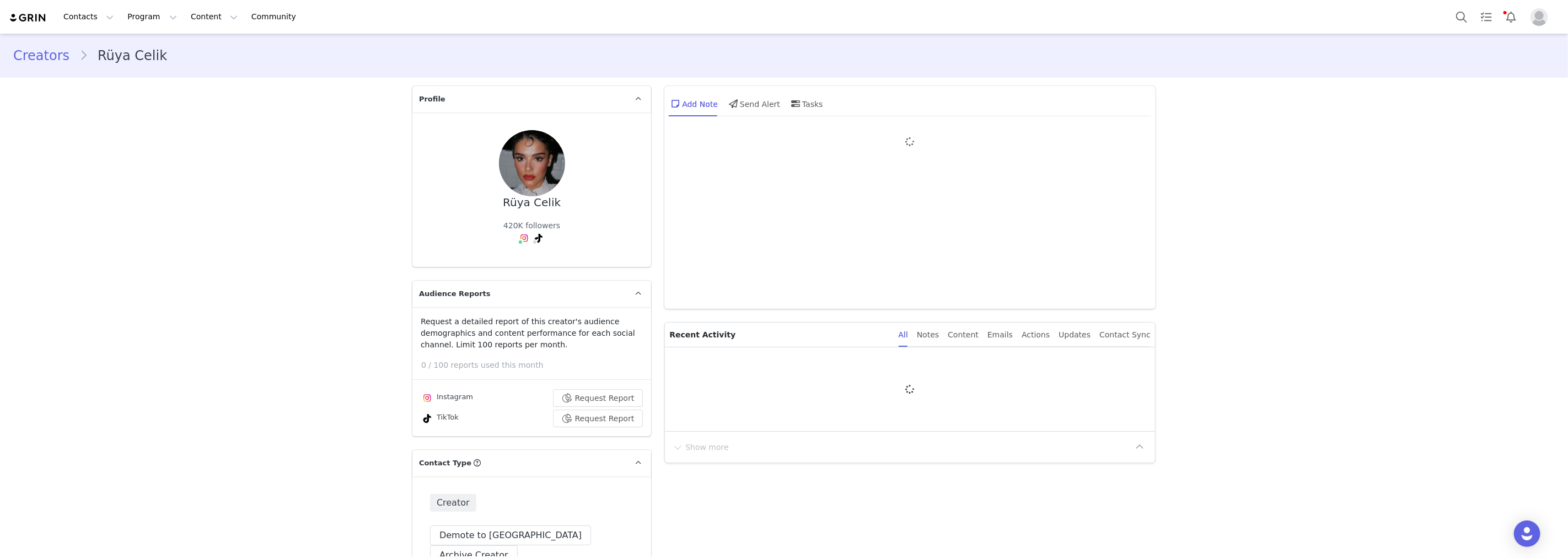
type input "+49 ([GEOGRAPHIC_DATA])"
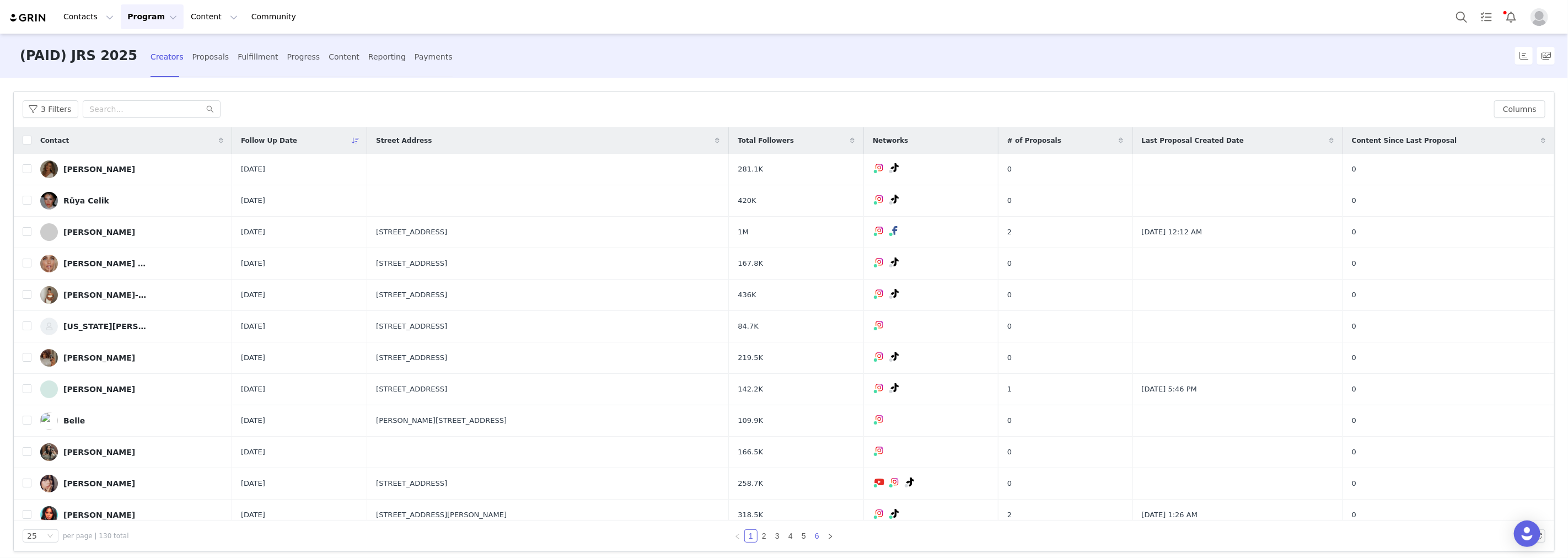
click at [812, 531] on link "6" at bounding box center [817, 535] width 12 height 12
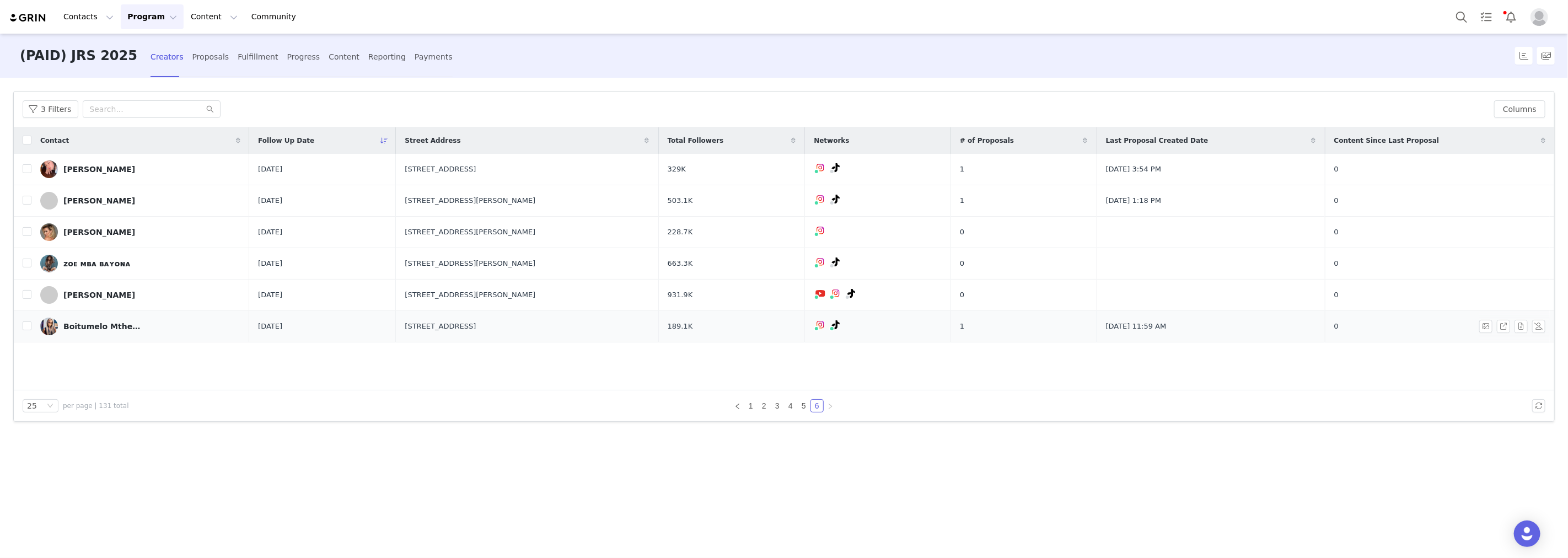
click at [94, 320] on link "Boitumelo Mthembu" at bounding box center [140, 326] width 200 height 18
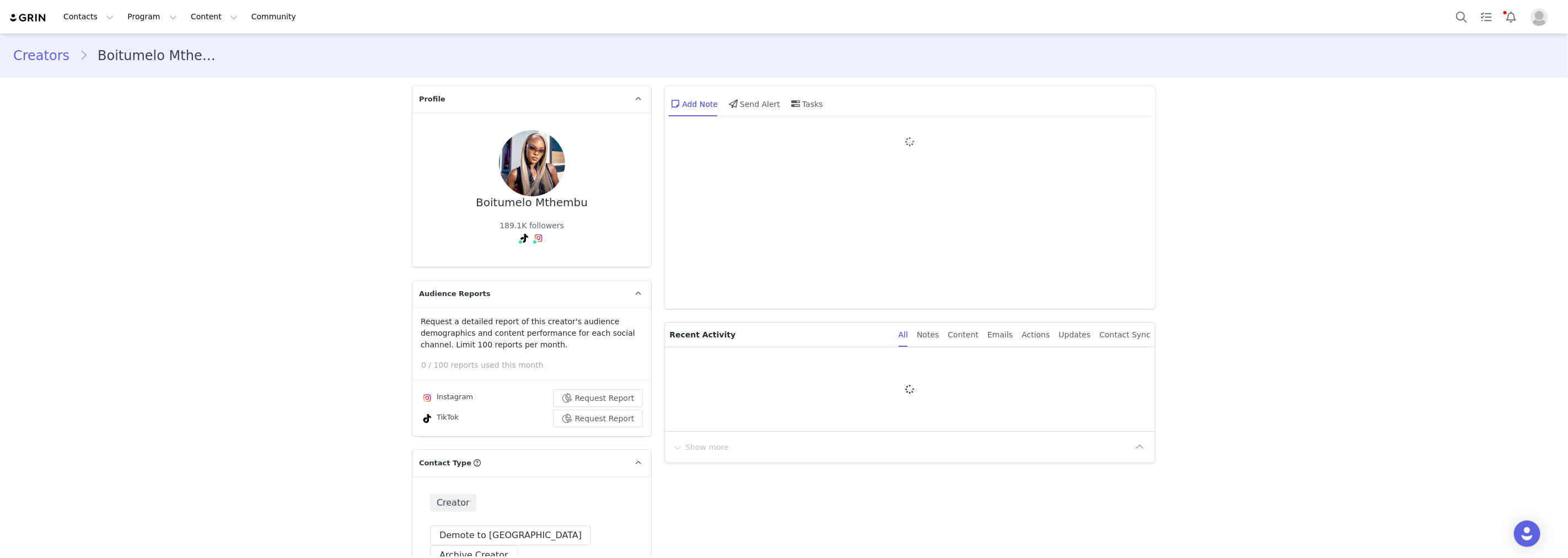
type input "+27 ([GEOGRAPHIC_DATA])"
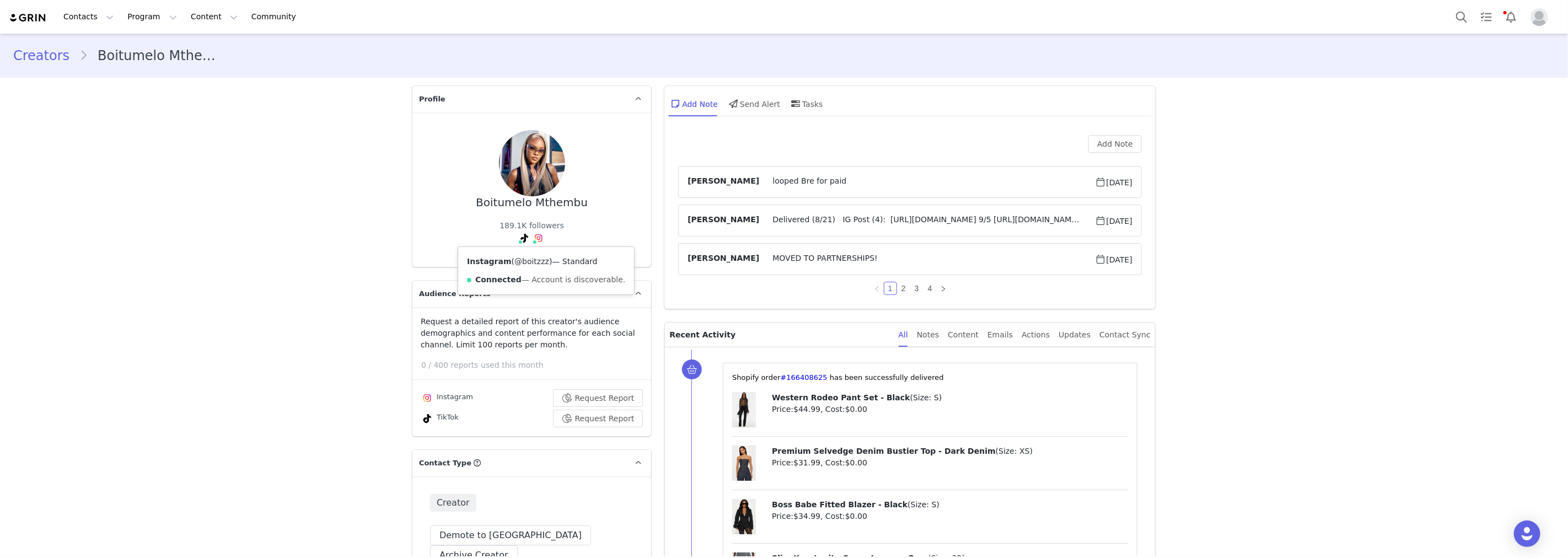
drag, startPoint x: 504, startPoint y: 257, endPoint x: 536, endPoint y: 261, distance: 32.2
click at [536, 261] on span "( @boitzzz )" at bounding box center [531, 261] width 40 height 8
copy span "@boitzzz"
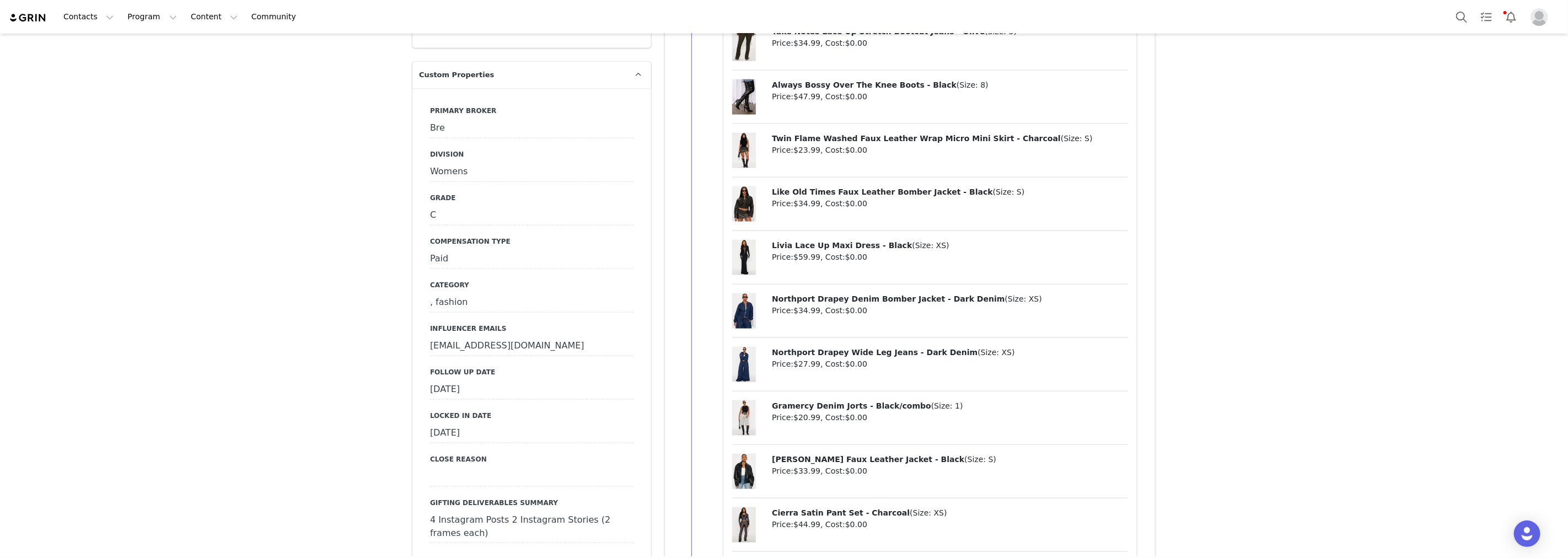
scroll to position [1225, 0]
click at [541, 377] on div "[DATE]" at bounding box center [531, 386] width 204 height 20
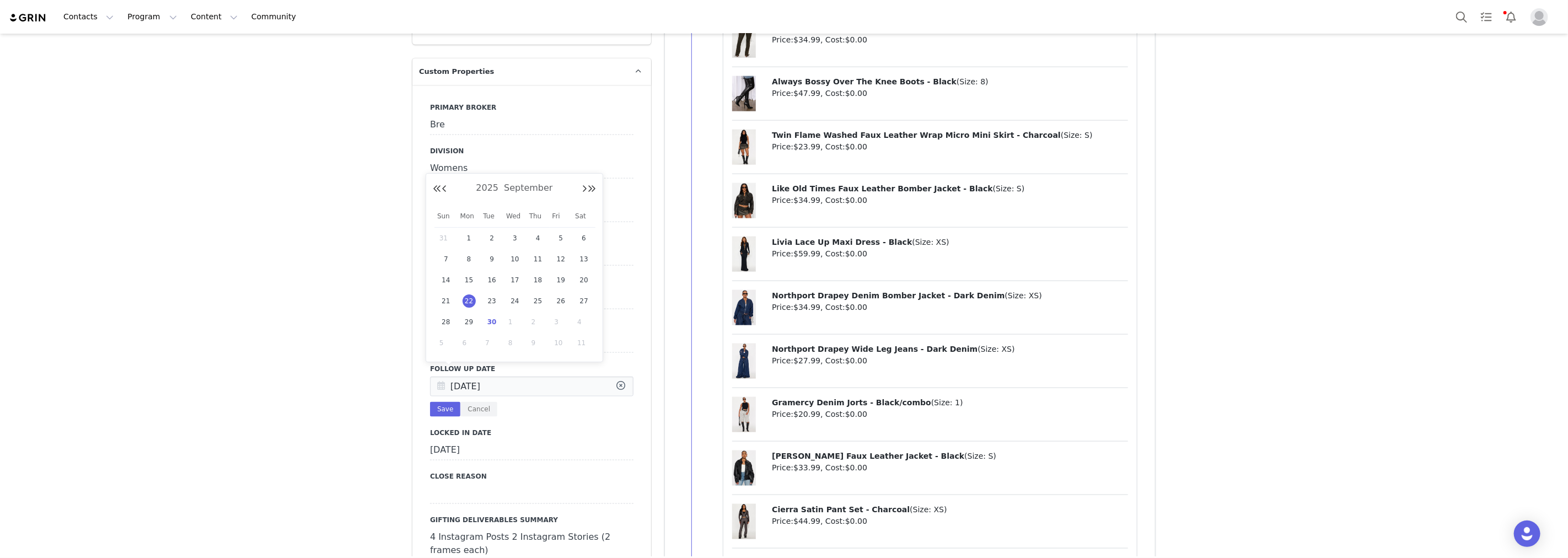
click at [541, 377] on input "[DATE]" at bounding box center [531, 386] width 204 height 20
click at [470, 318] on span "29" at bounding box center [469, 322] width 13 height 13
type input "[DATE]"
click at [447, 402] on button "Save" at bounding box center [445, 410] width 30 height 15
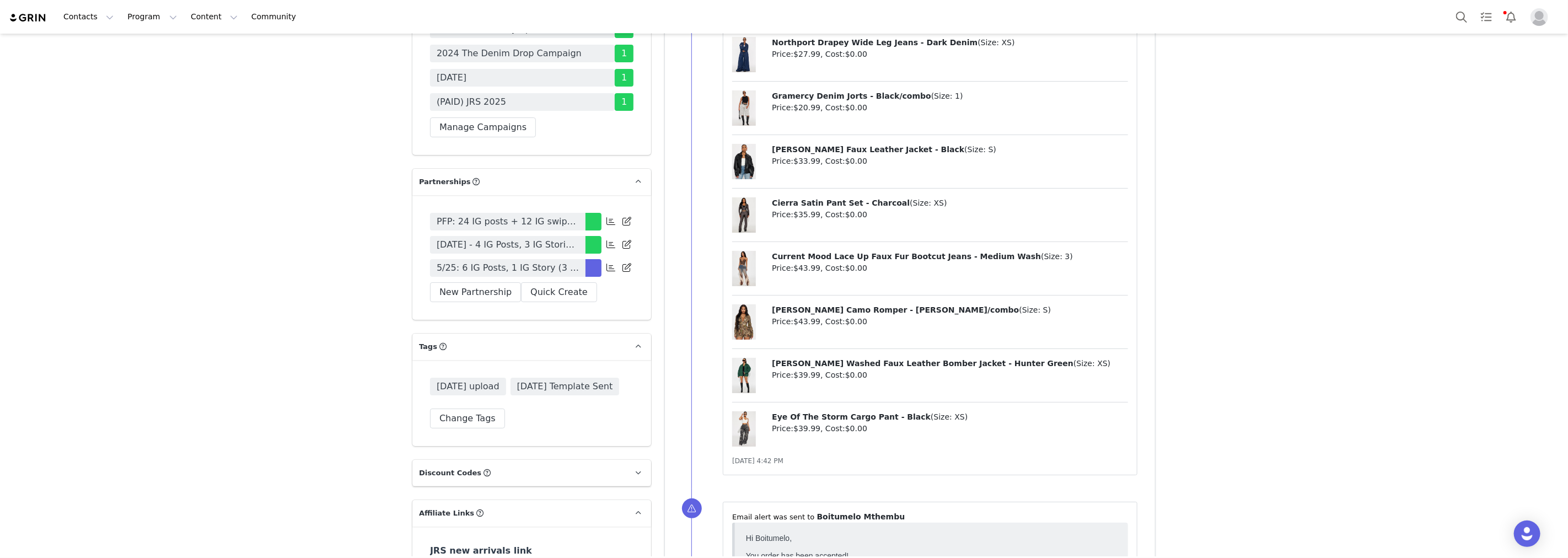
scroll to position [3554, 0]
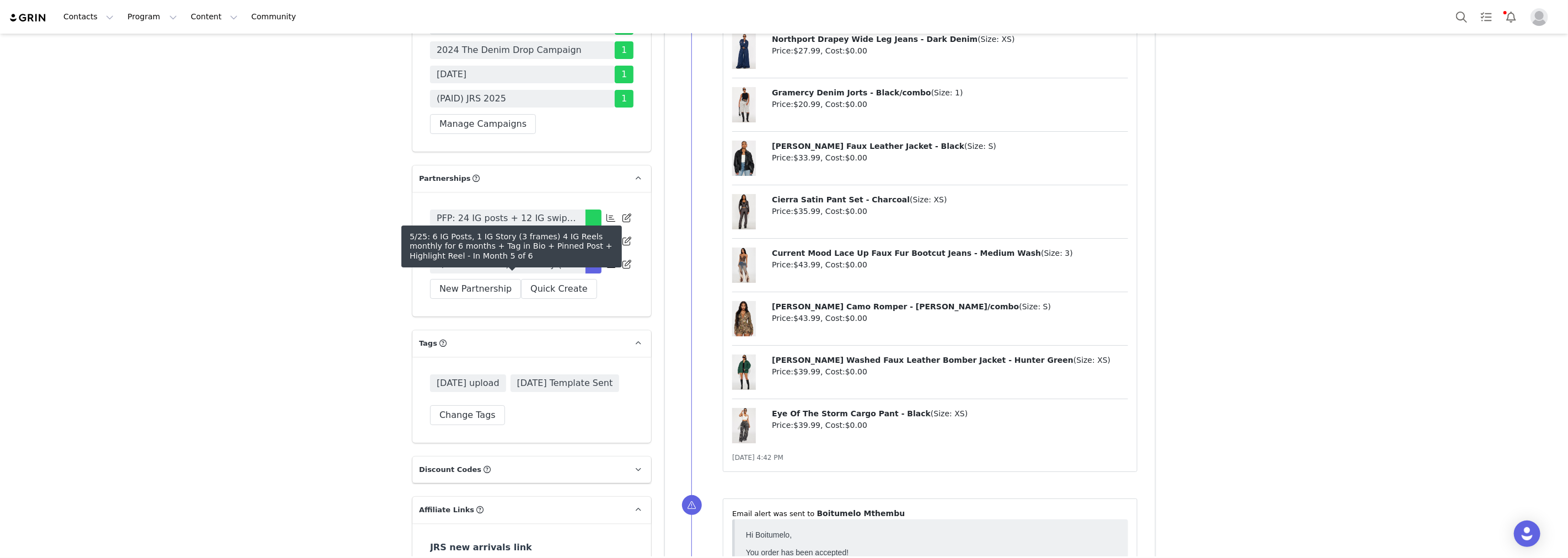
click at [520, 271] on span "5/25: 6 IG Posts, 1 IG Story (3 frames) 4 IG Reels monthly for 6 months + Tag i…" at bounding box center [507, 265] width 142 height 13
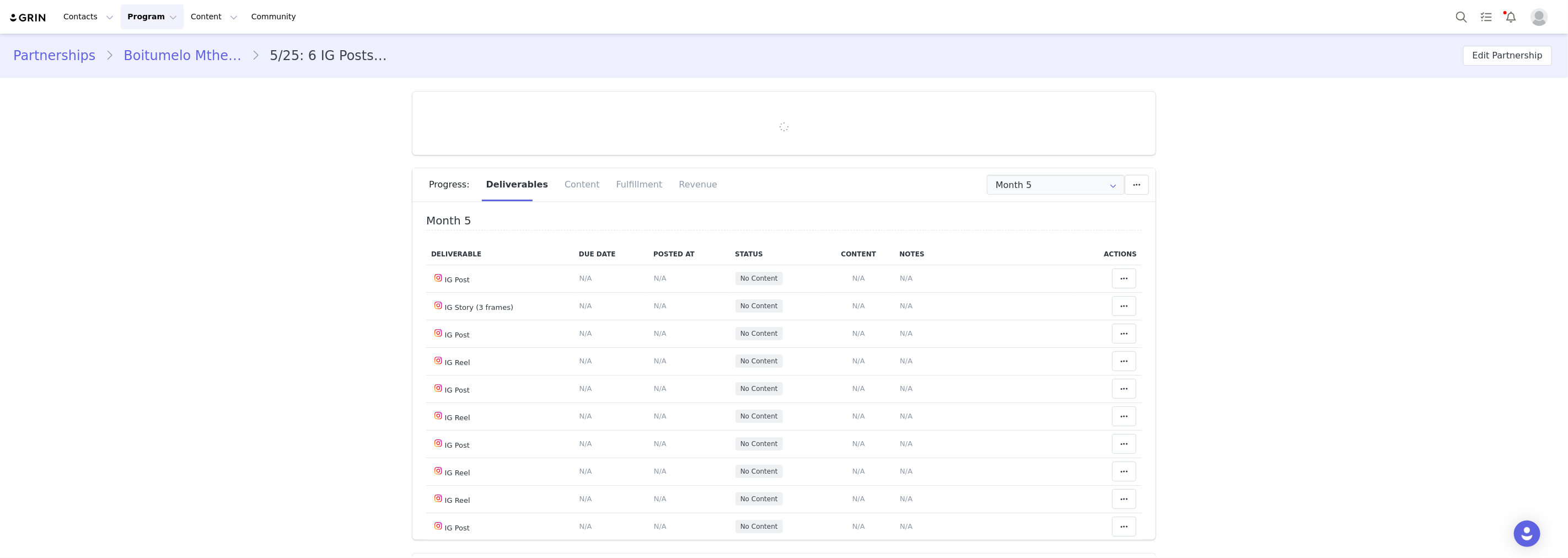
type input "+27 ([GEOGRAPHIC_DATA])"
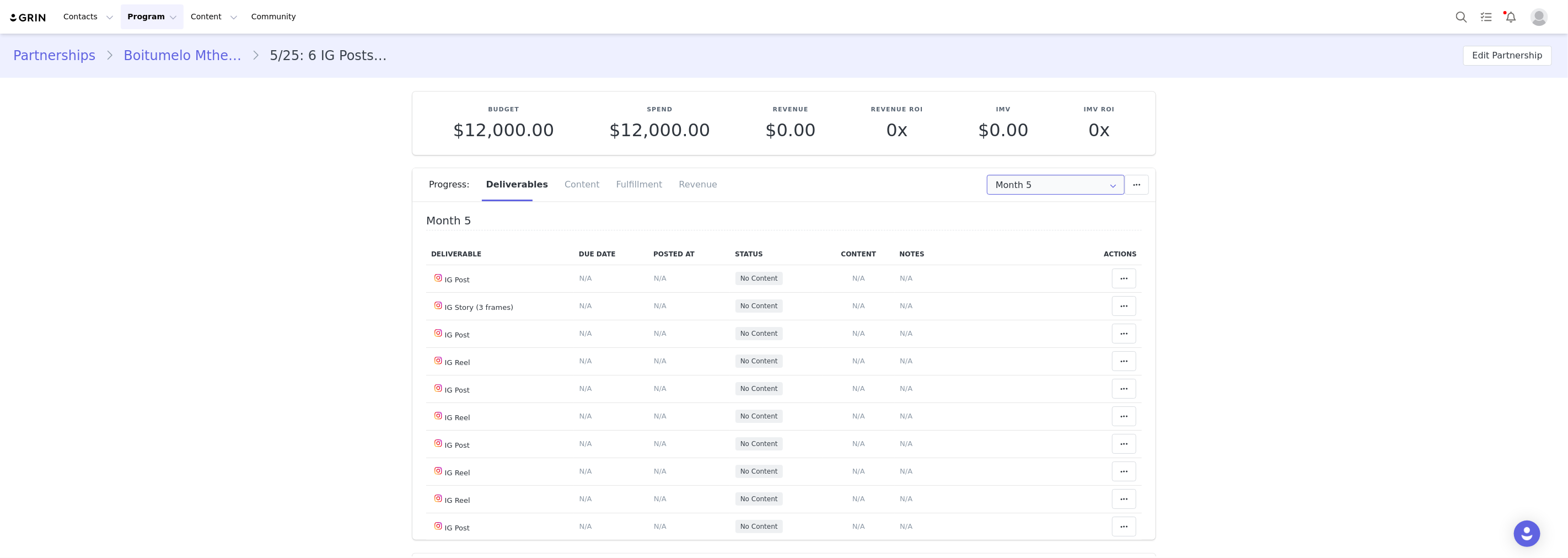
click at [1085, 186] on input "Month 5" at bounding box center [1055, 184] width 138 height 20
click at [1025, 320] on li "All Months" at bounding box center [1056, 327] width 146 height 19
type input "All"
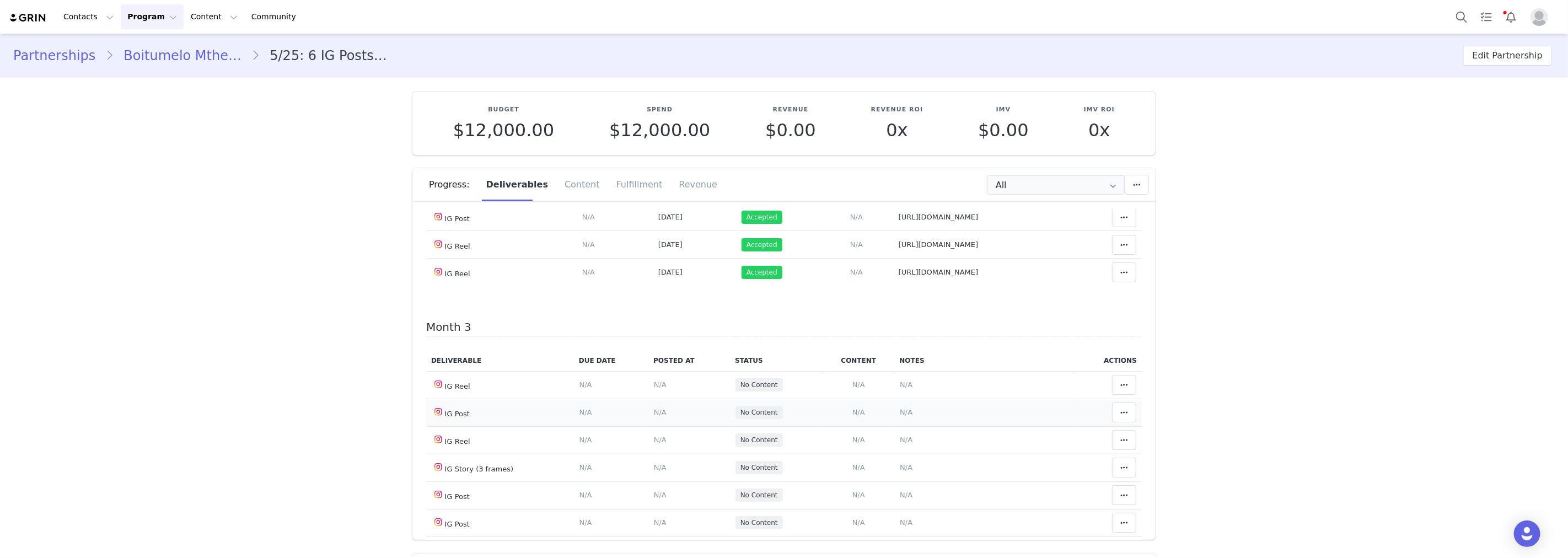
scroll to position [858, 0]
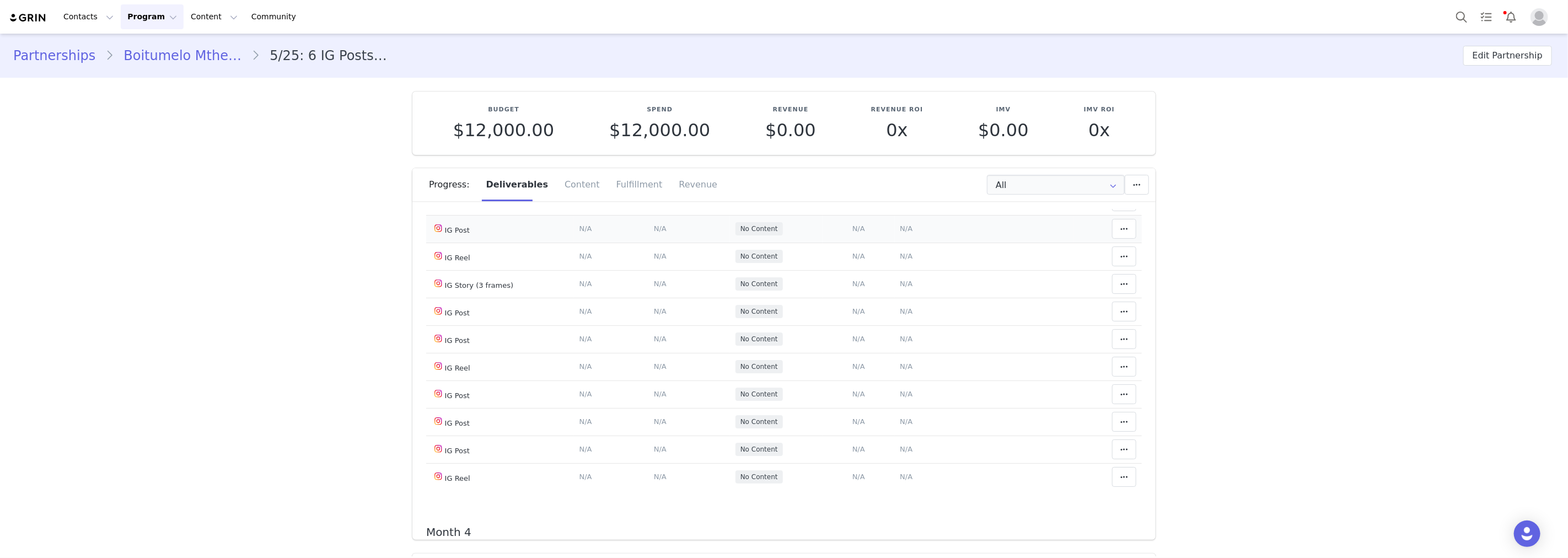
click at [653, 233] on span "N/A" at bounding box center [660, 228] width 13 height 8
click at [616, 269] on input "text" at bounding box center [652, 262] width 217 height 31
click at [704, 409] on span "27" at bounding box center [701, 412] width 13 height 13
type input "[DATE]"
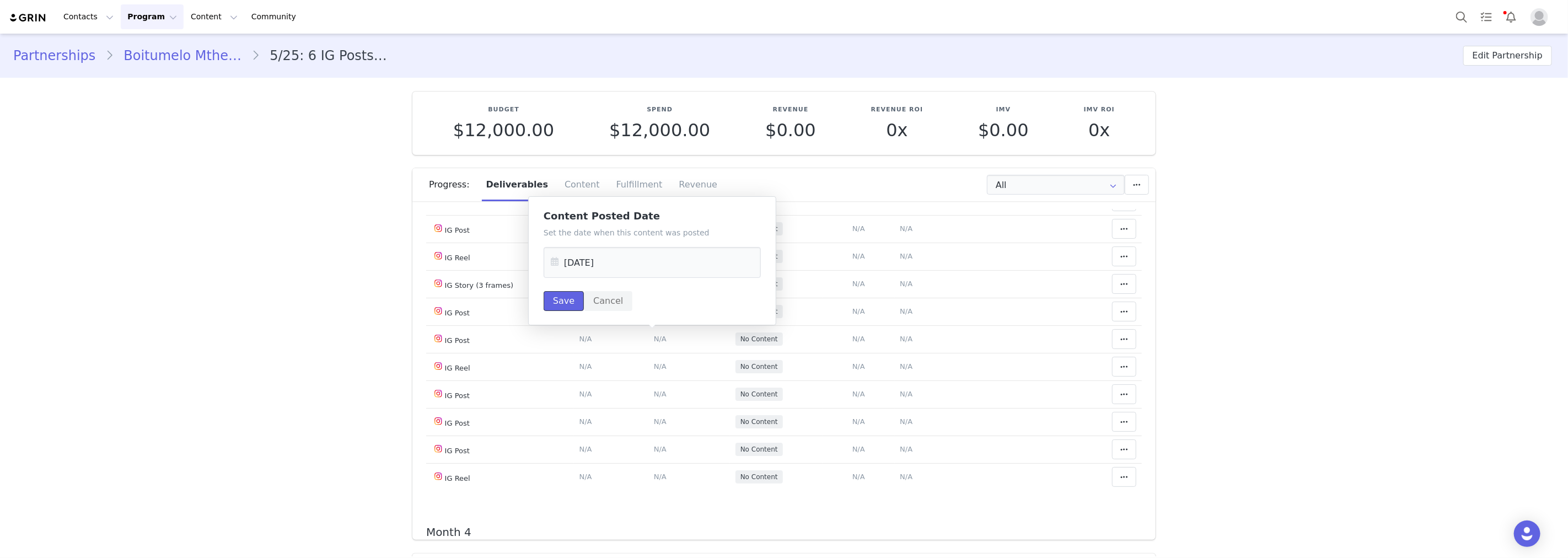
drag, startPoint x: 558, startPoint y: 297, endPoint x: 732, endPoint y: 296, distance: 174.0
click at [560, 297] on button "Save" at bounding box center [563, 301] width 40 height 20
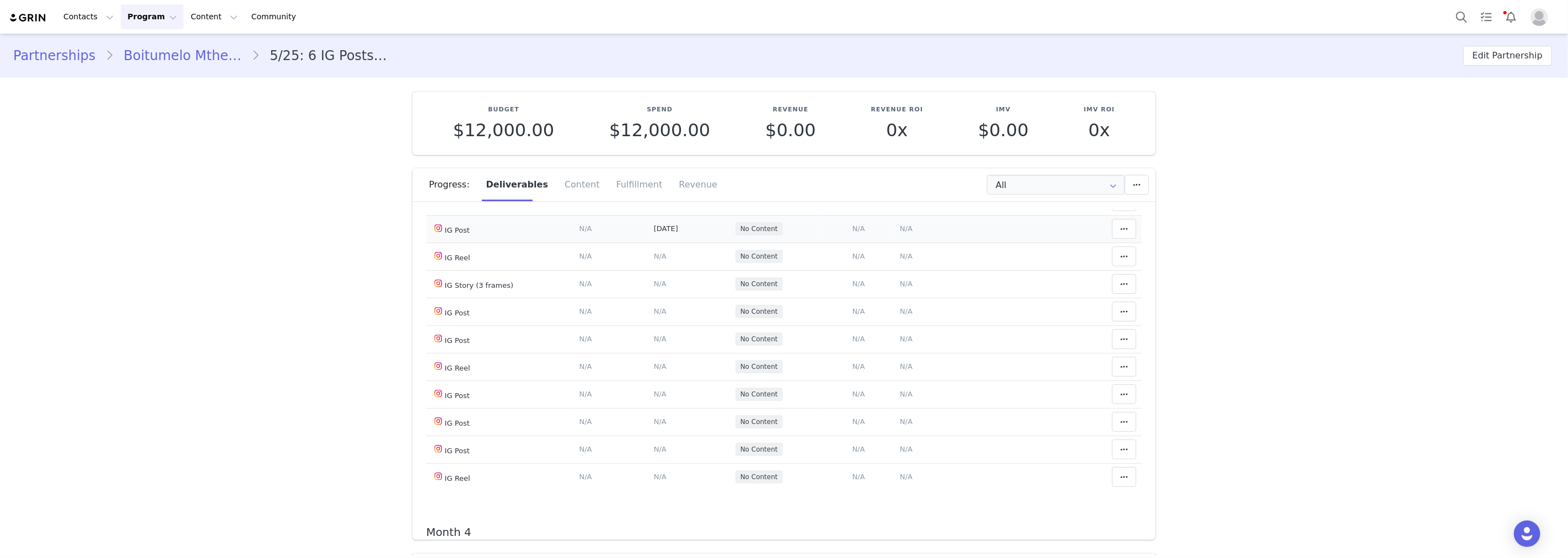
click at [899, 233] on span "N/A" at bounding box center [906, 228] width 13 height 8
click at [869, 251] on textarea at bounding box center [897, 244] width 217 height 66
paste textarea "[URL][DOMAIN_NAME]"
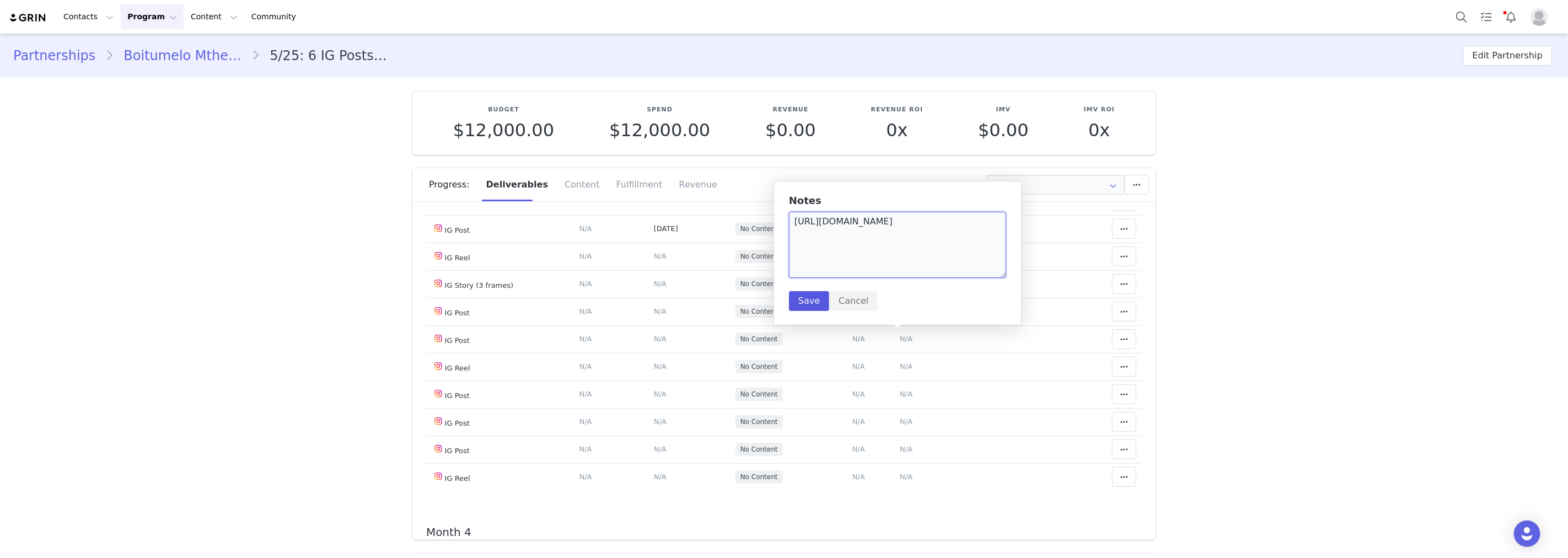
type textarea "[URL][DOMAIN_NAME]"
click at [807, 302] on button "Save" at bounding box center [808, 301] width 40 height 20
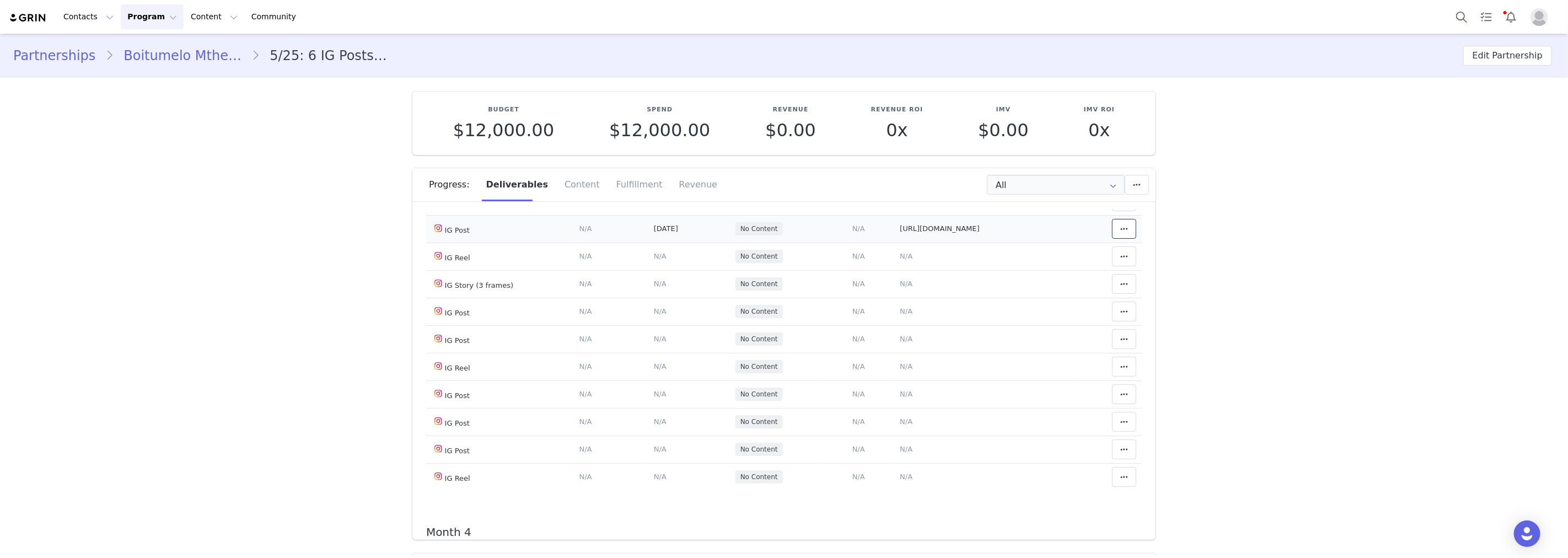
click at [1120, 233] on icon at bounding box center [1124, 228] width 8 height 8
click at [1042, 334] on div "Mark as Accepted" at bounding box center [1022, 337] width 137 height 25
click at [899, 287] on span "N/A" at bounding box center [906, 284] width 13 height 8
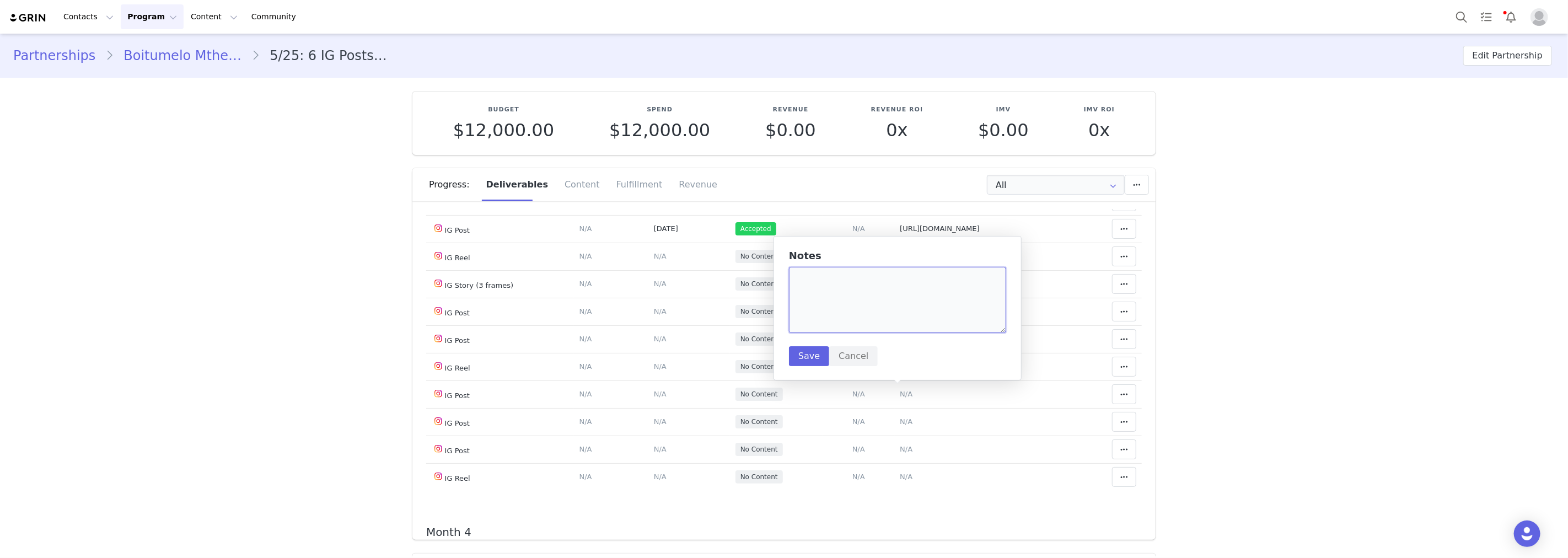
click at [856, 289] on textarea at bounding box center [897, 300] width 217 height 66
click at [859, 279] on textarea "[1] [2] [3]" at bounding box center [897, 300] width 217 height 66
paste textarea "[URL][DOMAIN_NAME]"
type textarea "[1] 9/26 [URL][DOMAIN_NAME] [2] [3]"
click at [803, 363] on button "Save" at bounding box center [808, 356] width 40 height 20
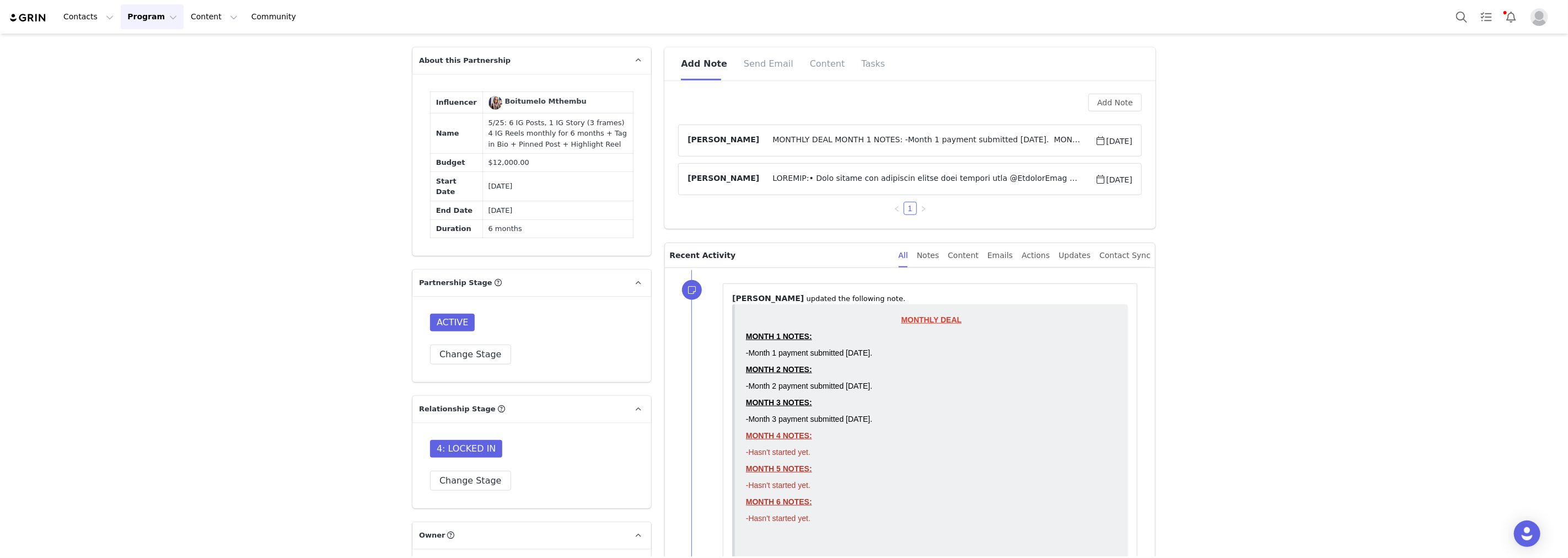
scroll to position [551, 0]
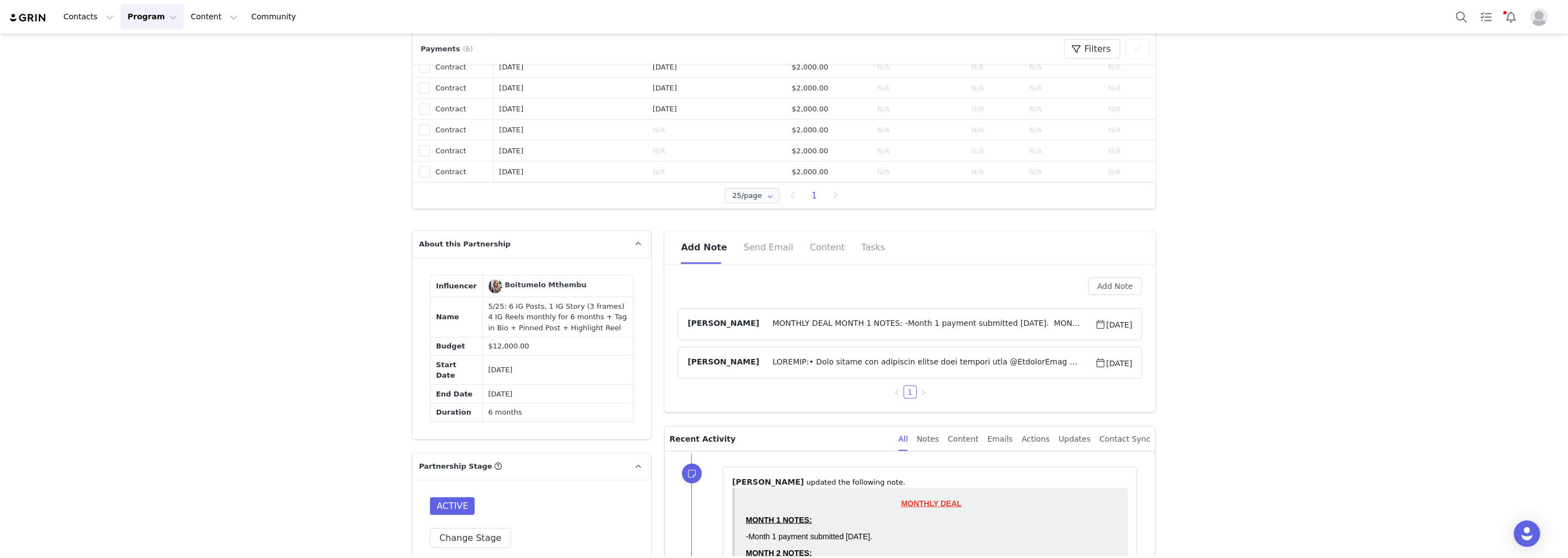
click at [976, 325] on span "MONTHLY DEAL MONTH 1 NOTES: -Month 1 payment submitted [DATE]. MONTH 2 NOTES: -…" at bounding box center [927, 324] width 336 height 13
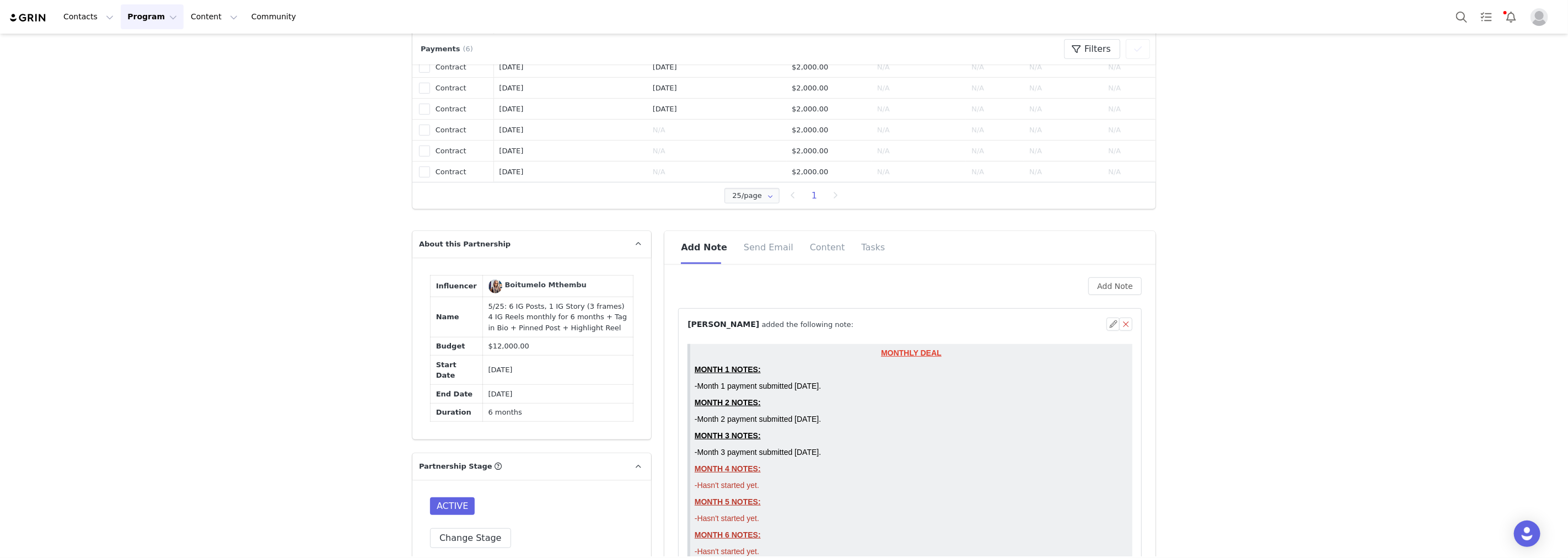
scroll to position [0, 0]
drag, startPoint x: 223, startPoint y: 349, endPoint x: 130, endPoint y: 6, distance: 355.4
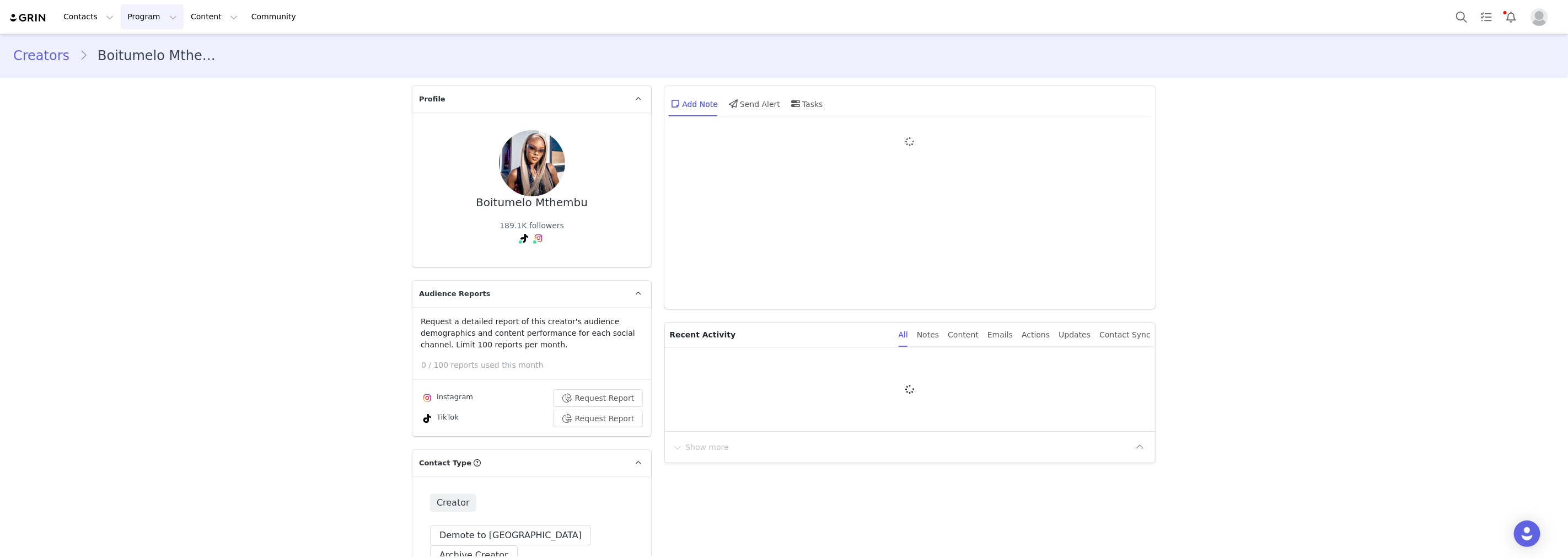
type input "+27 ([GEOGRAPHIC_DATA])"
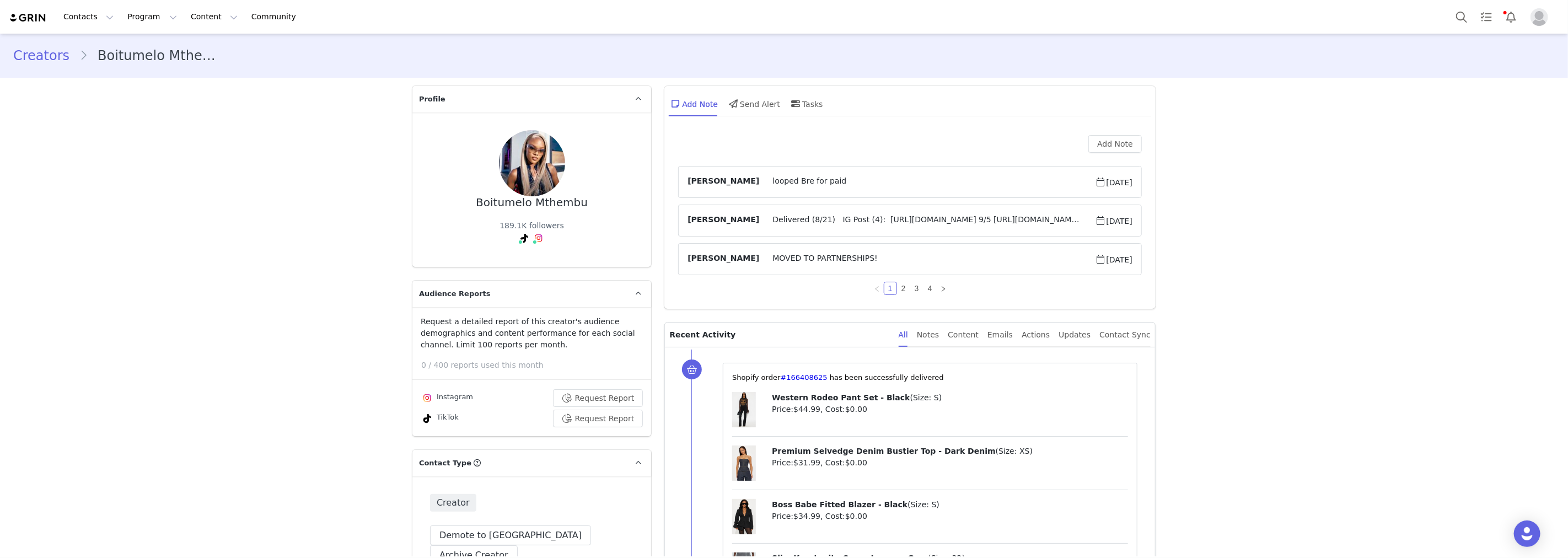
drag, startPoint x: 258, startPoint y: 203, endPoint x: 134, endPoint y: 70, distance: 181.8
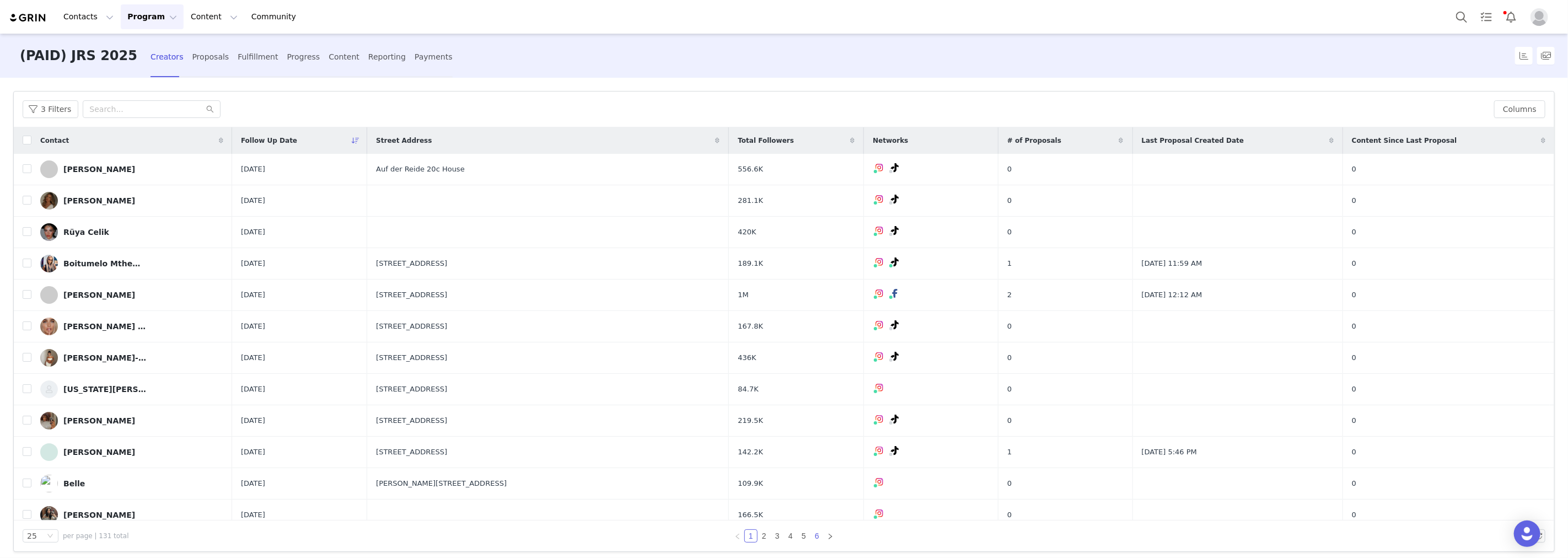
click at [813, 532] on link "6" at bounding box center [817, 535] width 12 height 12
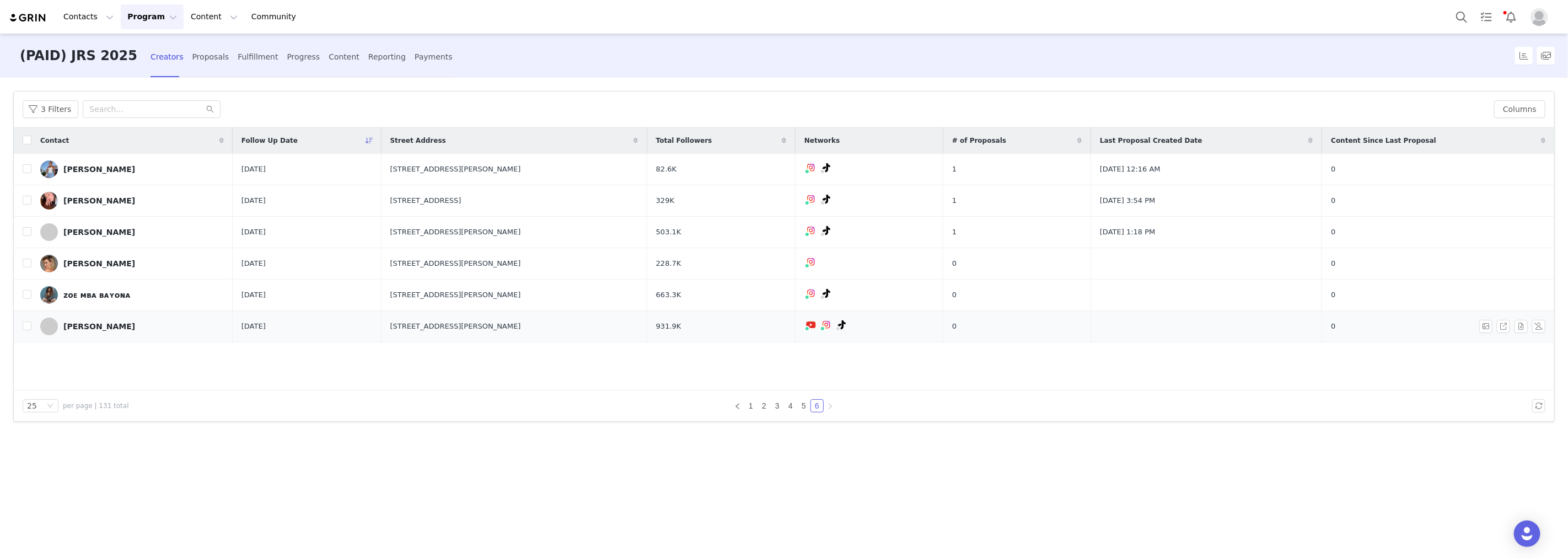
click at [112, 329] on link "[PERSON_NAME]" at bounding box center [131, 326] width 183 height 18
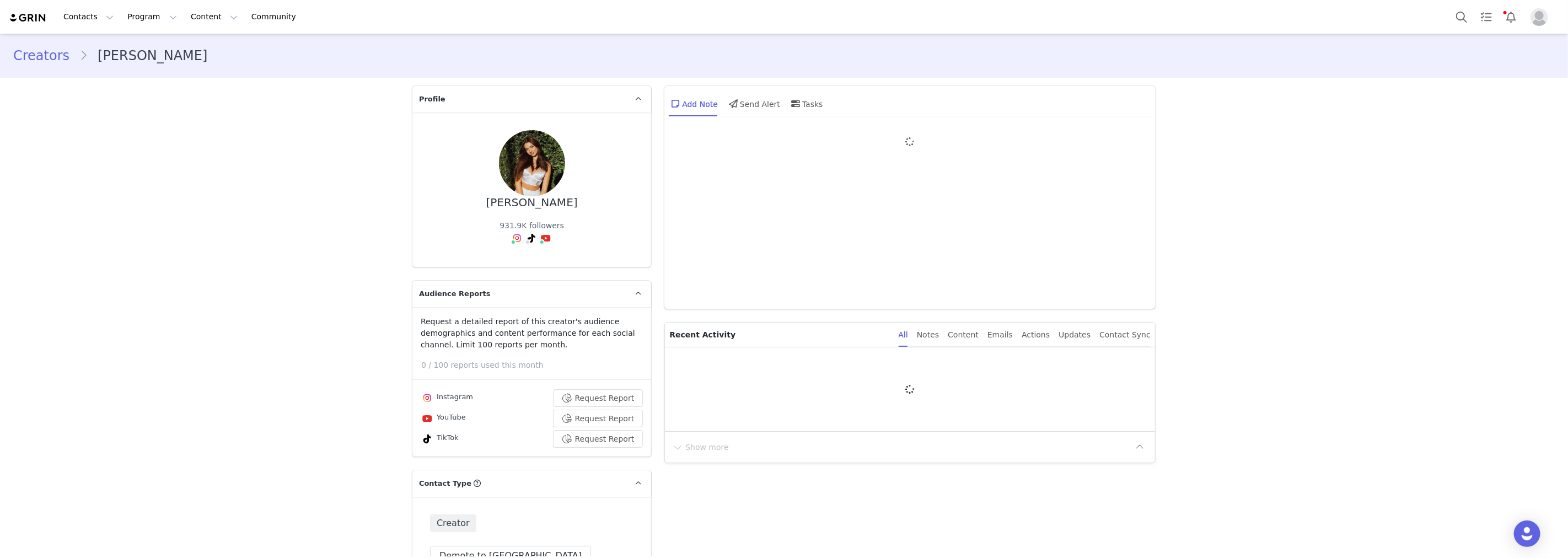
type input "+1 ([GEOGRAPHIC_DATA])"
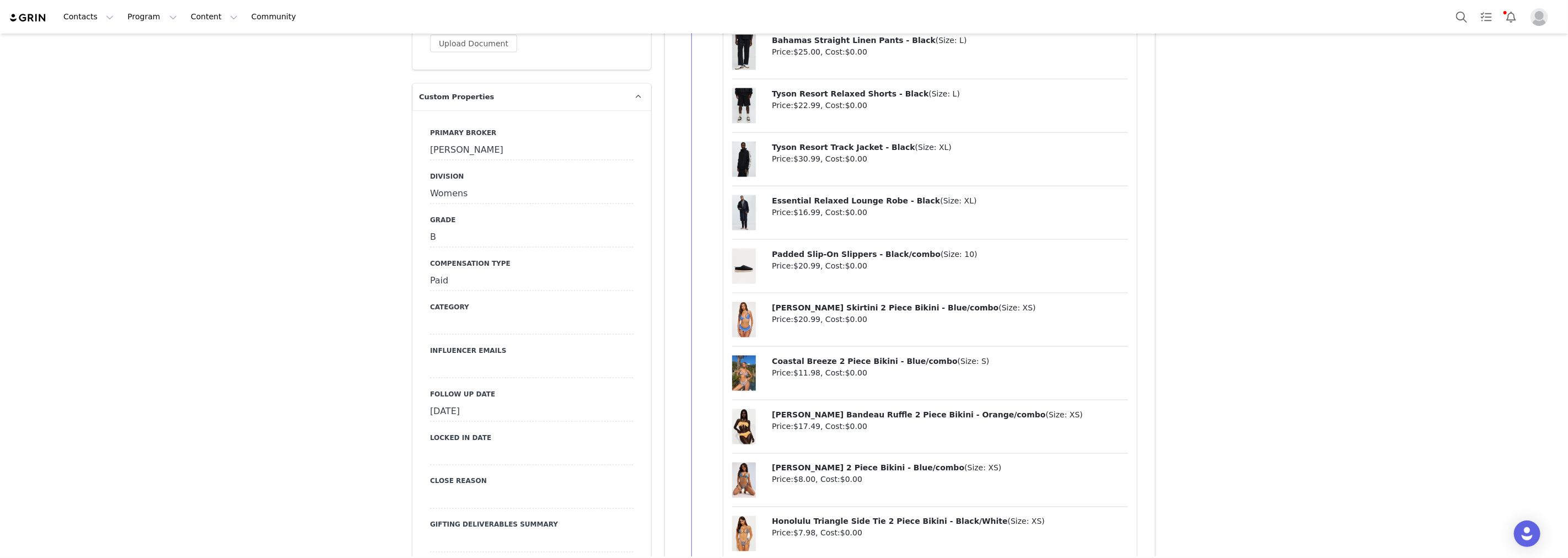
scroll to position [1348, 0]
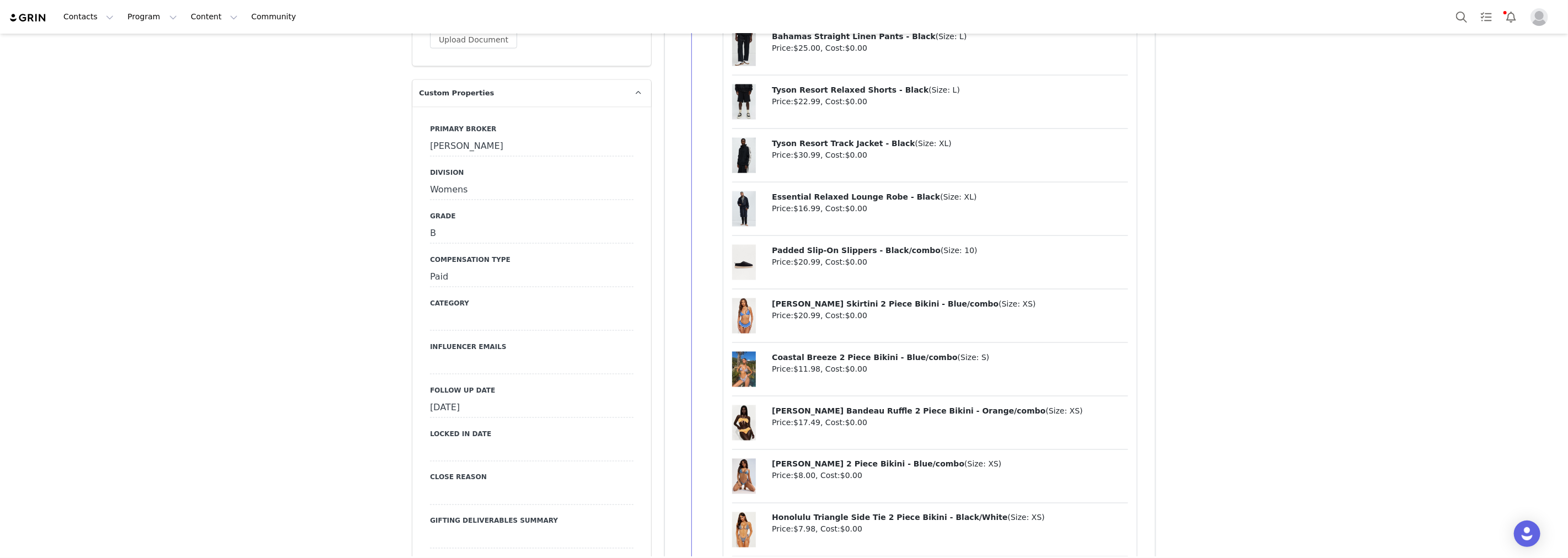
click at [474, 398] on div "[DATE]" at bounding box center [531, 408] width 204 height 20
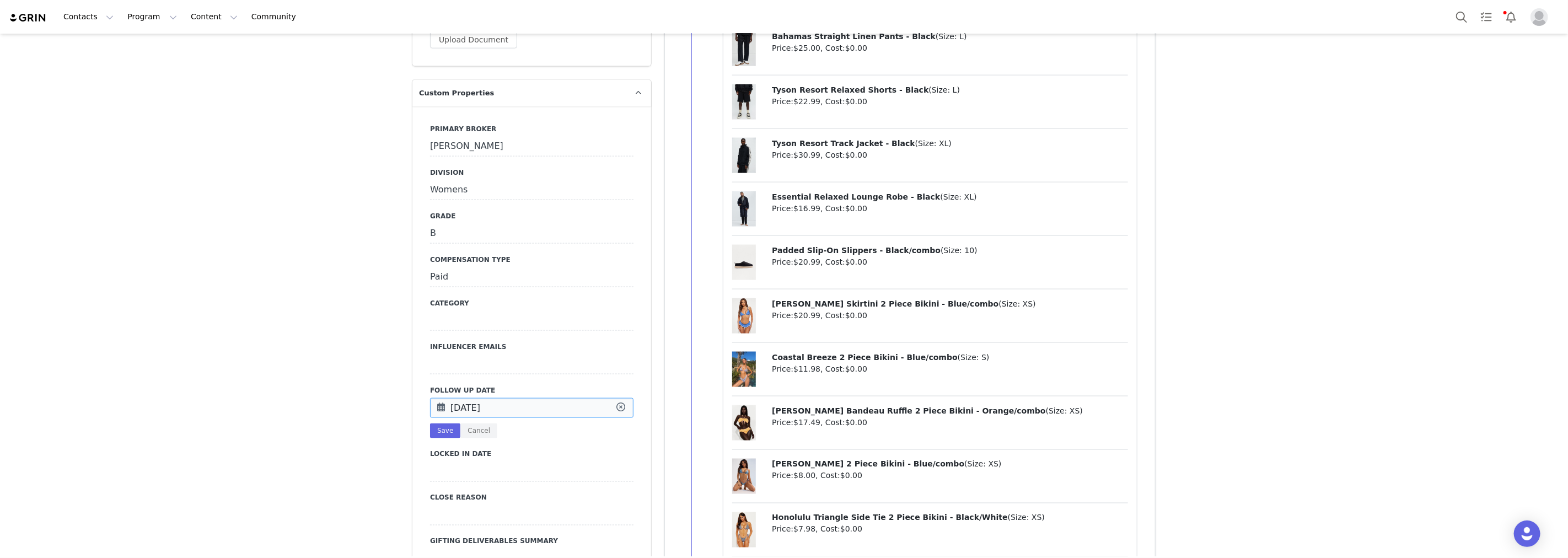
click at [474, 398] on input "[DATE]" at bounding box center [531, 408] width 204 height 20
click at [470, 484] on span "29" at bounding box center [469, 482] width 13 height 13
type input "[DATE]"
click at [438, 424] on button "Save" at bounding box center [445, 431] width 30 height 15
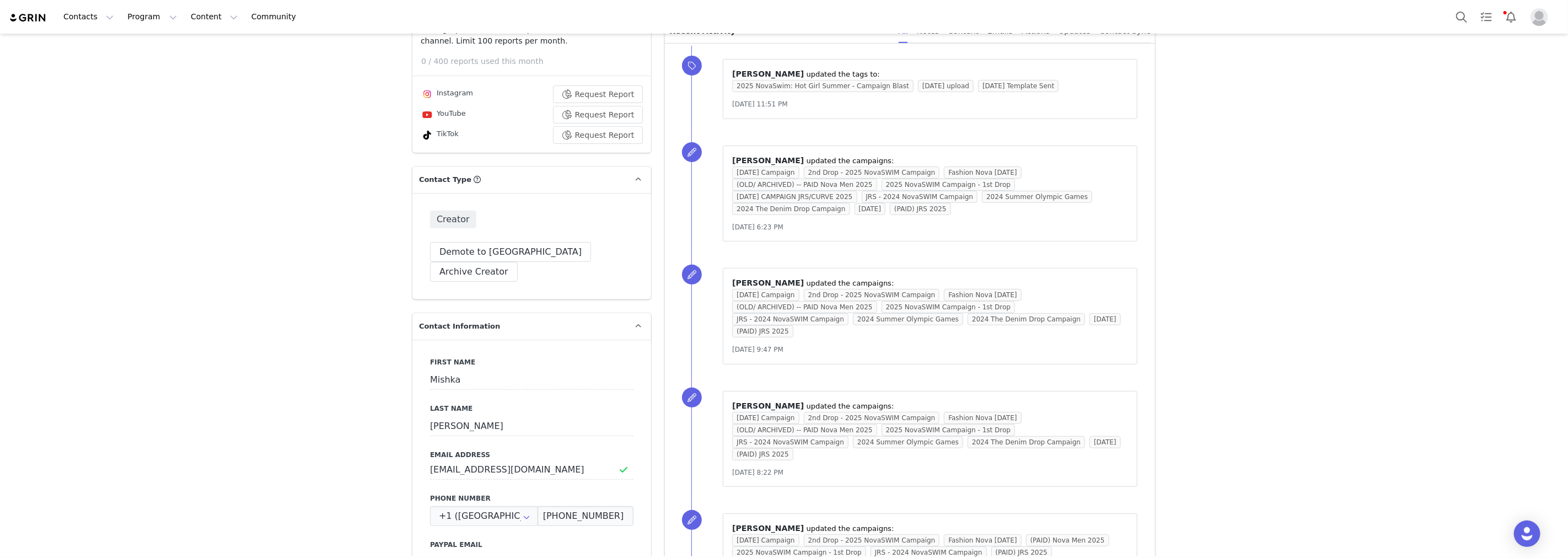
scroll to position [0, 0]
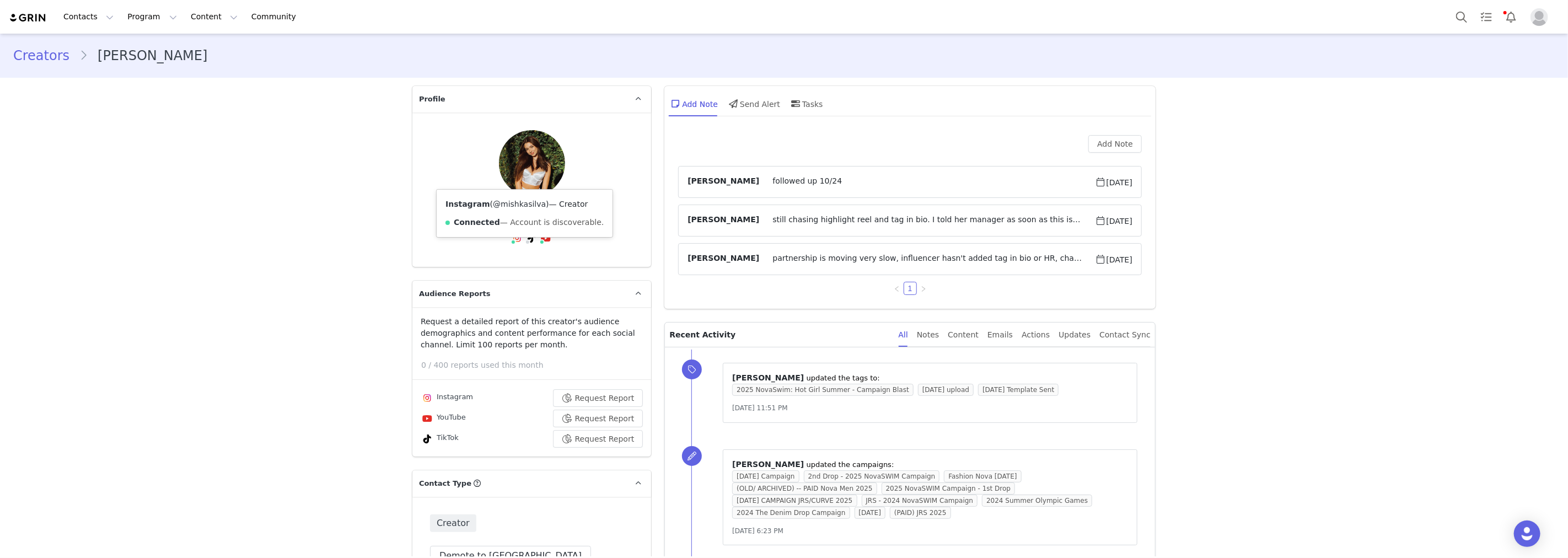
drag, startPoint x: 483, startPoint y: 201, endPoint x: 530, endPoint y: 205, distance: 47.2
click at [530, 205] on span "( @mishkasilva )" at bounding box center [519, 204] width 59 height 8
copy span "@mishkasilva"
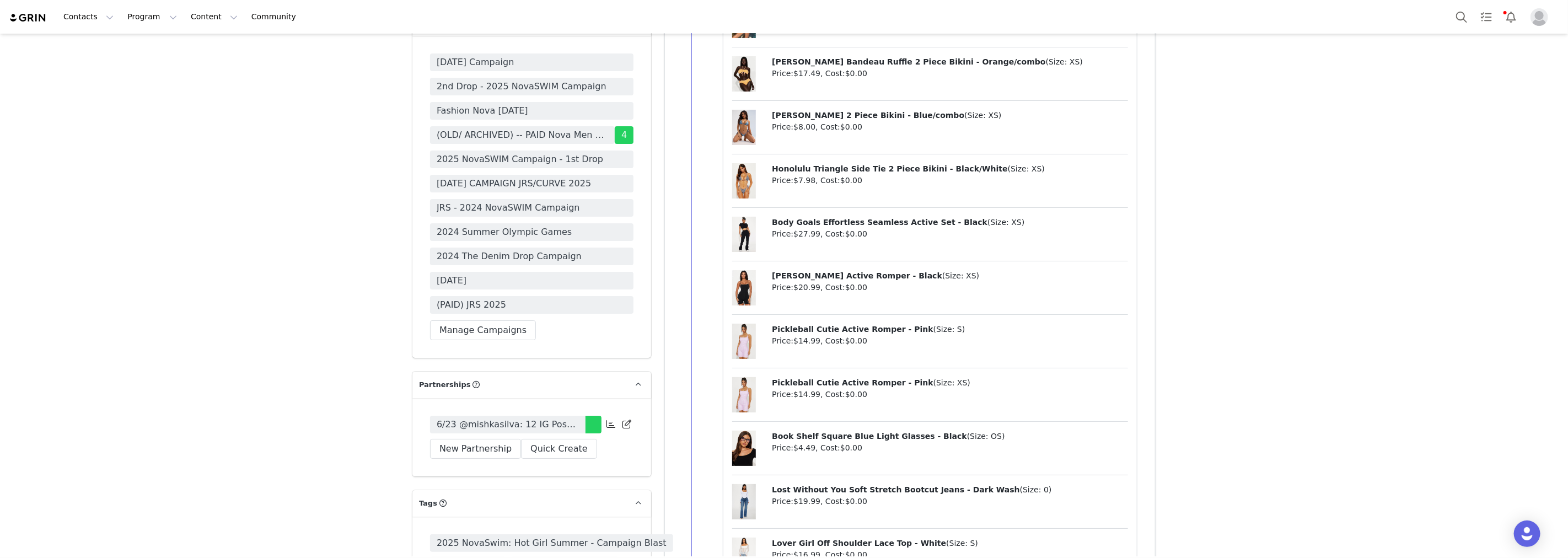
scroll to position [3676, 0]
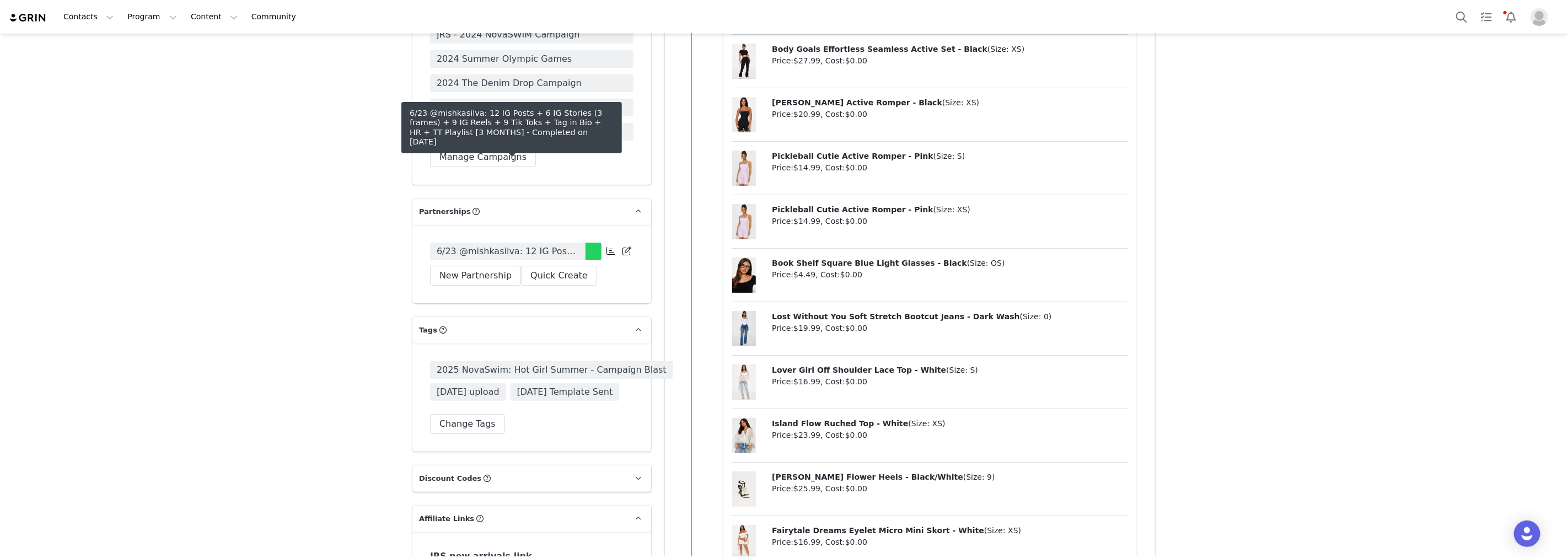
click at [553, 245] on span "6/23 @mishkasilva: 12 IG Posts + 6 IG Stories (3 frames) + 9 IG Reels + 9 Tik T…" at bounding box center [507, 252] width 142 height 13
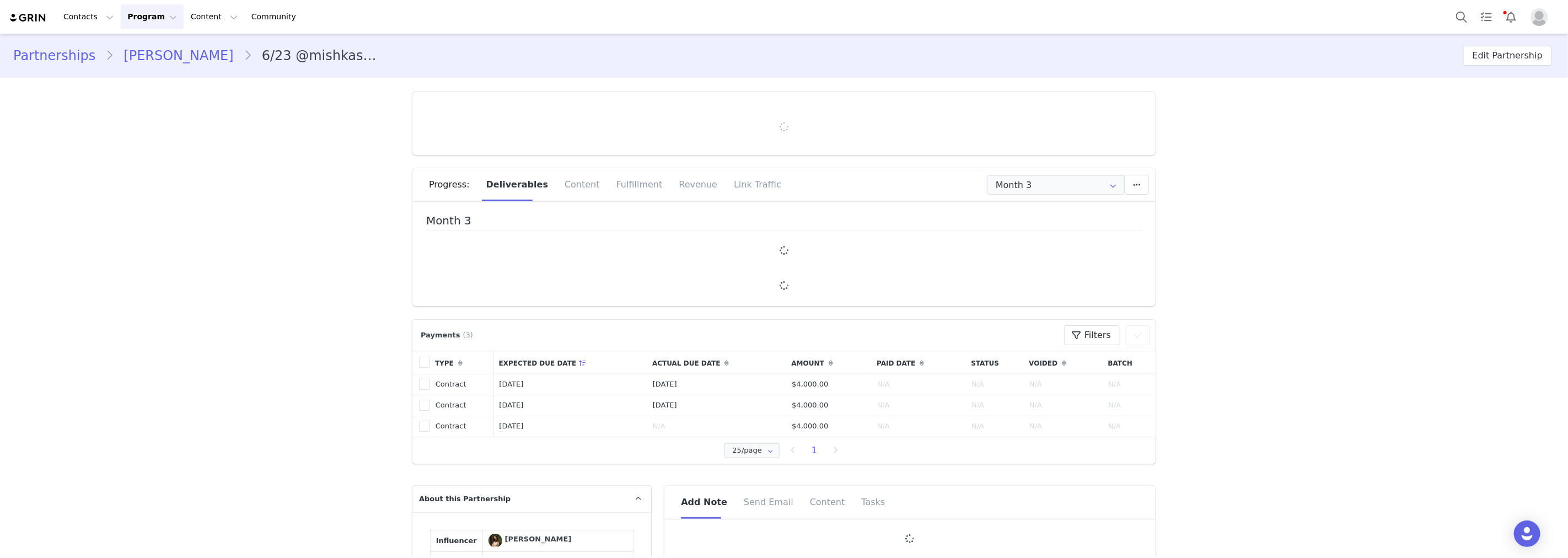
type input "+1 ([GEOGRAPHIC_DATA])"
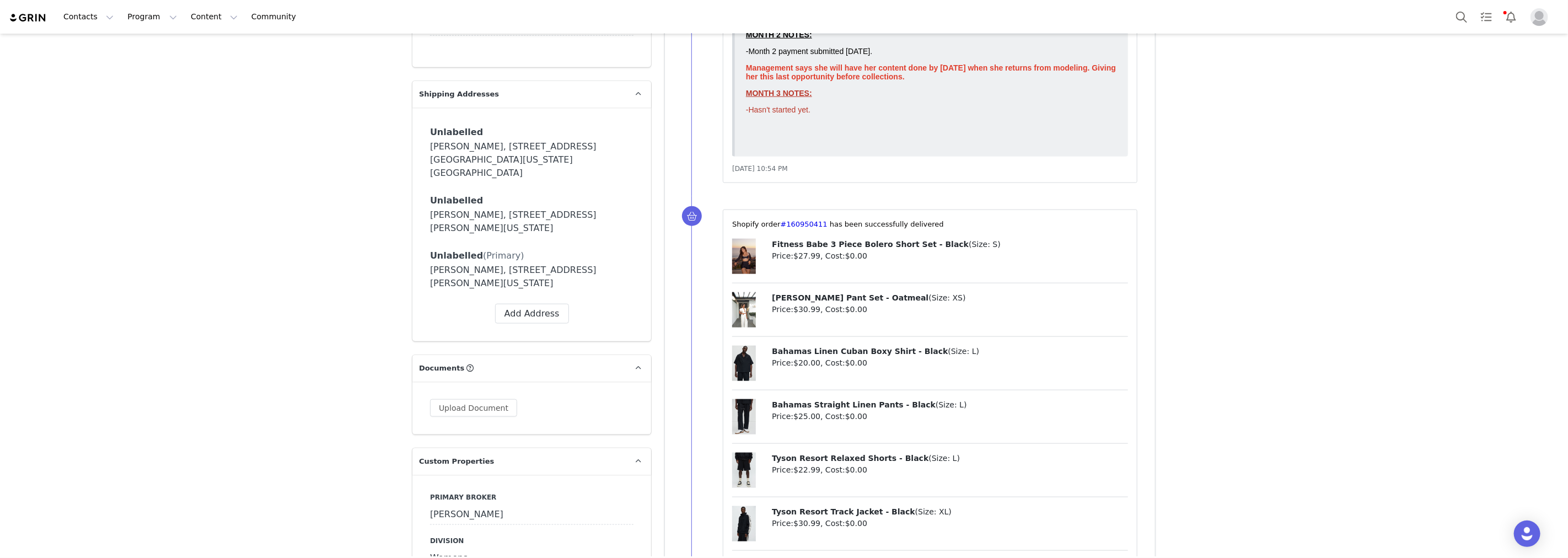
scroll to position [980, 0]
